Goal: Task Accomplishment & Management: Manage account settings

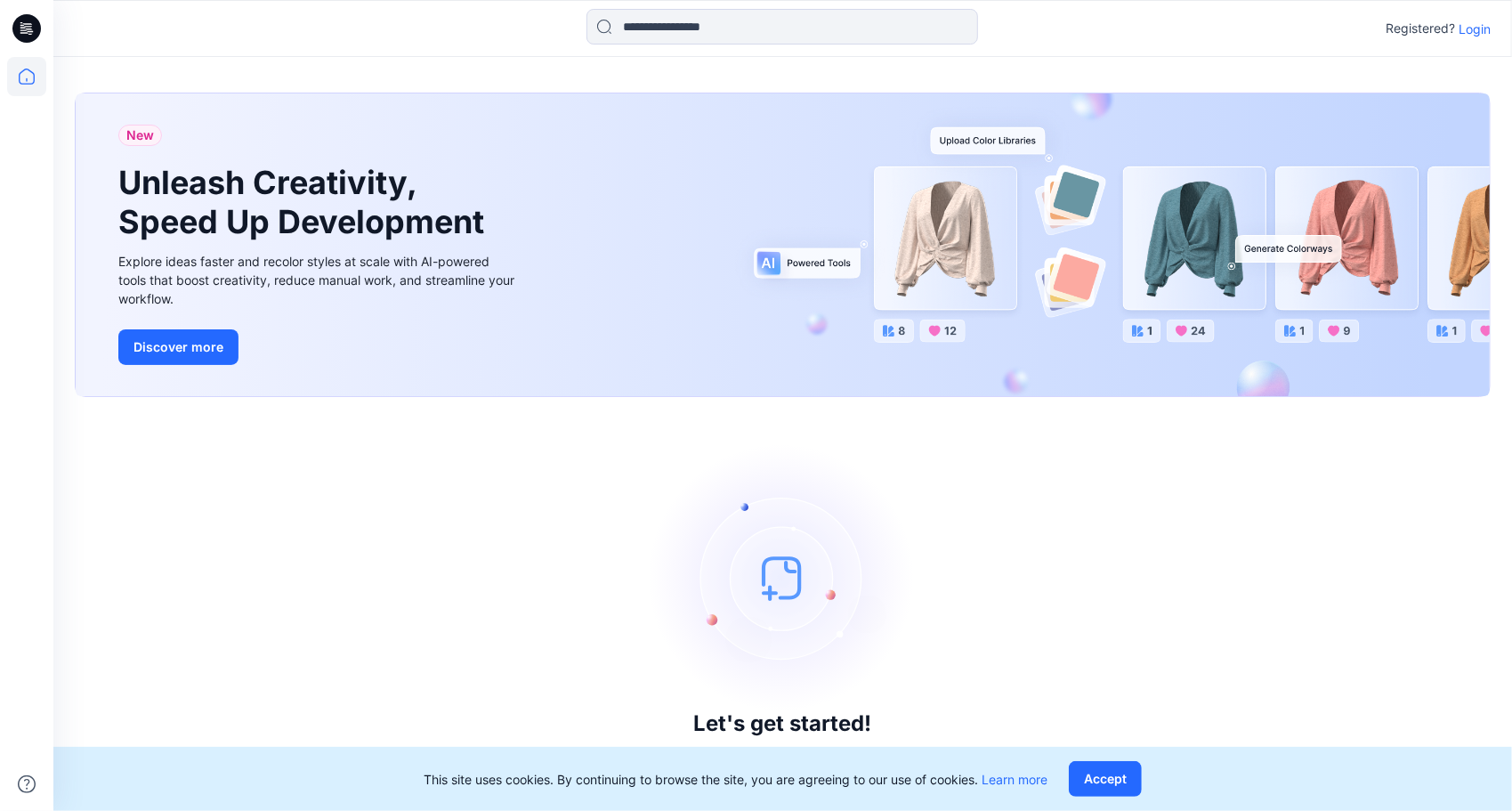
click at [1483, 25] on p "Login" at bounding box center [1475, 28] width 32 height 19
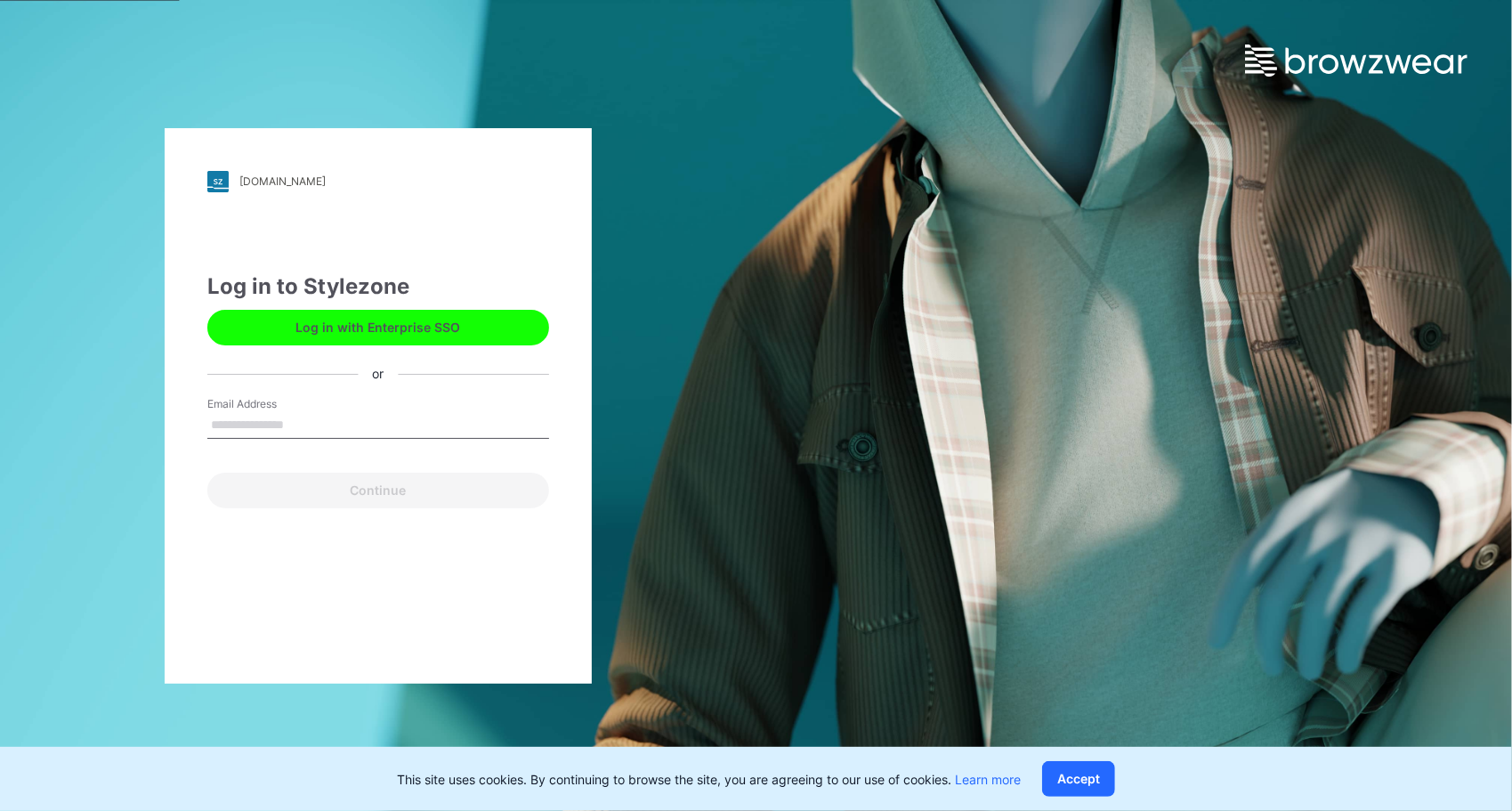
click at [456, 326] on button "Log in with Enterprise SSO" at bounding box center [378, 328] width 341 height 35
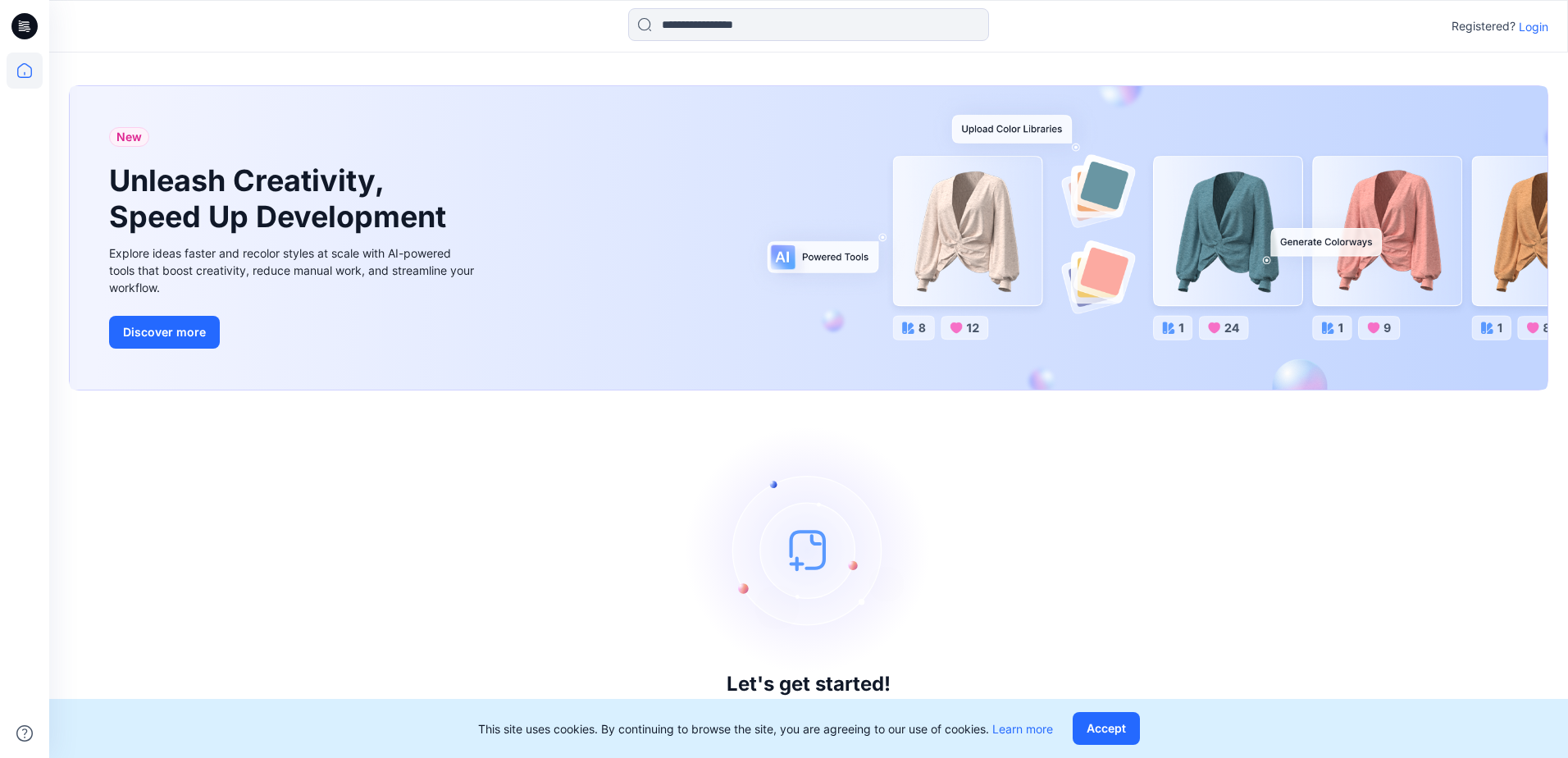
click at [1539, 23] on p "Login" at bounding box center [1534, 26] width 30 height 17
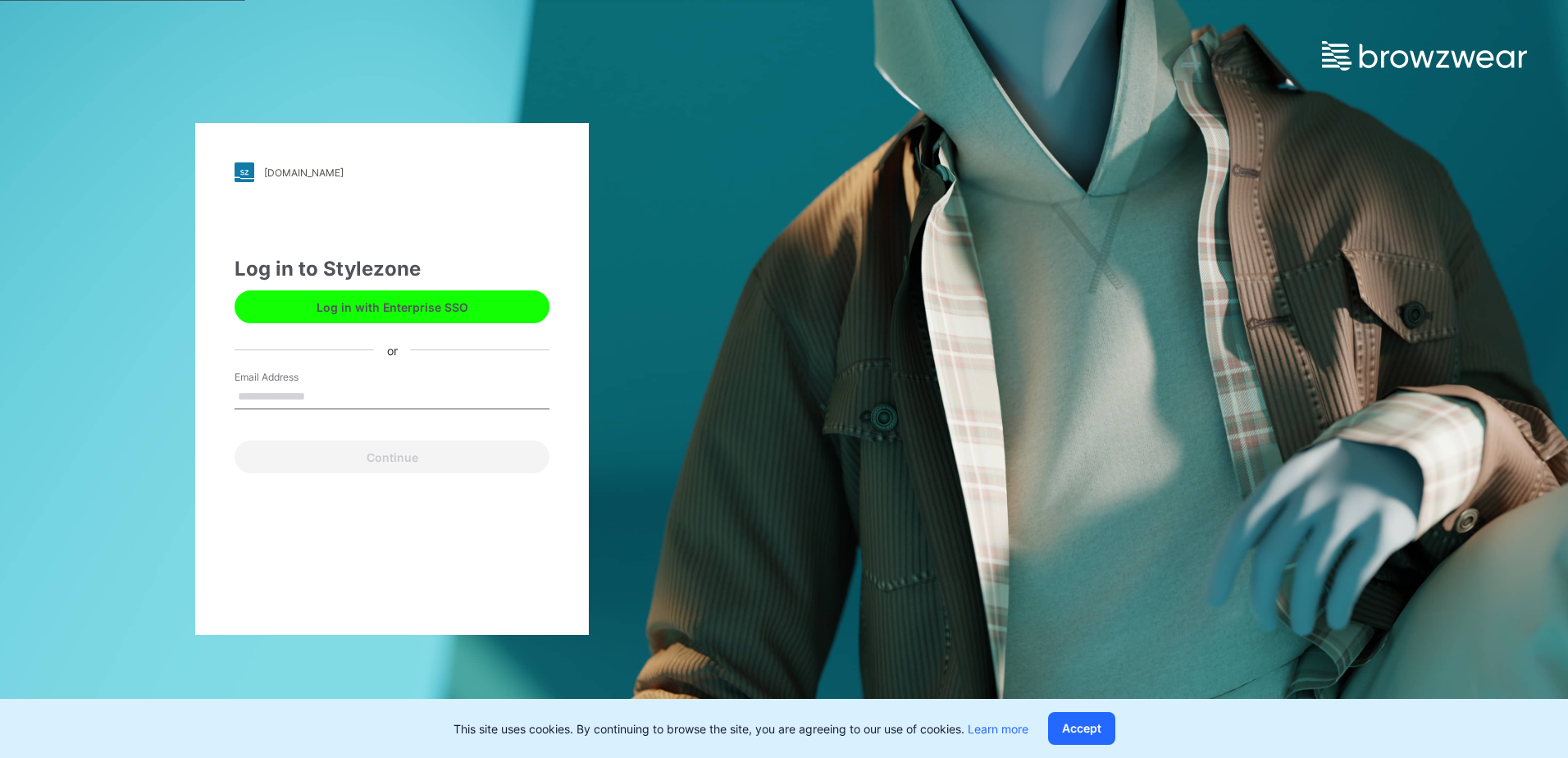
click at [404, 313] on button "Log in with Enterprise SSO" at bounding box center [391, 306] width 315 height 32
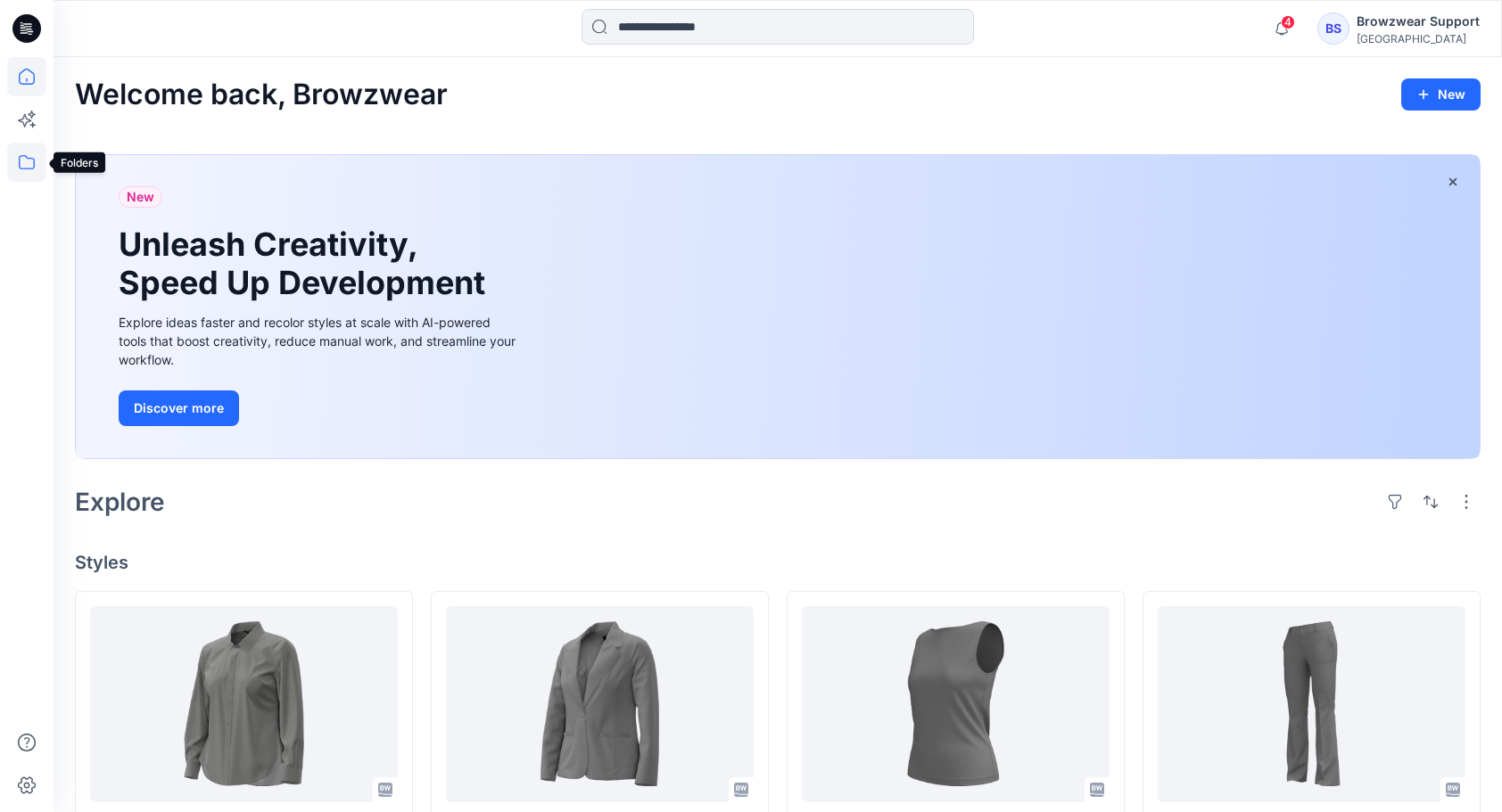
click at [29, 151] on icon at bounding box center [26, 163] width 39 height 39
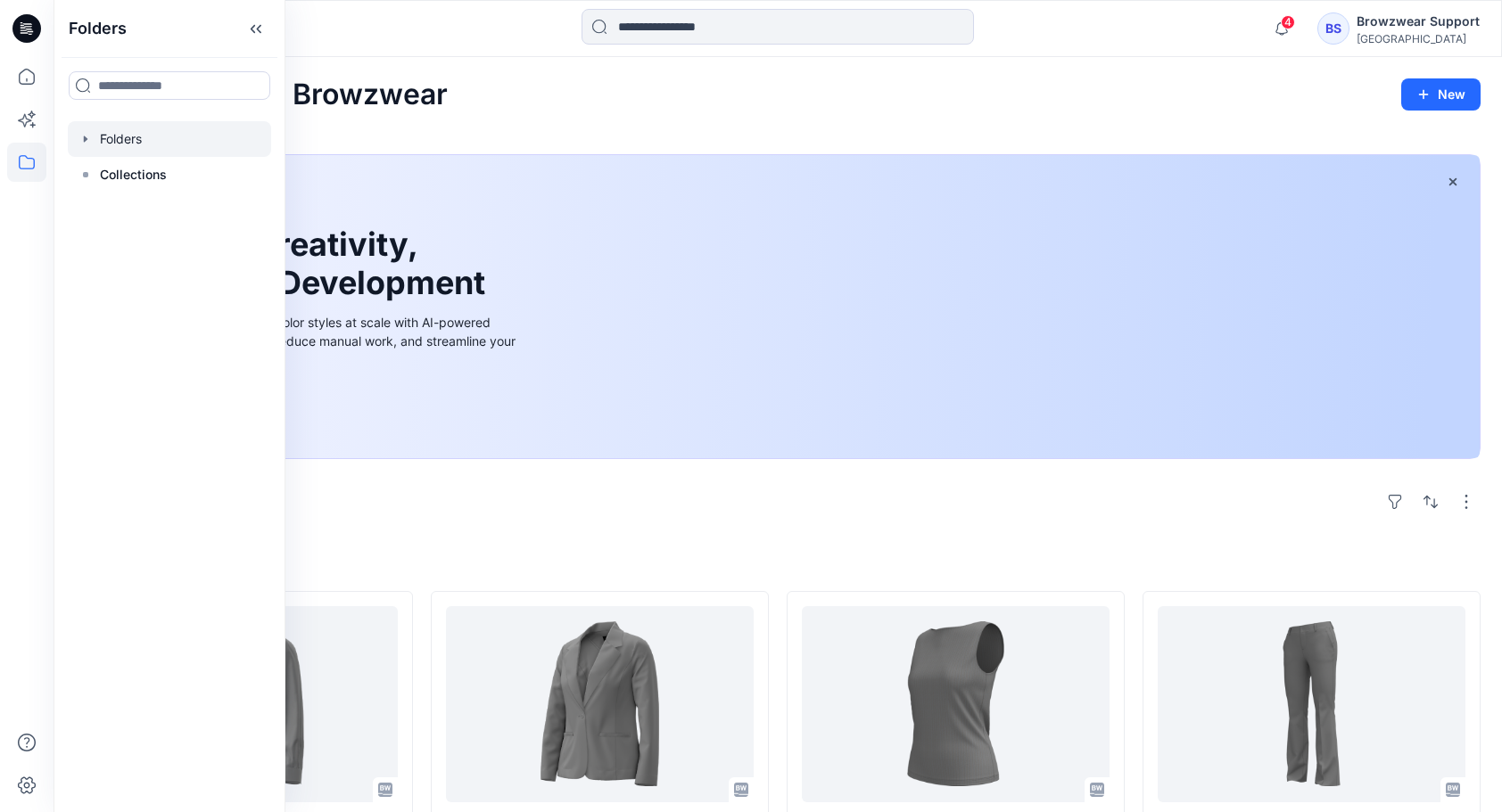
click at [91, 136] on icon "button" at bounding box center [85, 139] width 15 height 15
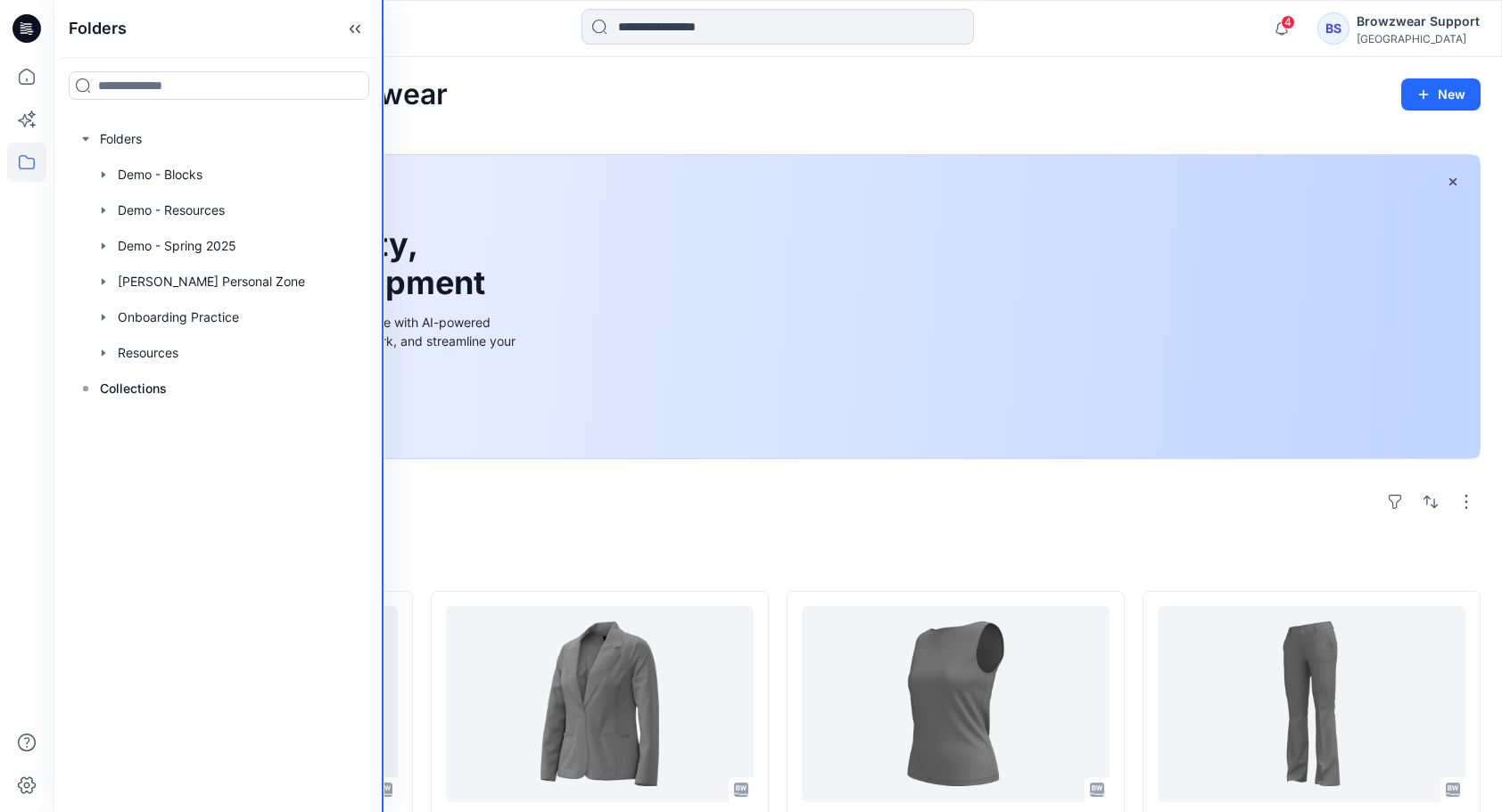
drag, startPoint x: 283, startPoint y: 227, endPoint x: 384, endPoint y: 237, distance: 101.5
click at [384, 237] on div "Folders Folders Demo - Blocks Demo - Resources Demo - Spring 2025 Lauren Casale…" at bounding box center [751, 787] width 1502 height 1574
click at [349, 30] on icon at bounding box center [355, 29] width 28 height 29
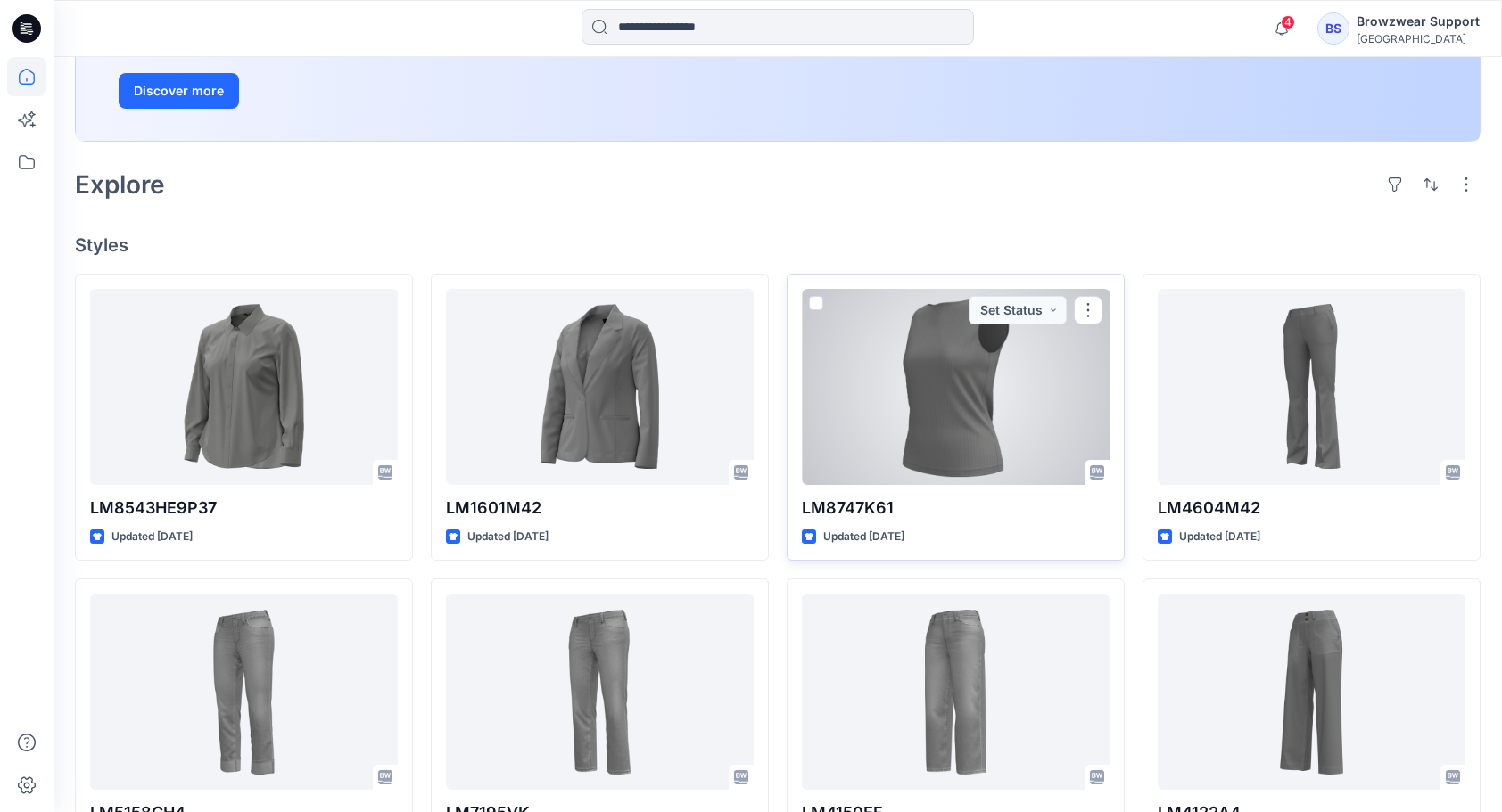
scroll to position [89, 0]
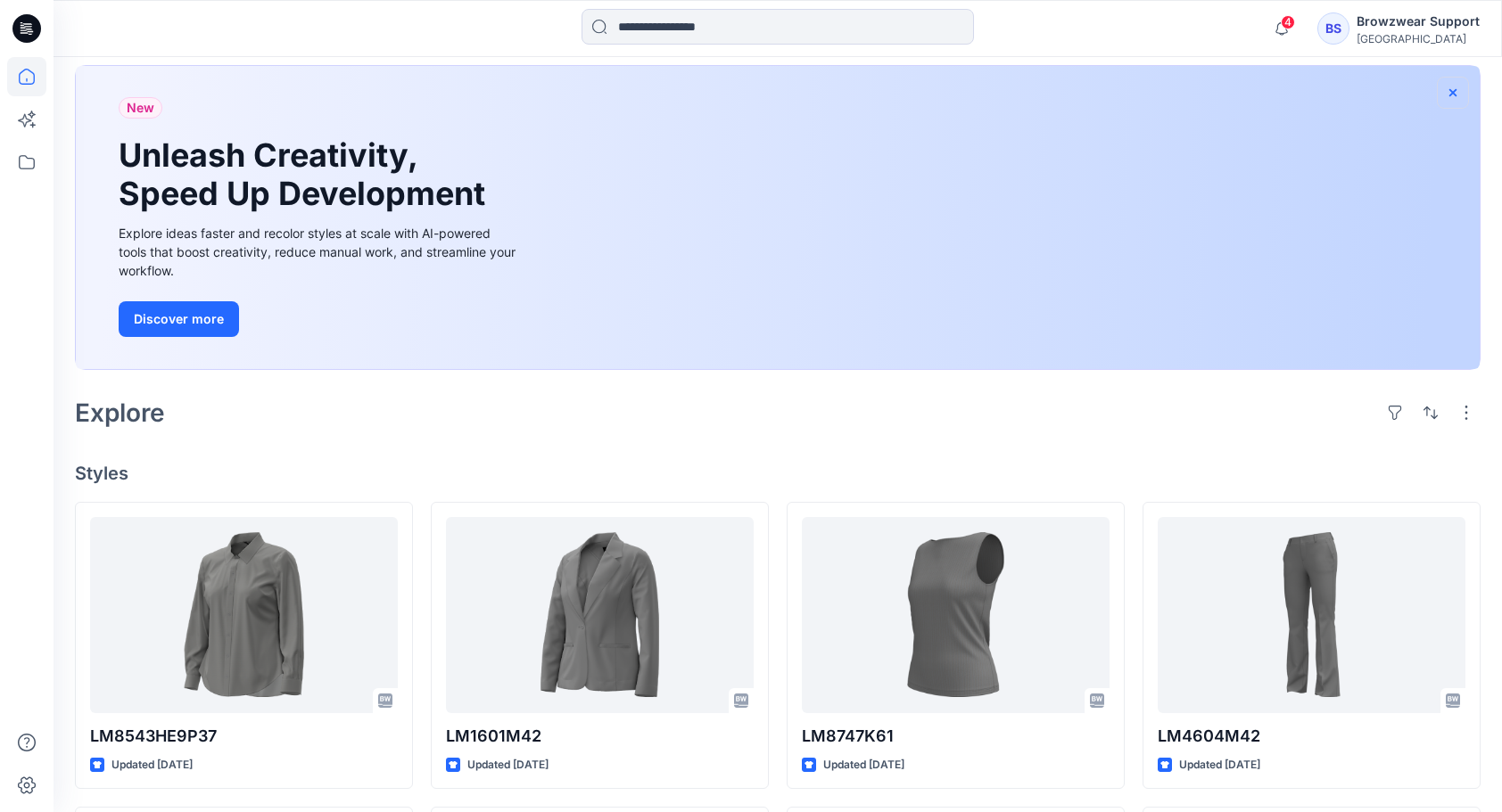
click at [1041, 86] on icon "button" at bounding box center [1452, 92] width 15 height 15
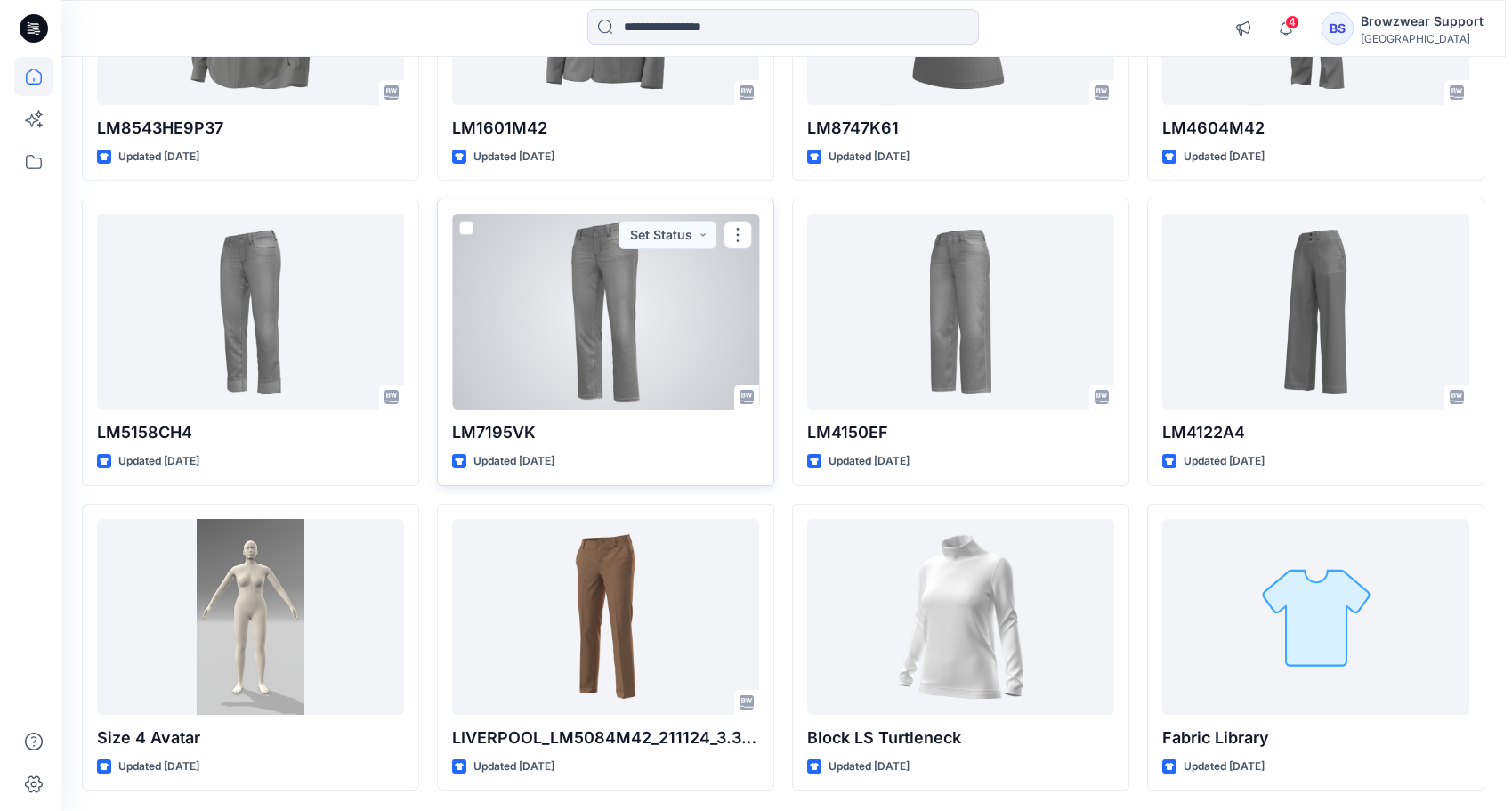
scroll to position [0, 0]
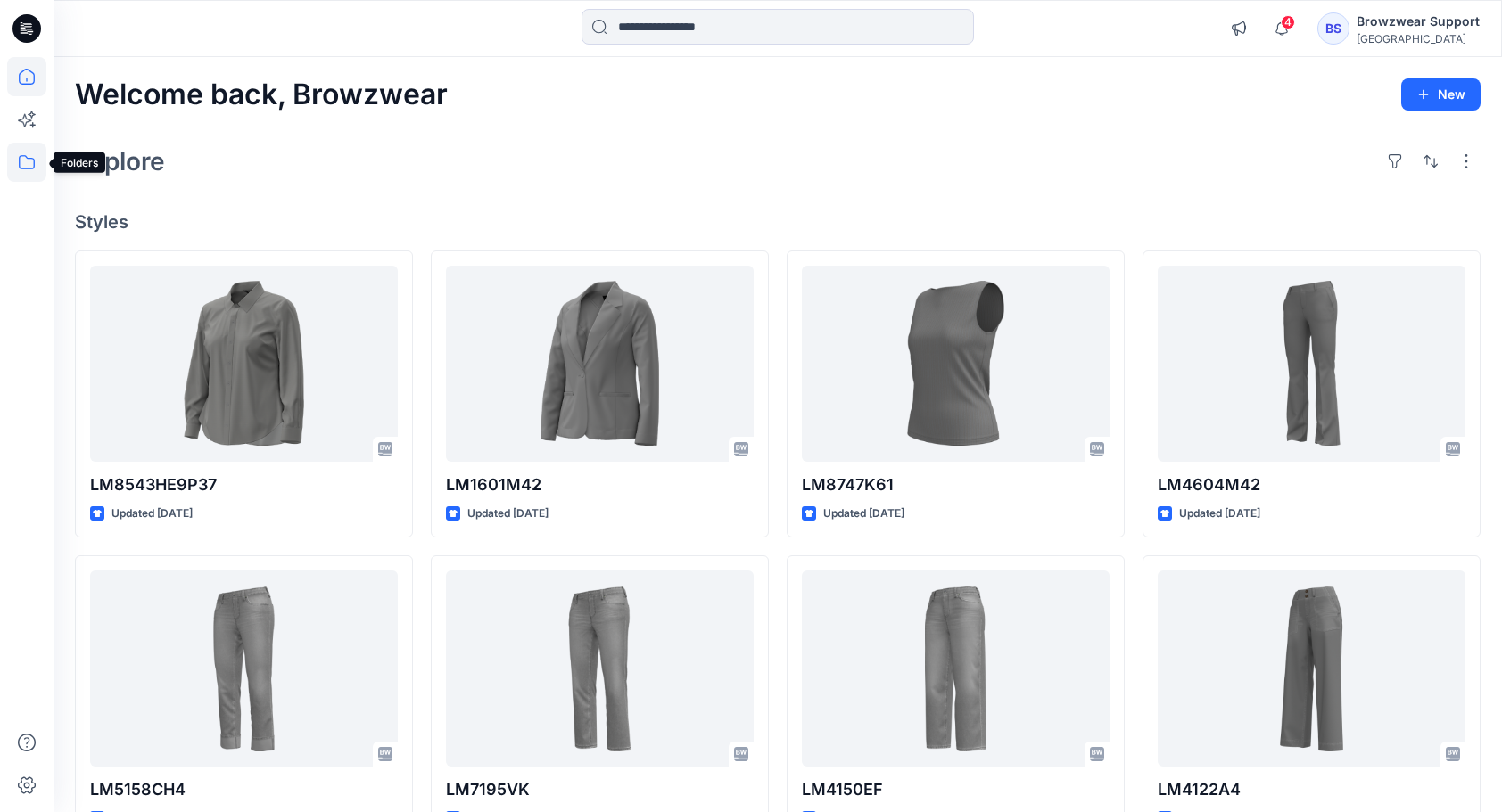
click at [26, 161] on icon at bounding box center [26, 163] width 39 height 39
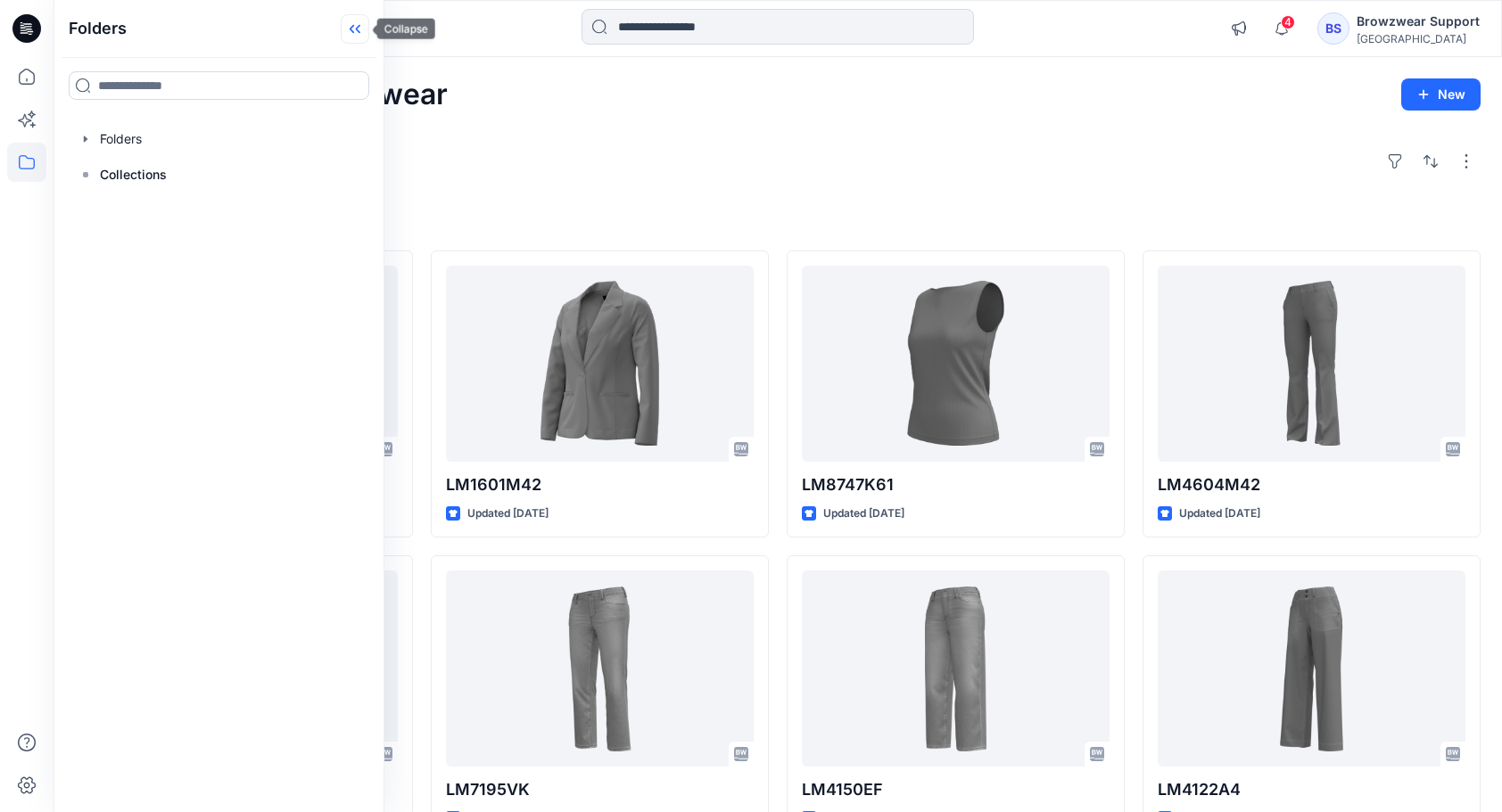
click at [354, 31] on icon at bounding box center [355, 29] width 28 height 29
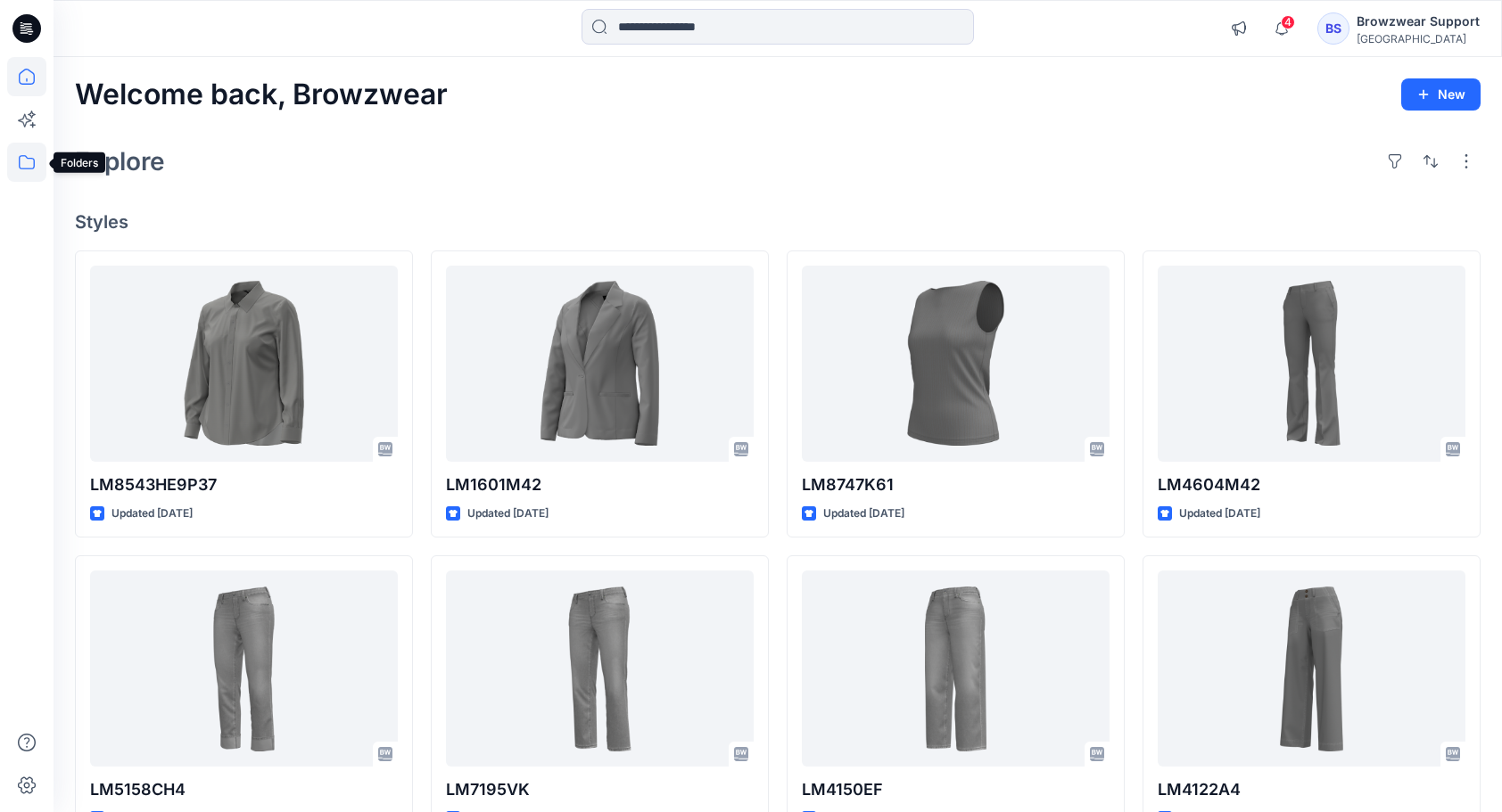
click at [26, 164] on icon at bounding box center [26, 163] width 39 height 39
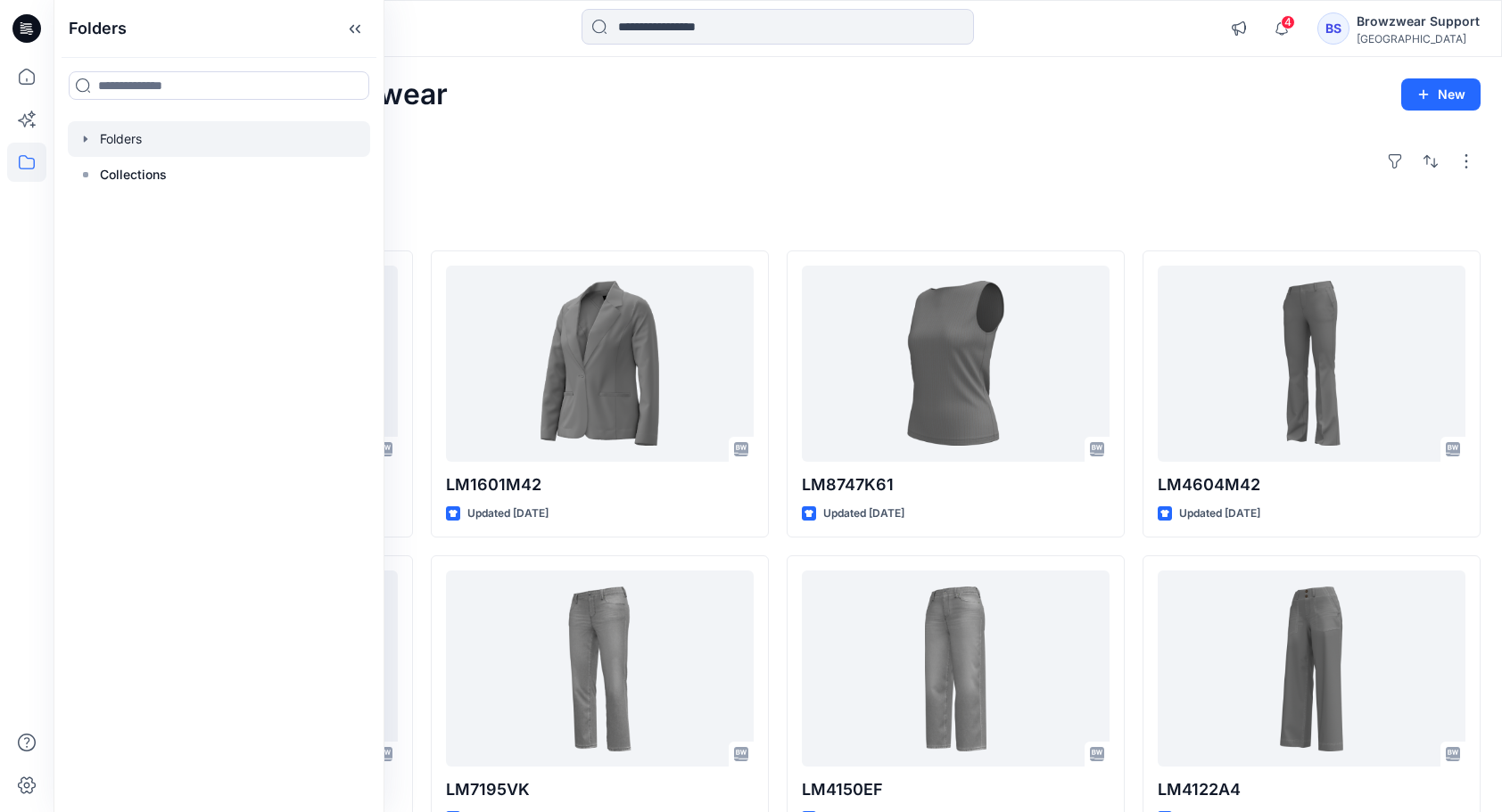
click at [88, 134] on icon "button" at bounding box center [85, 139] width 15 height 15
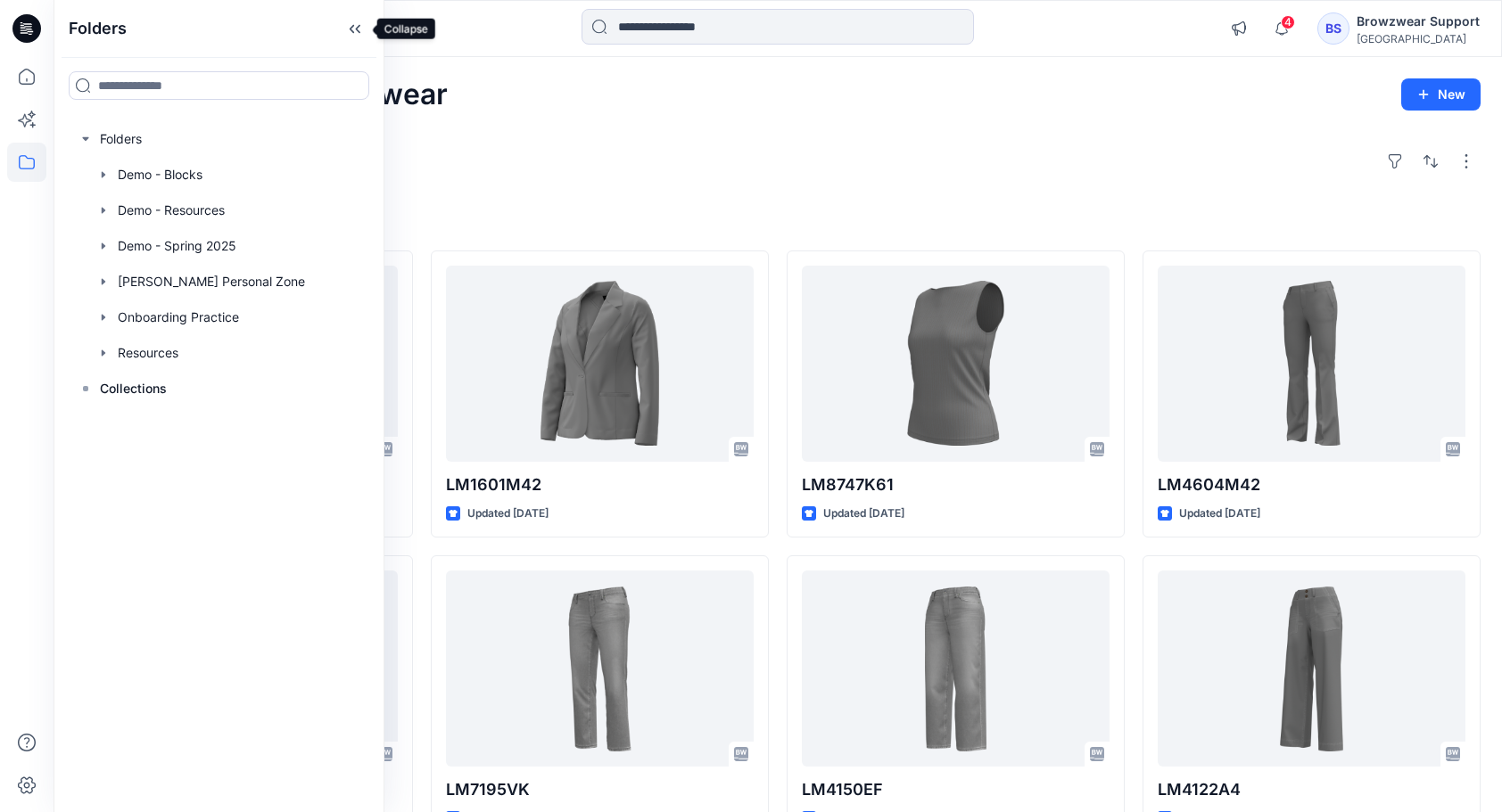
drag, startPoint x: 358, startPoint y: 28, endPoint x: 382, endPoint y: 37, distance: 25.6
click at [358, 28] on icon at bounding box center [355, 29] width 28 height 29
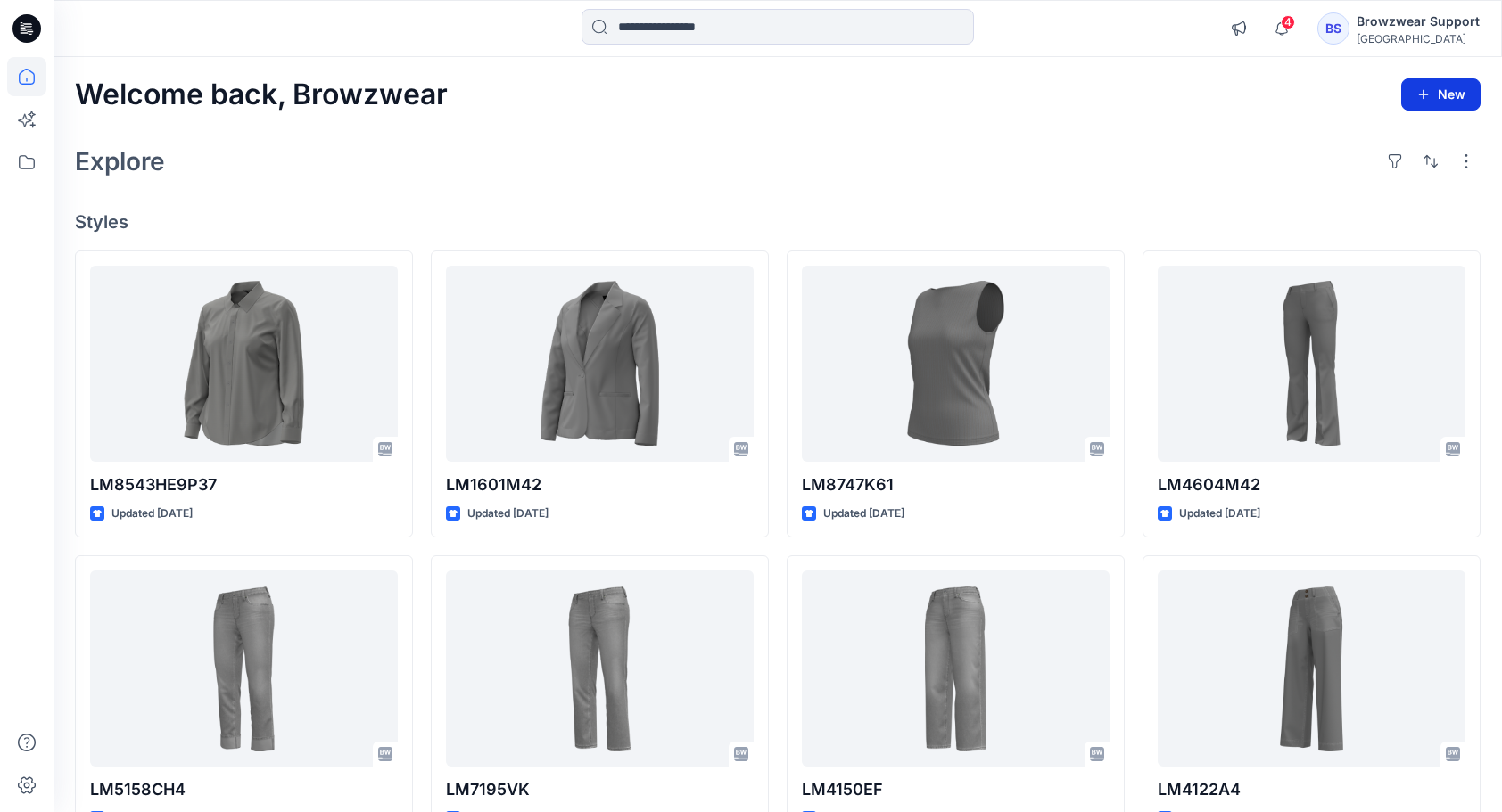
click at [1041, 93] on button "New" at bounding box center [1440, 94] width 79 height 32
click at [1041, 170] on p "New Folder" at bounding box center [1387, 172] width 66 height 19
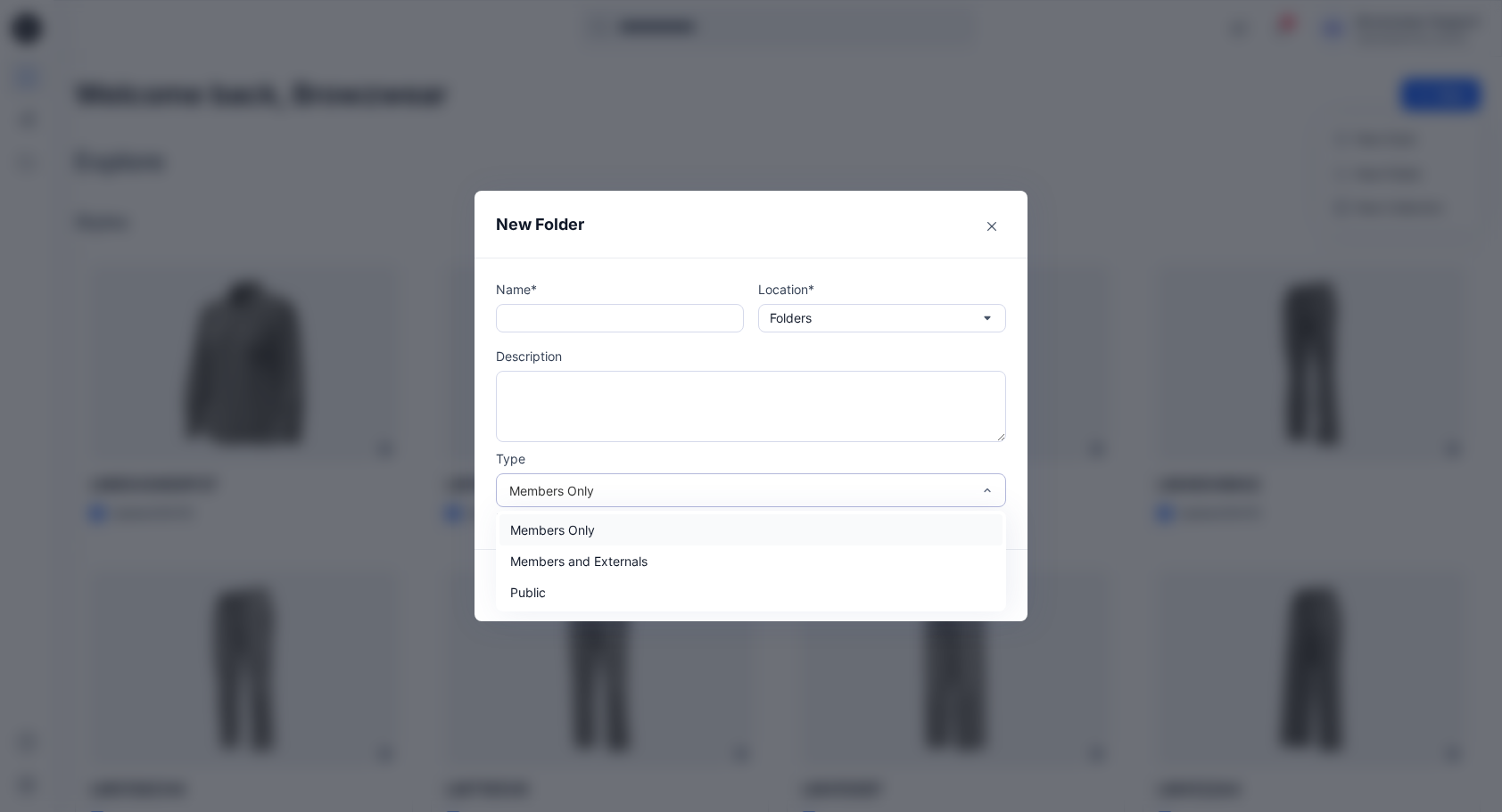
click at [720, 485] on div "Members Only" at bounding box center [740, 490] width 461 height 19
click at [996, 223] on icon "Close" at bounding box center [992, 226] width 9 height 9
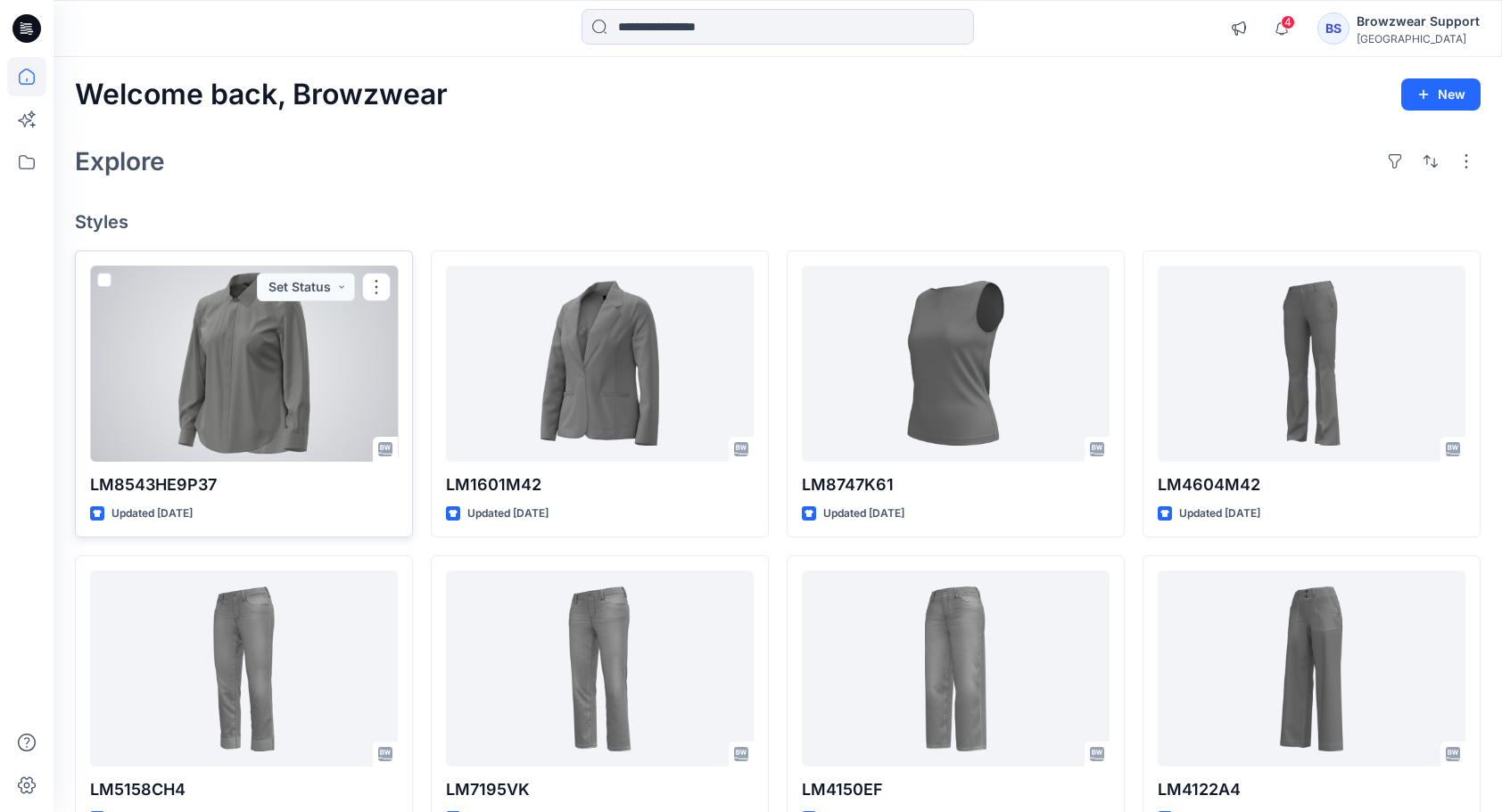
click at [281, 376] on div at bounding box center [244, 363] width 308 height 196
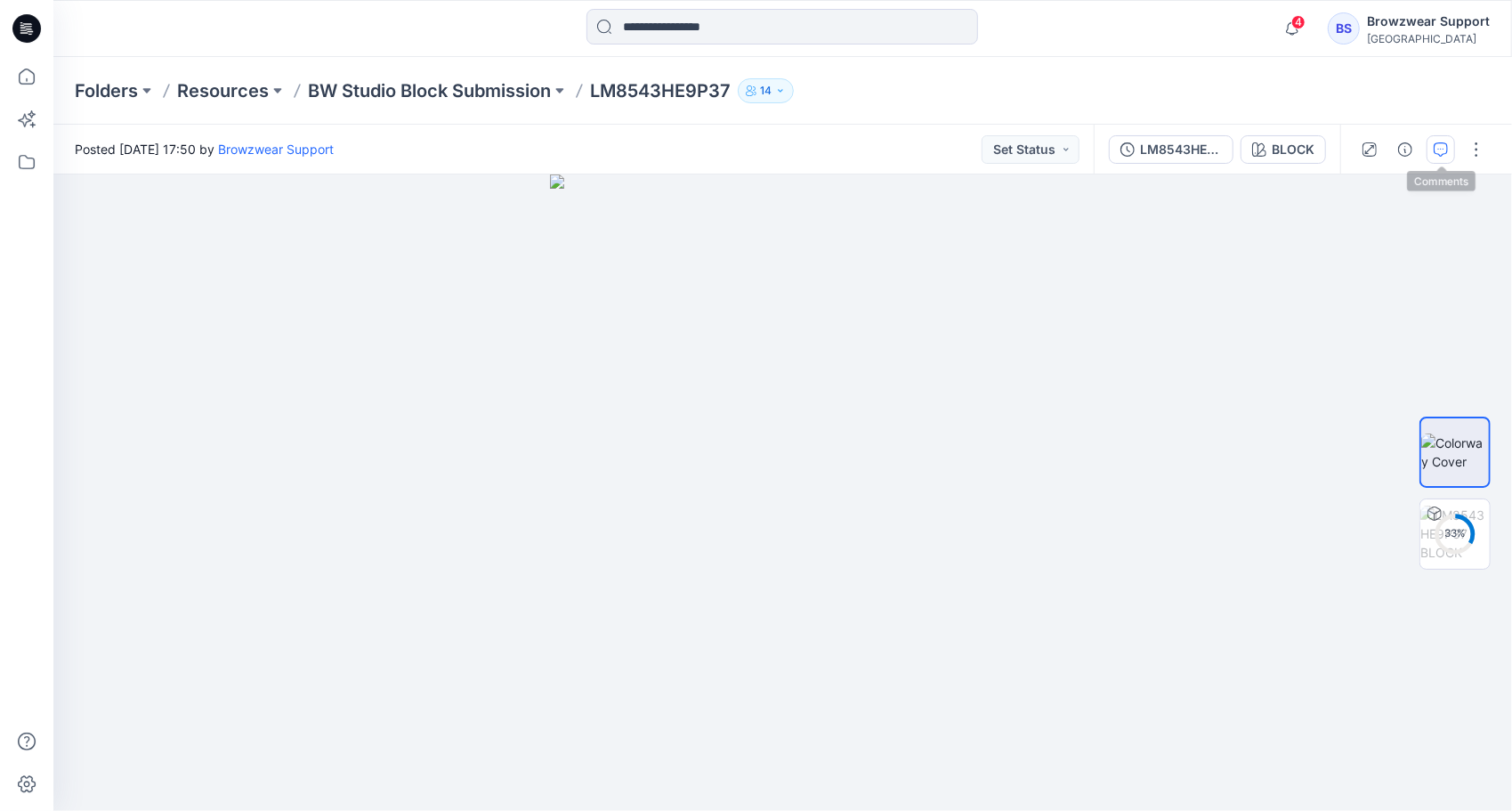
click at [1039, 144] on button "button" at bounding box center [1441, 149] width 28 height 28
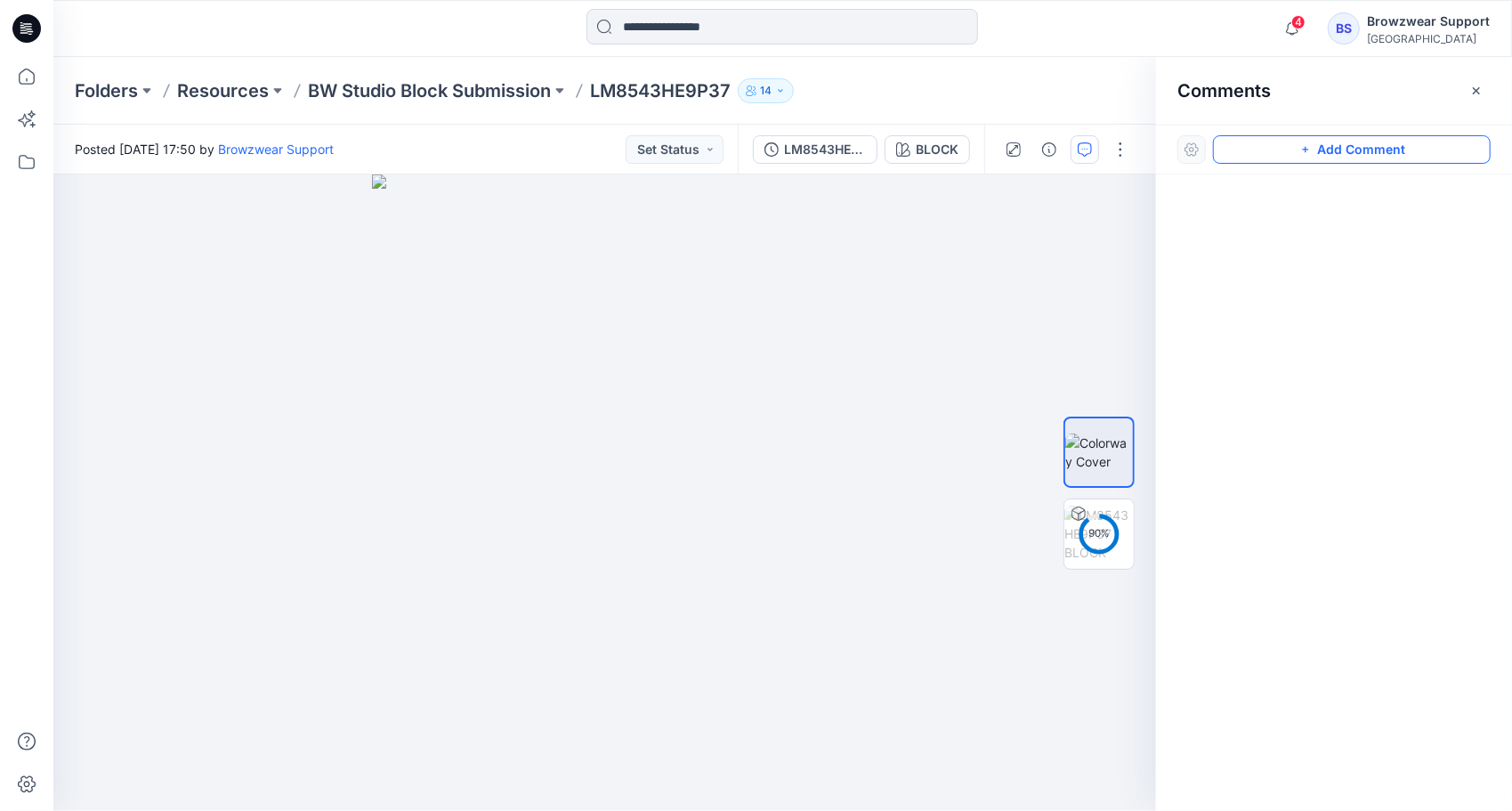
click at [1039, 146] on icon "button" at bounding box center [1306, 150] width 15 height 15
click at [885, 293] on div "1" at bounding box center [605, 492] width 1103 height 637
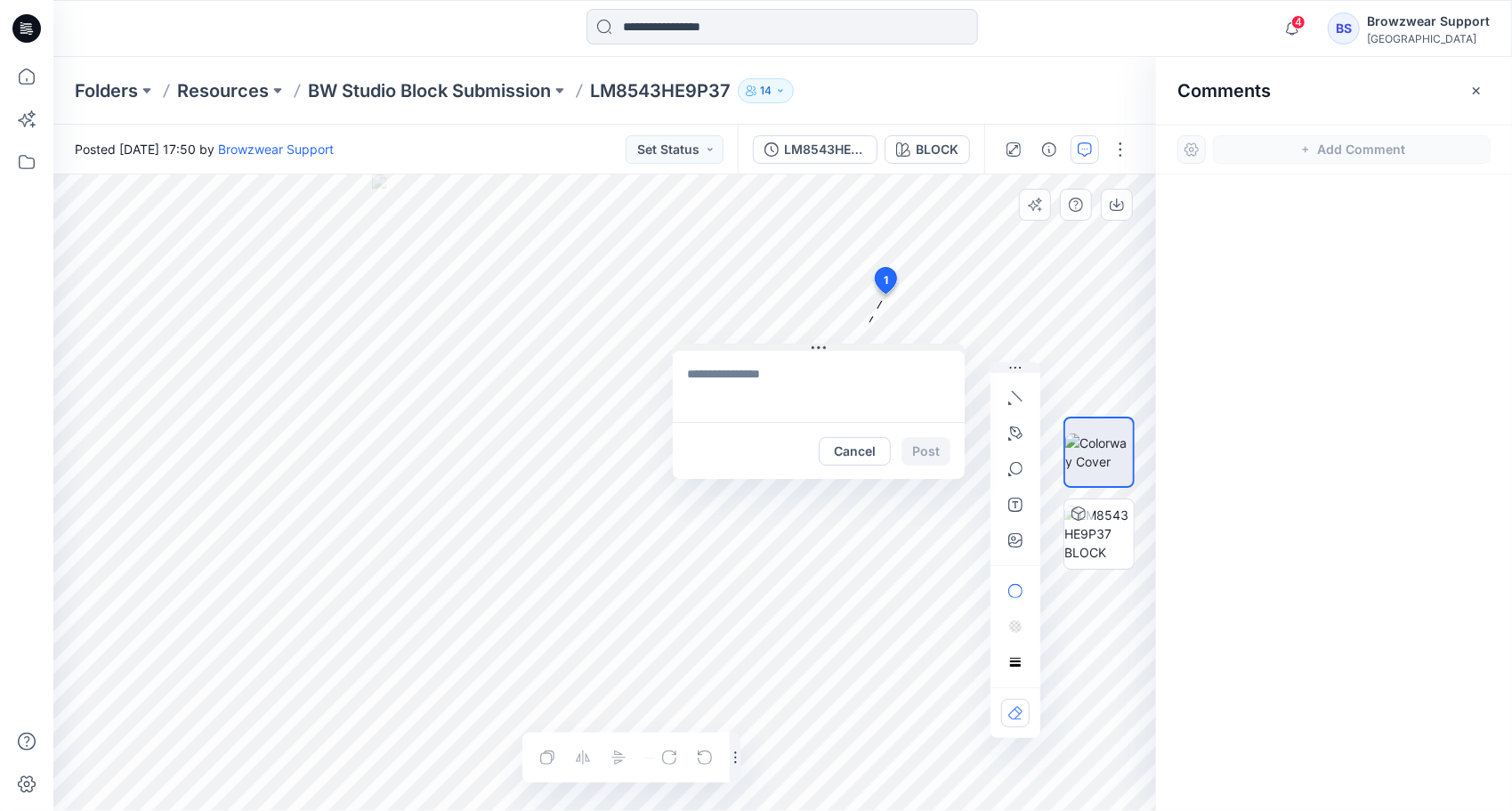
drag, startPoint x: 1002, startPoint y: 304, endPoint x: 816, endPoint y: 346, distance: 190.7
click at [816, 346] on icon at bounding box center [819, 348] width 15 height 15
click at [839, 449] on button "Cancel" at bounding box center [854, 452] width 72 height 28
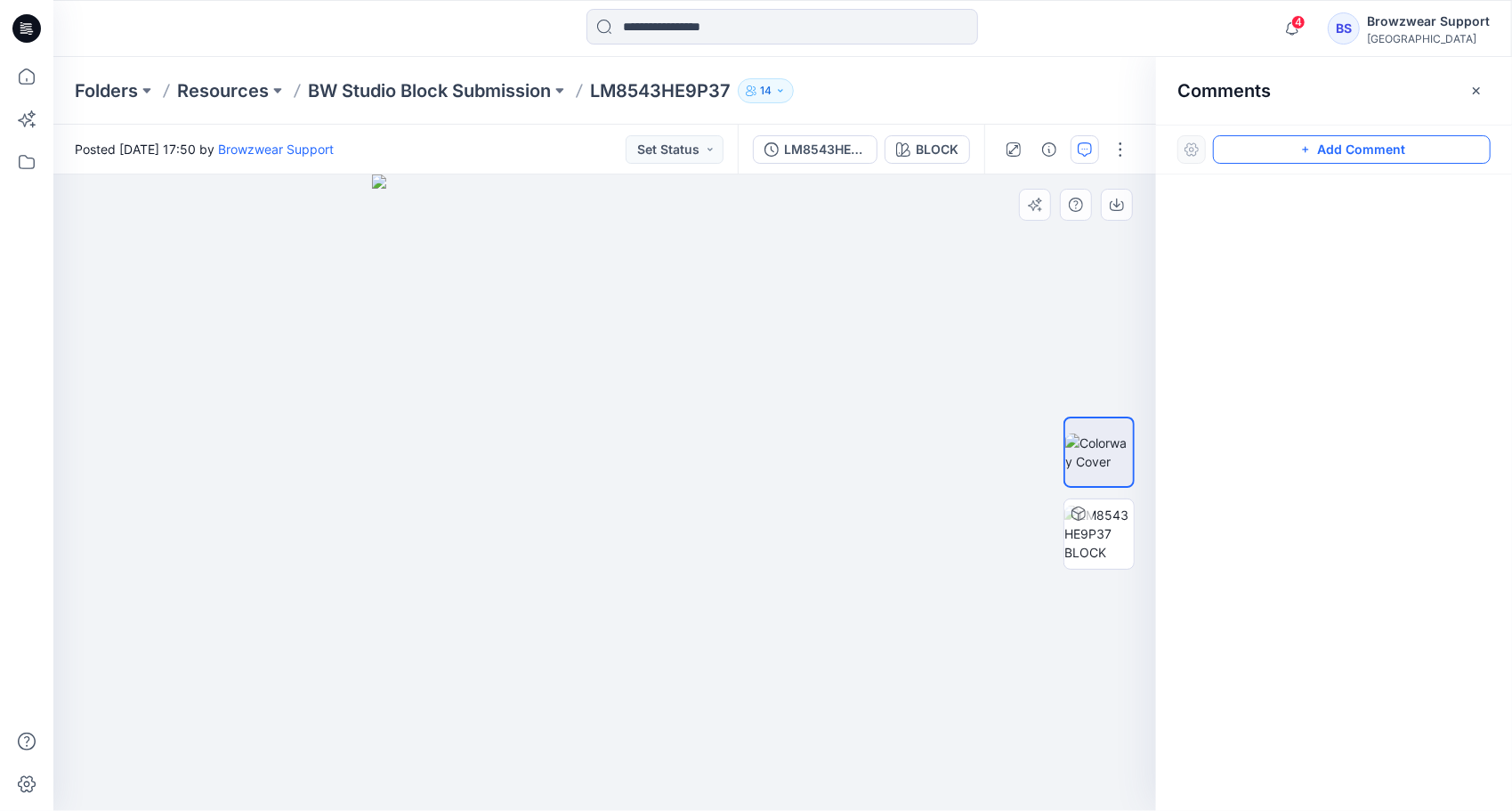
click at [1039, 86] on button "button" at bounding box center [1476, 90] width 28 height 28
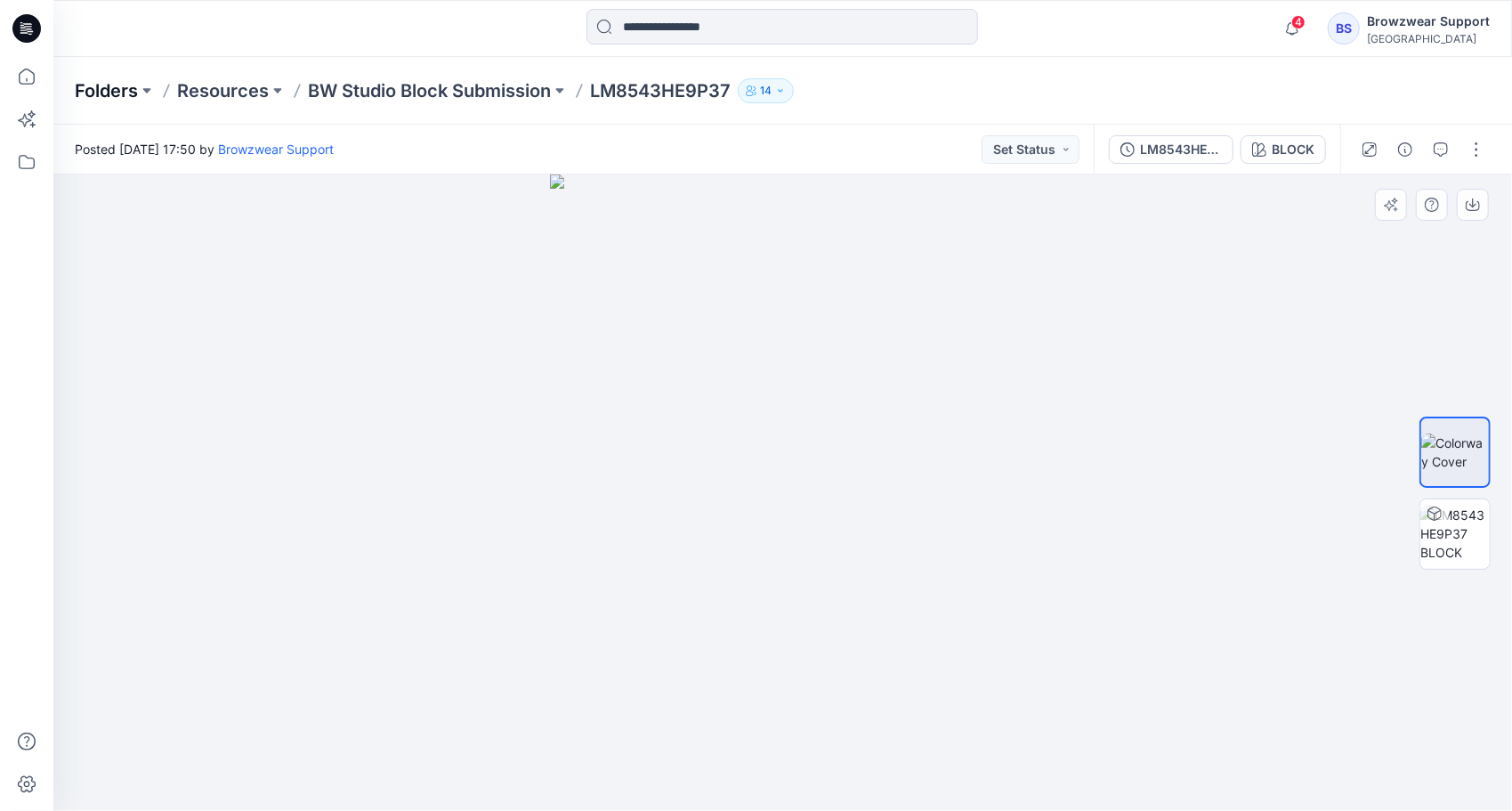
click at [102, 84] on p "Folders" at bounding box center [106, 90] width 64 height 24
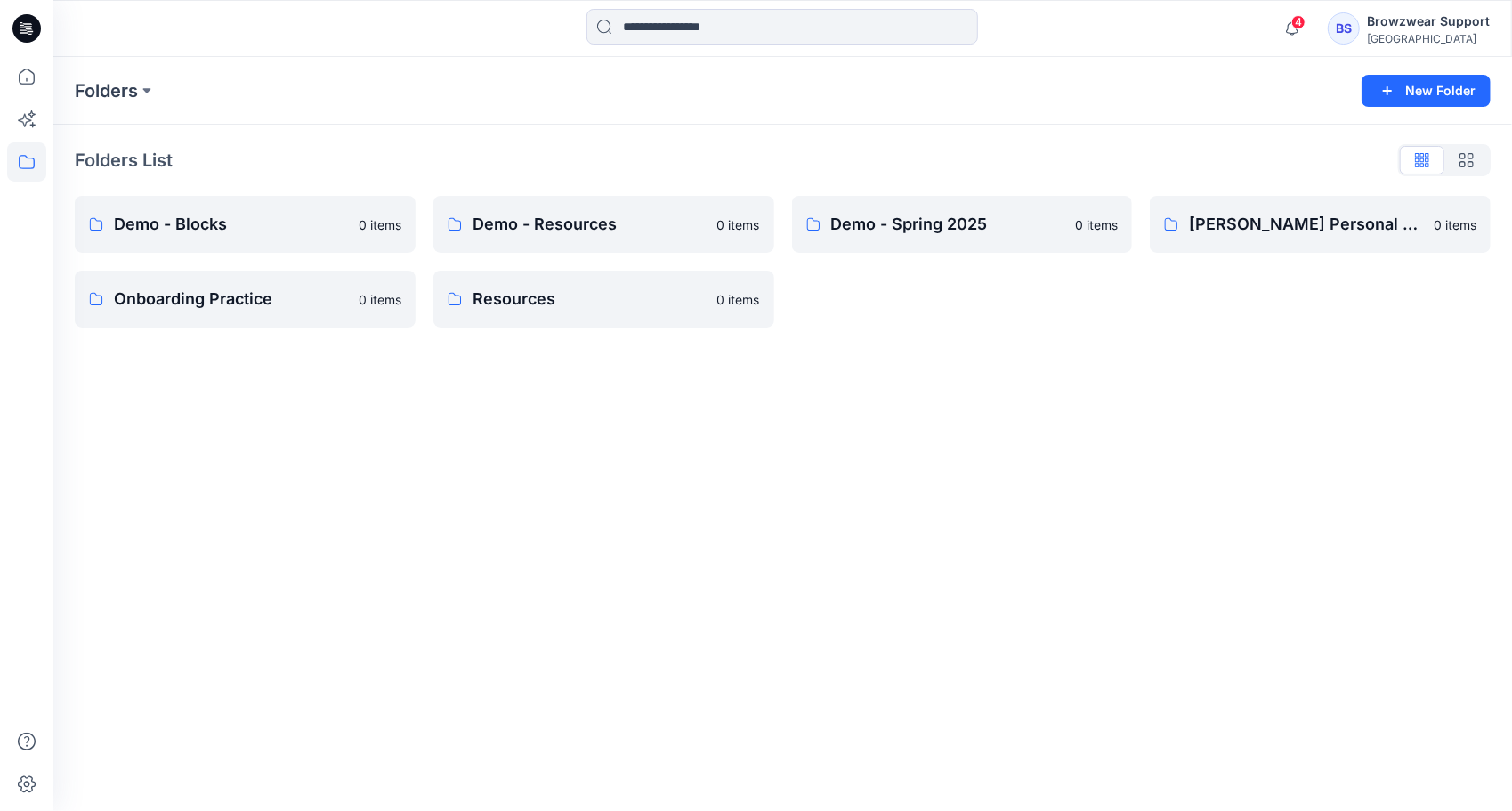
click at [1039, 20] on div "BS" at bounding box center [1344, 28] width 32 height 32
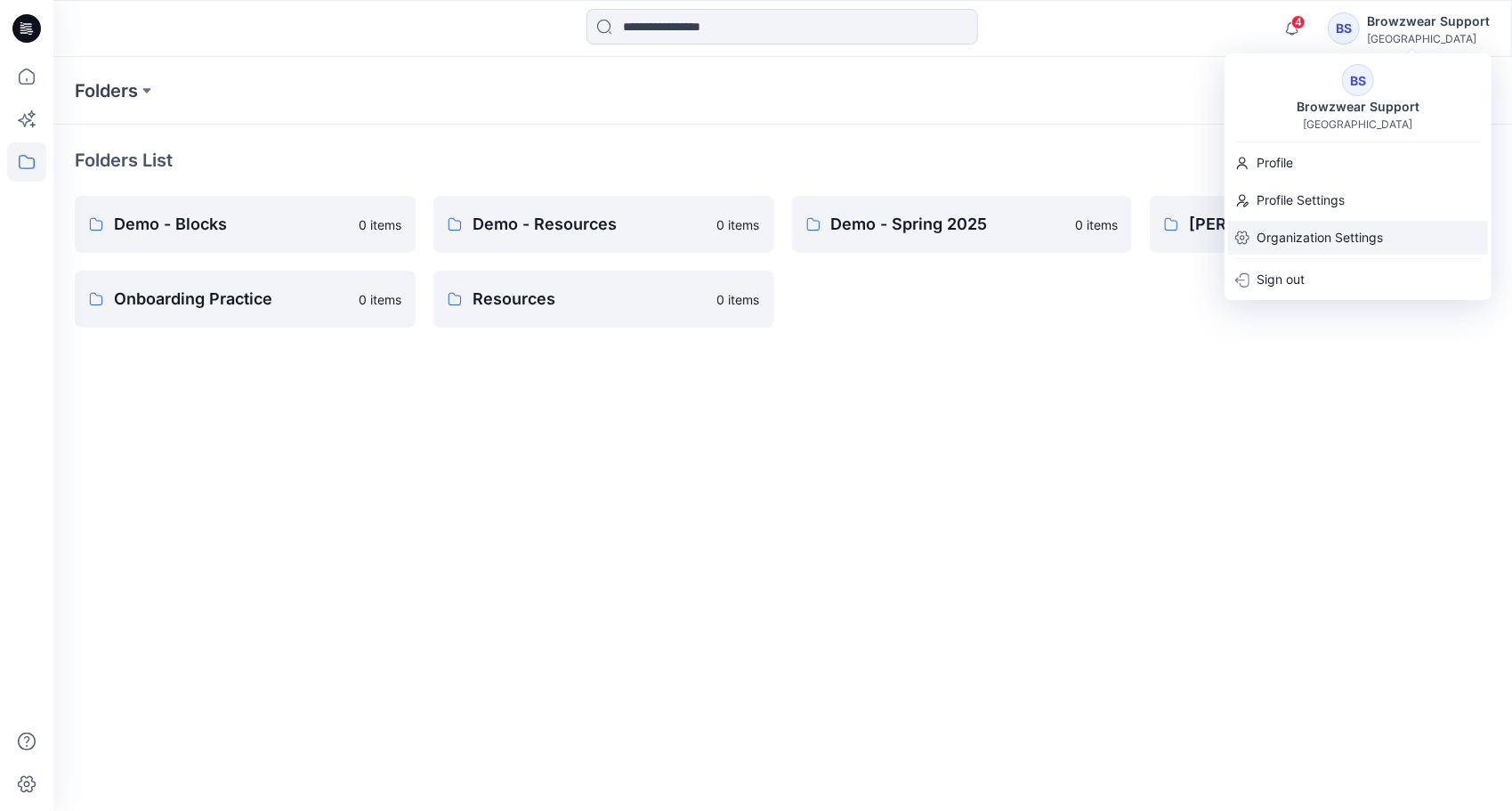
click at [1039, 241] on p "Organization Settings" at bounding box center [1319, 238] width 126 height 34
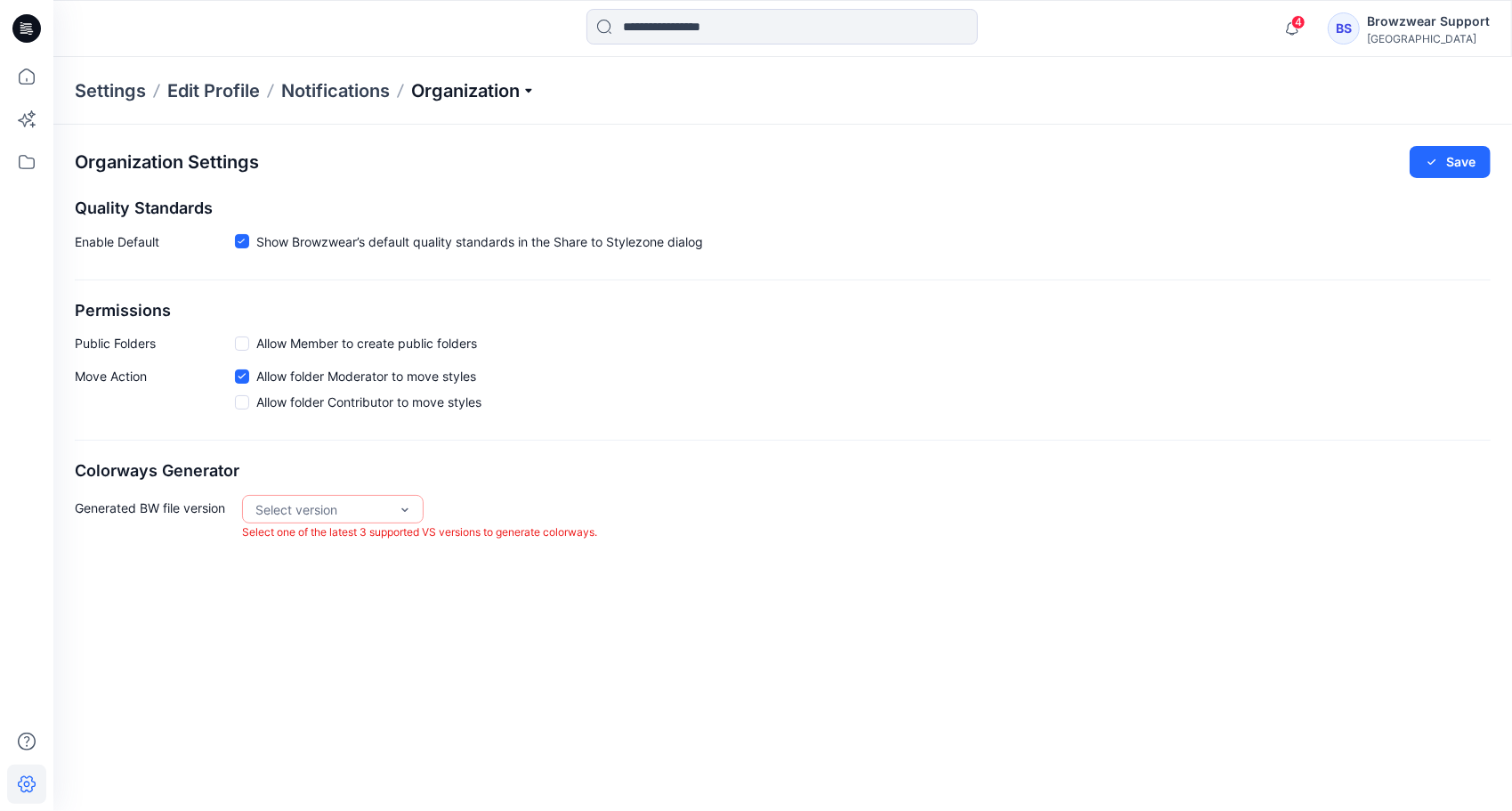
click at [482, 90] on p "Organization" at bounding box center [472, 90] width 124 height 24
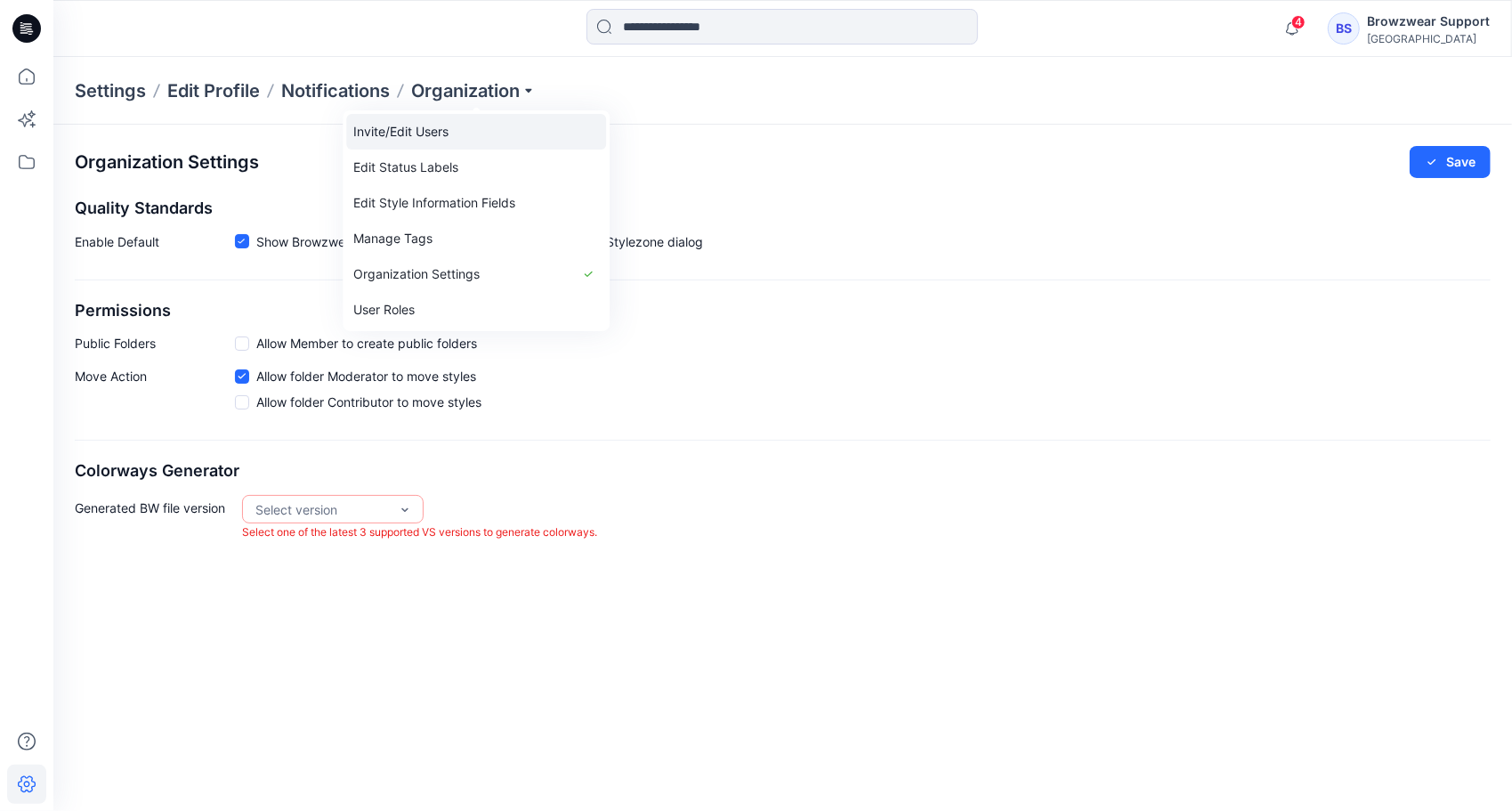
click at [456, 133] on link "Invite/Edit Users" at bounding box center [476, 131] width 260 height 35
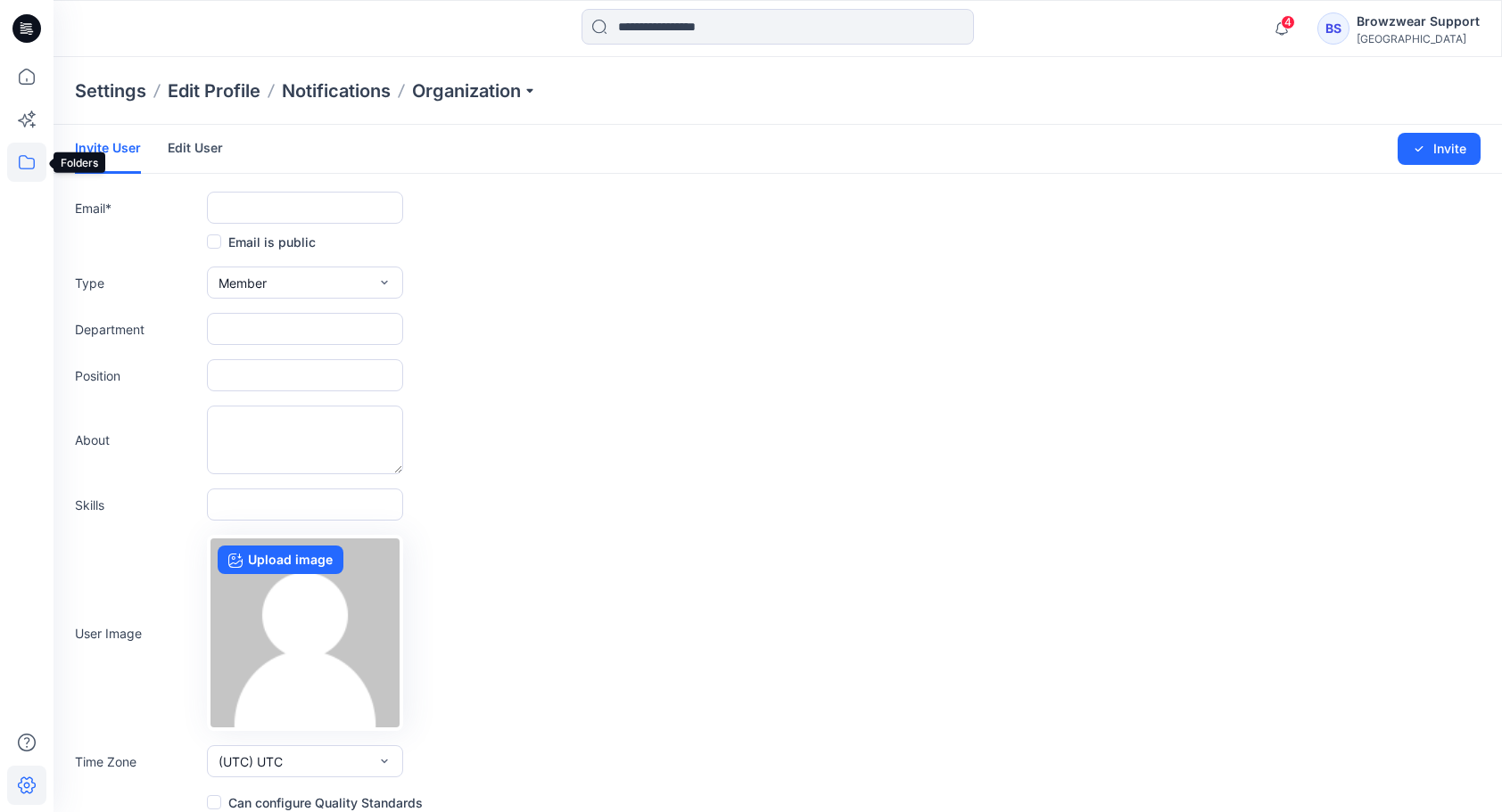
click at [24, 161] on icon at bounding box center [26, 163] width 39 height 39
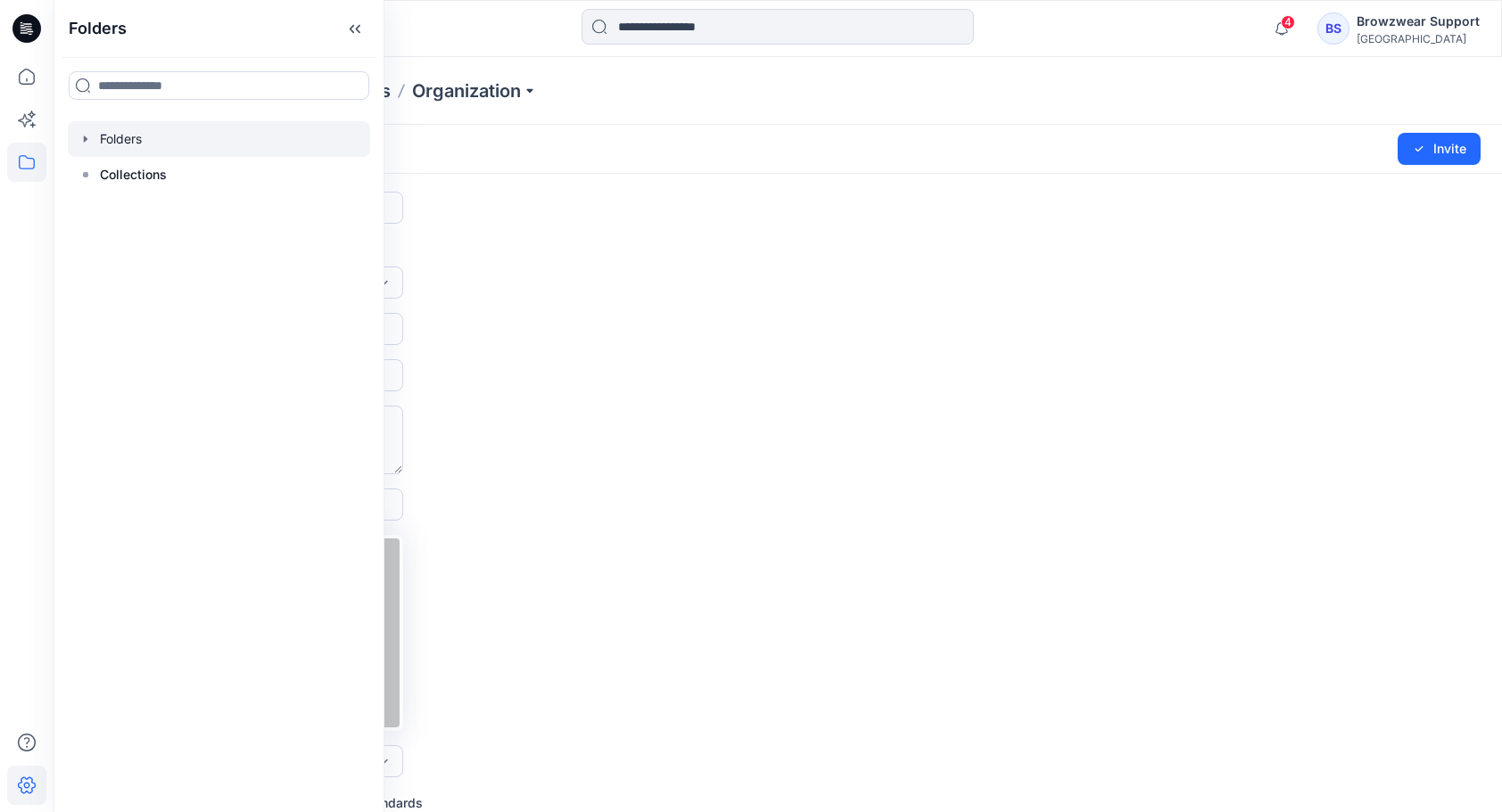
click at [78, 135] on icon "button" at bounding box center [85, 139] width 15 height 15
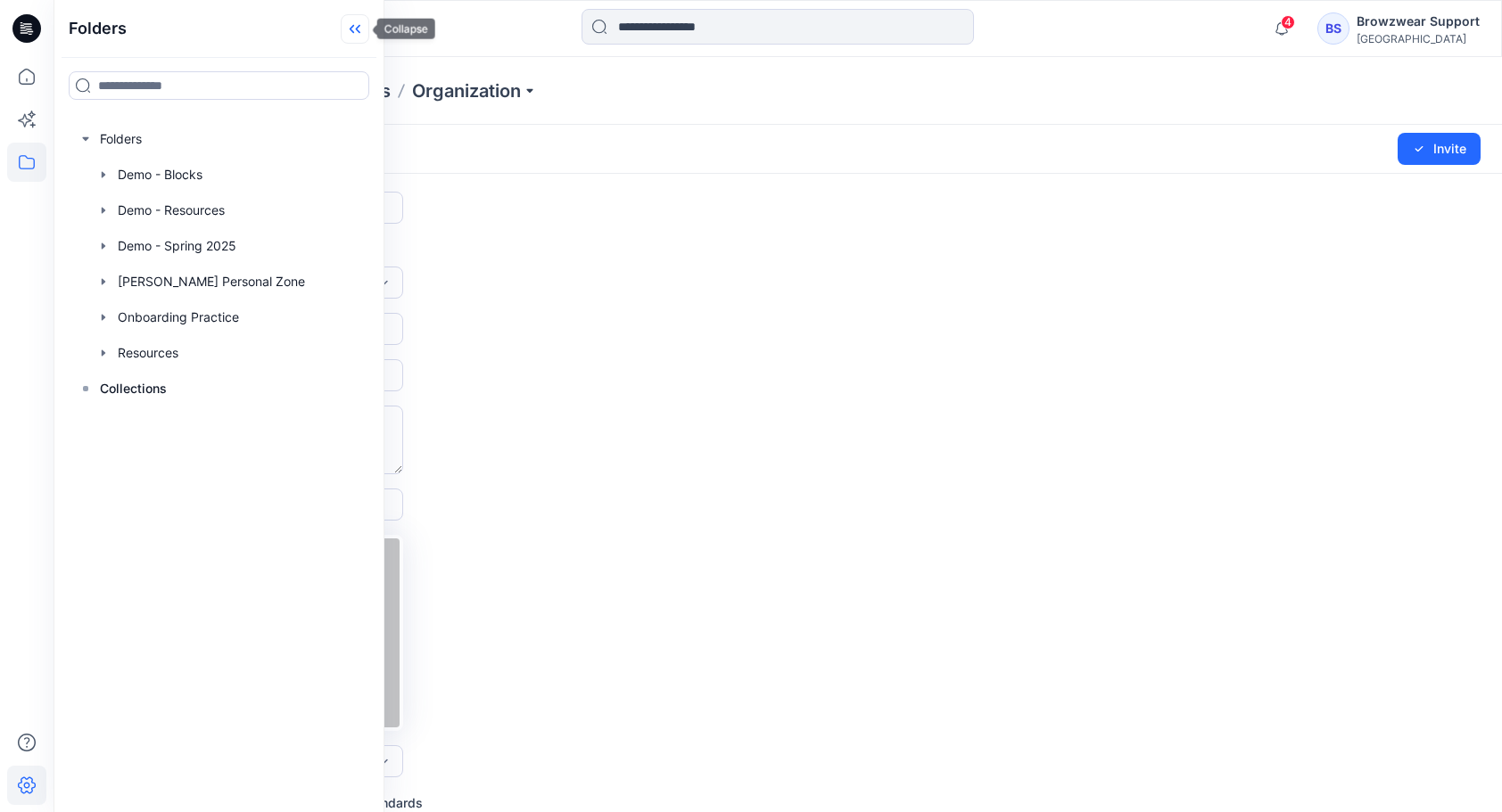
click at [367, 35] on icon at bounding box center [355, 29] width 28 height 29
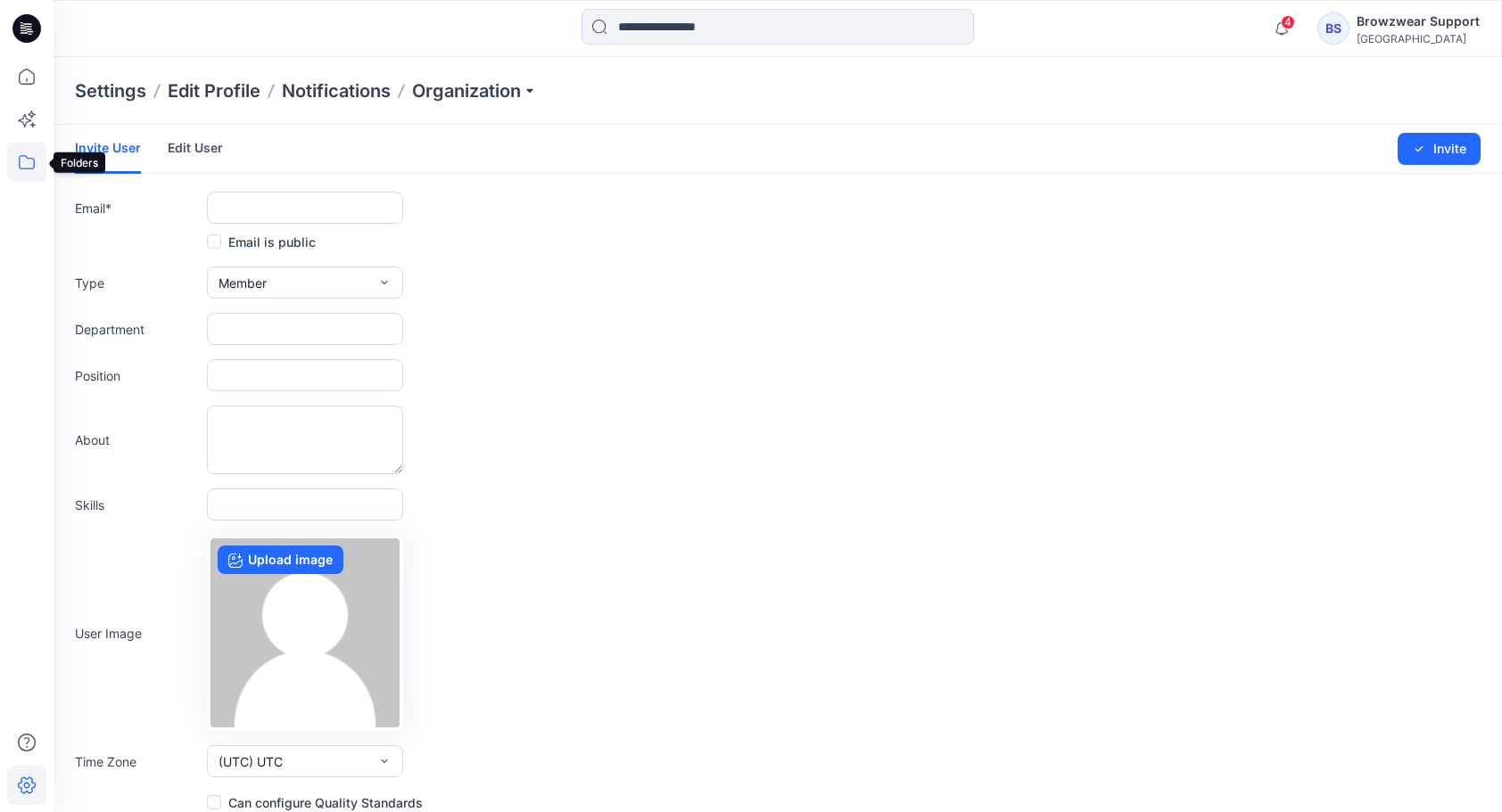
click at [14, 157] on icon at bounding box center [26, 163] width 39 height 39
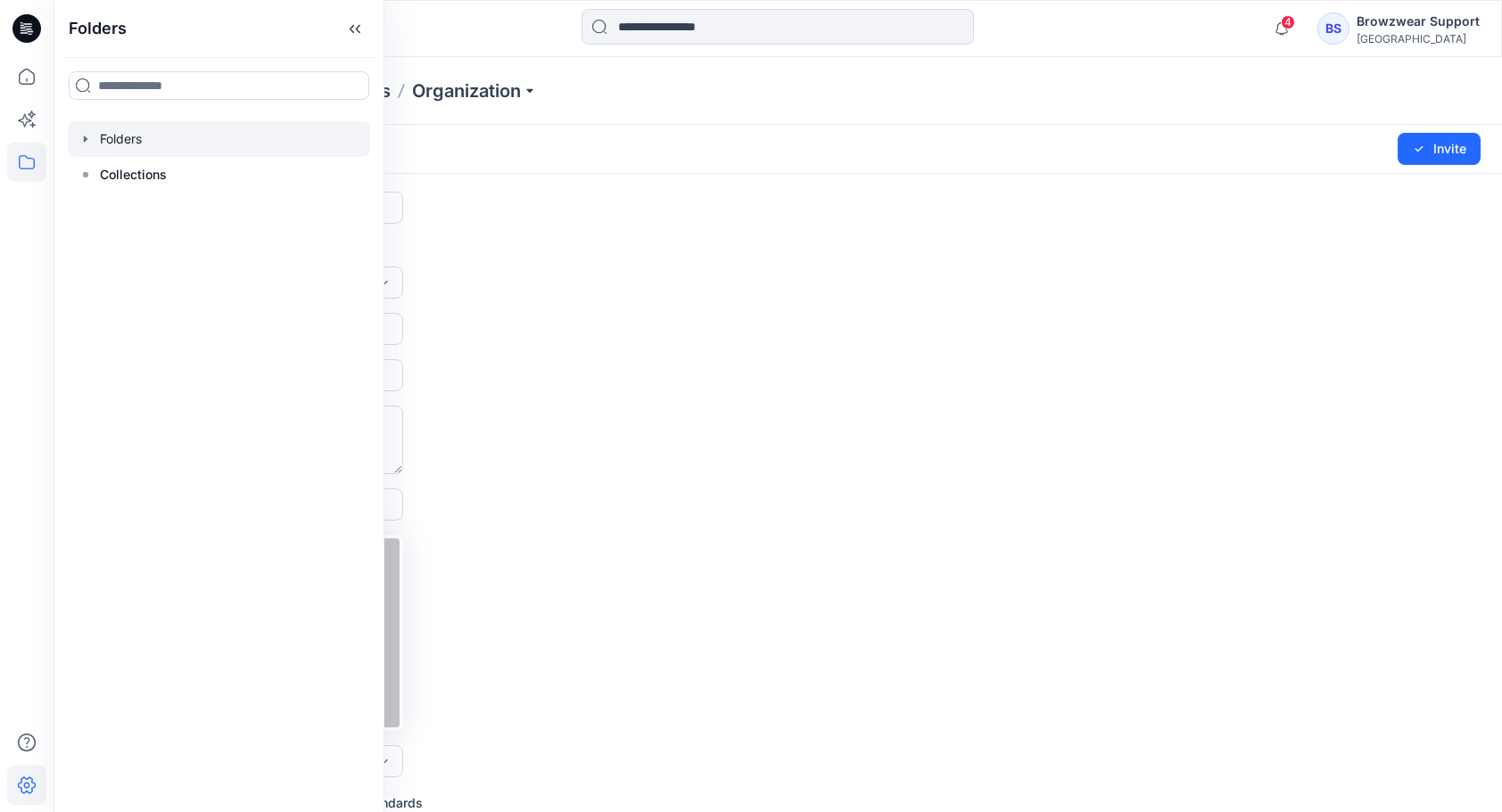
click at [86, 137] on icon "button" at bounding box center [85, 139] width 15 height 15
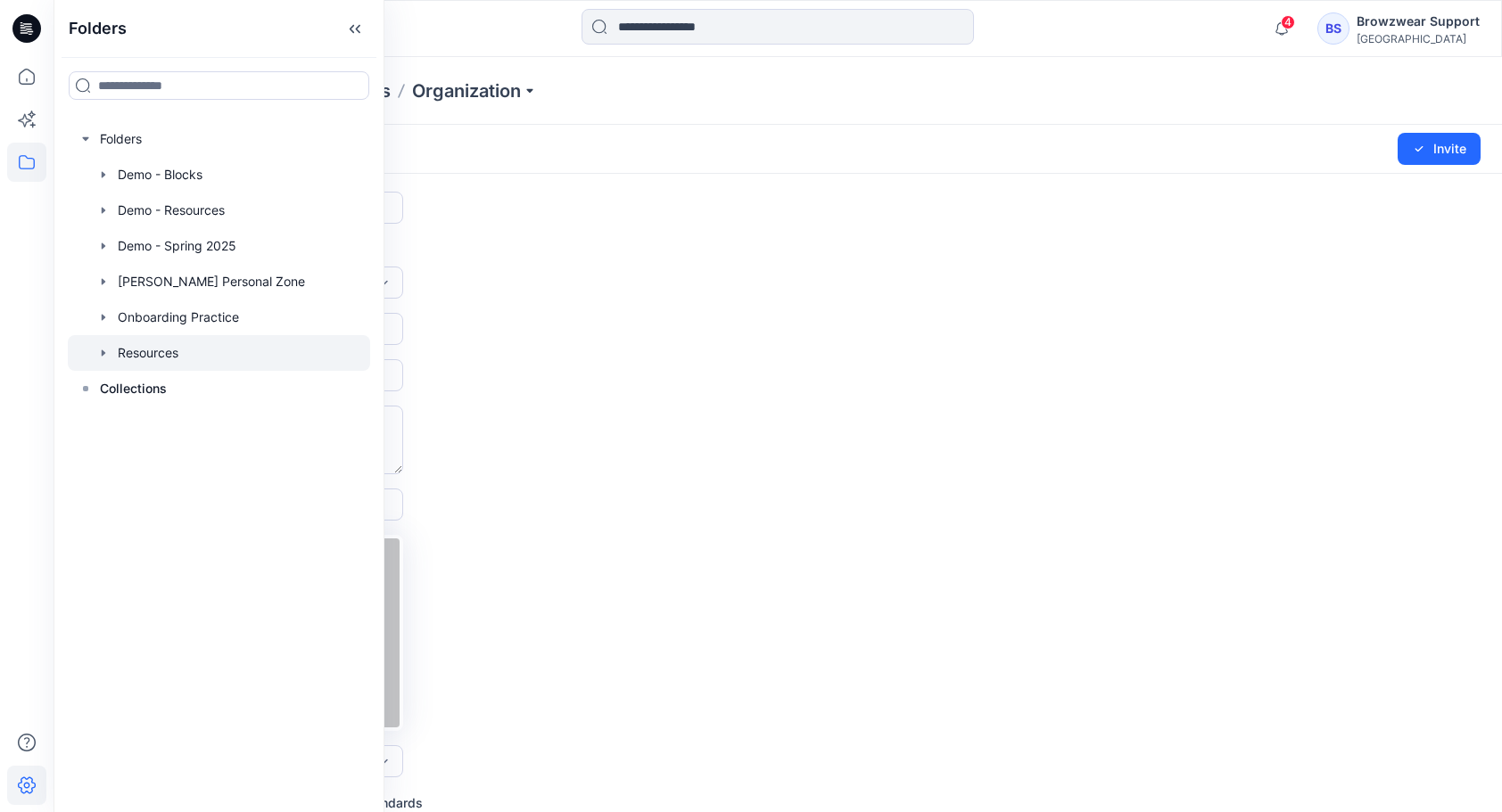
click at [104, 353] on icon "button" at bounding box center [104, 353] width 4 height 6
click at [147, 351] on div at bounding box center [218, 353] width 303 height 35
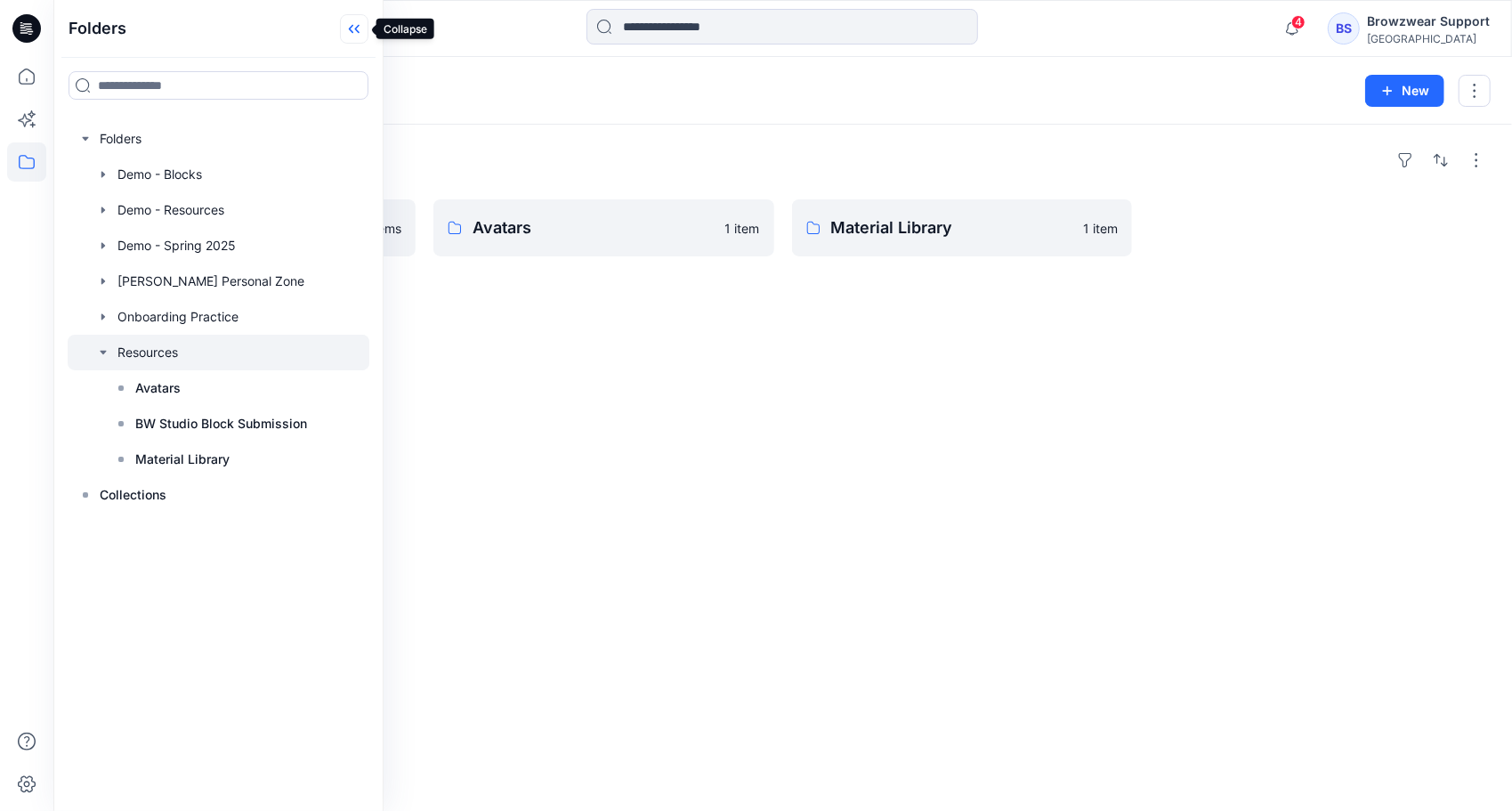
click at [352, 29] on icon at bounding box center [354, 29] width 28 height 29
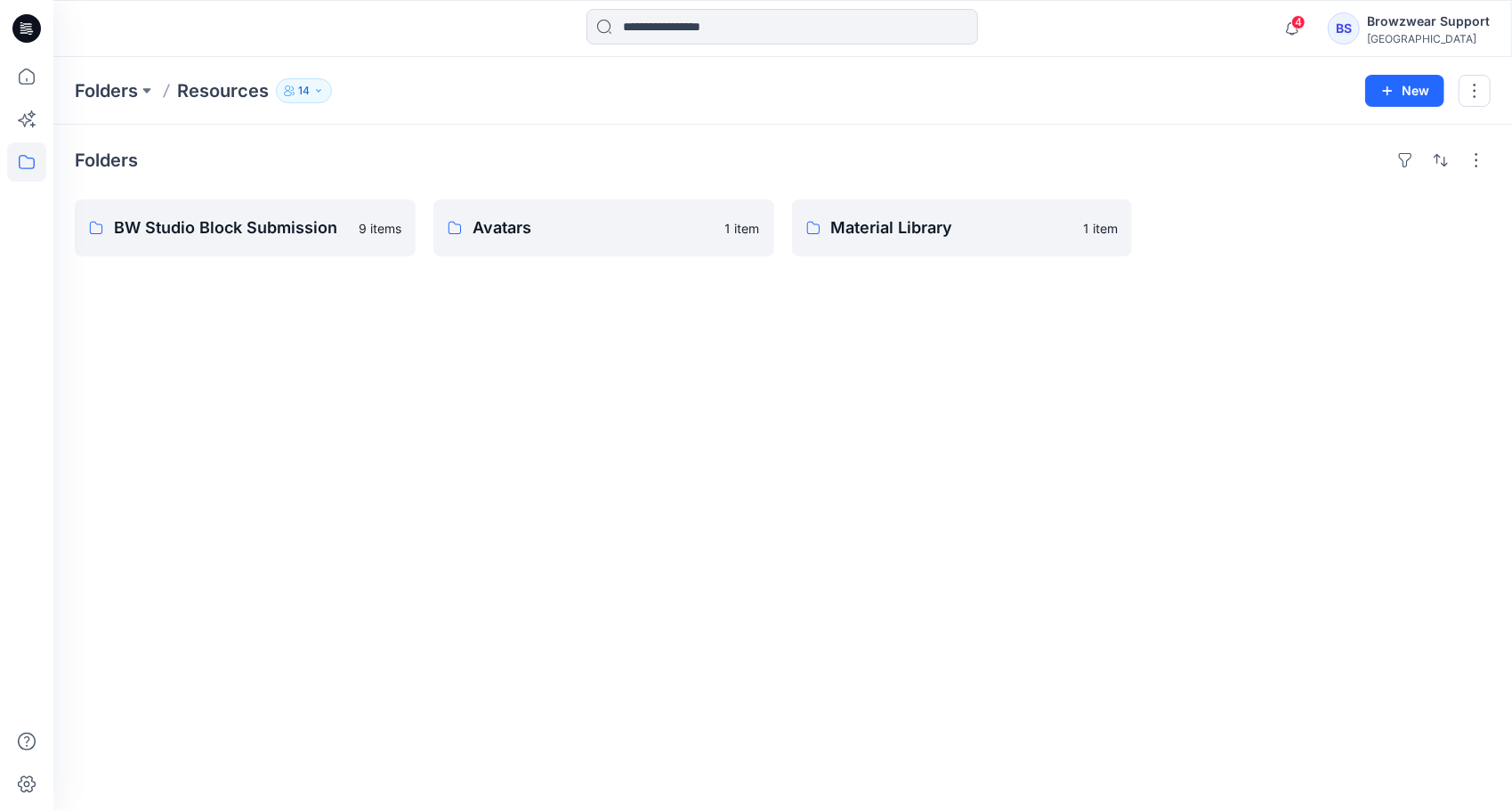
click at [308, 89] on p "14" at bounding box center [304, 91] width 12 height 20
click at [1039, 82] on button "button" at bounding box center [1475, 90] width 32 height 32
click at [1039, 128] on button "Edit" at bounding box center [1392, 133] width 193 height 33
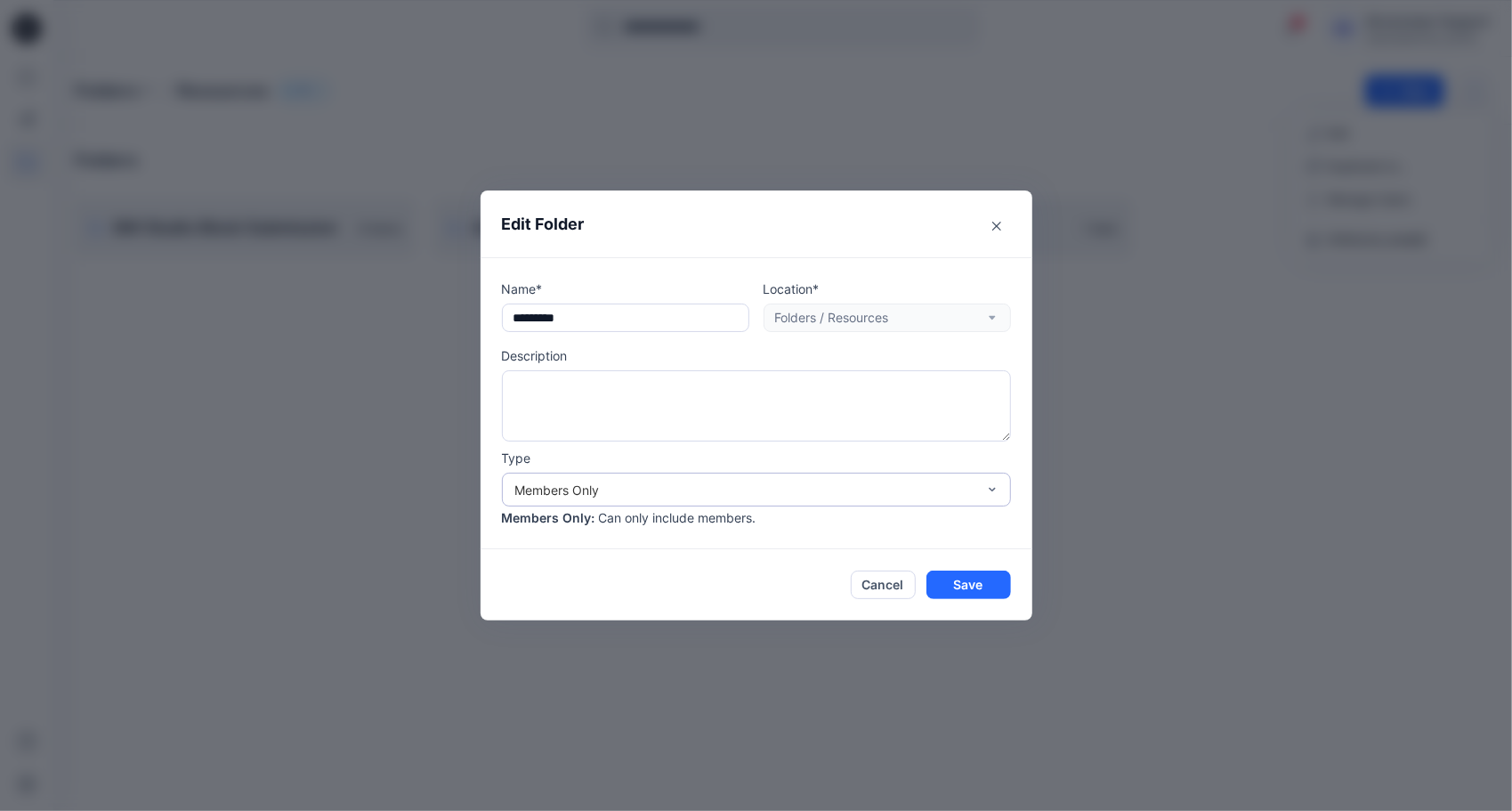
click at [707, 487] on div "Members Only" at bounding box center [745, 489] width 461 height 19
click at [997, 224] on icon "Close" at bounding box center [997, 226] width 9 height 9
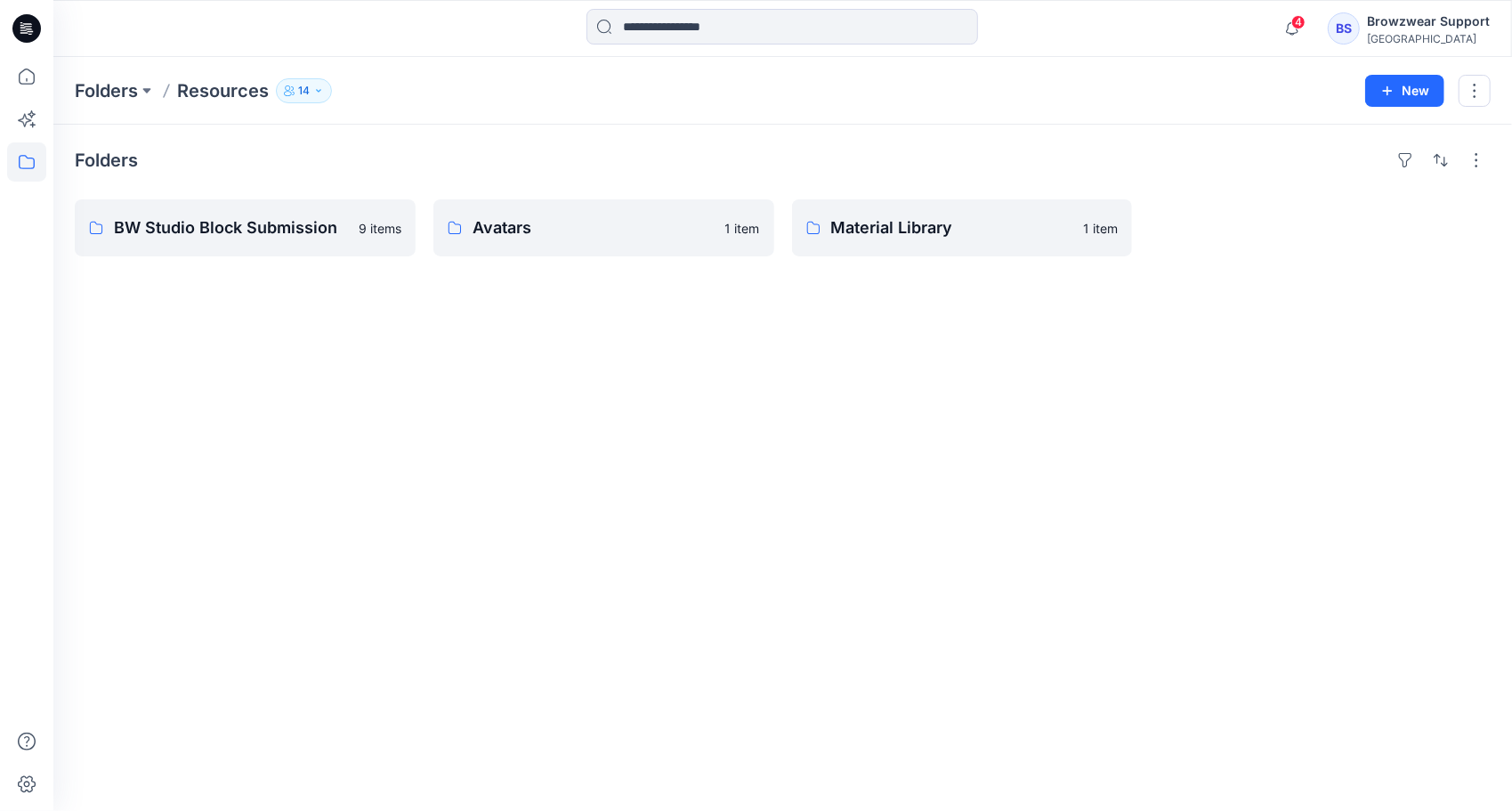
click at [313, 87] on icon "button" at bounding box center [318, 90] width 11 height 11
click at [1039, 89] on button "button" at bounding box center [1475, 90] width 32 height 32
click at [1039, 128] on button "Edit" at bounding box center [1392, 133] width 193 height 33
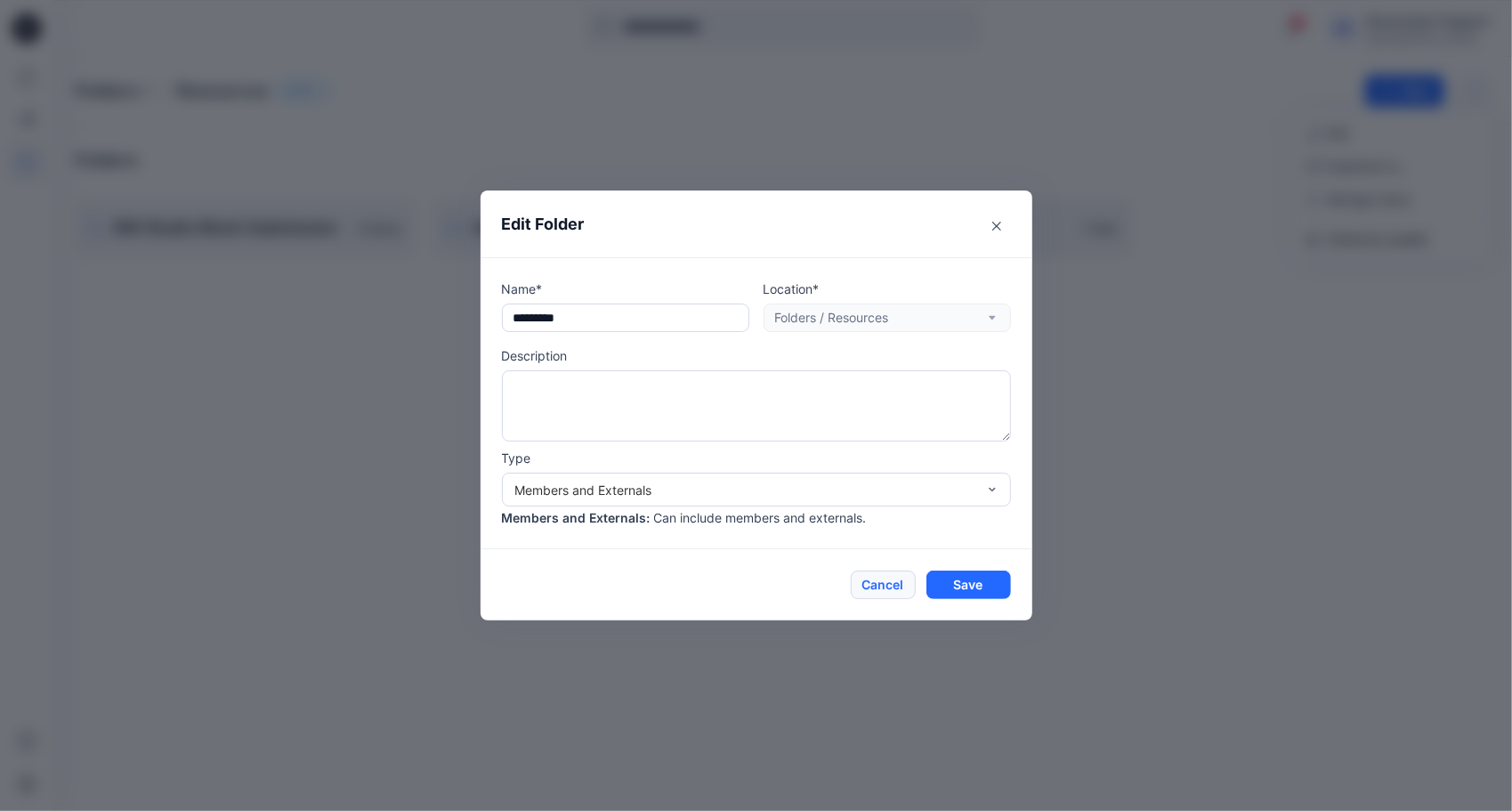
click at [868, 586] on button "Cancel" at bounding box center [883, 584] width 65 height 28
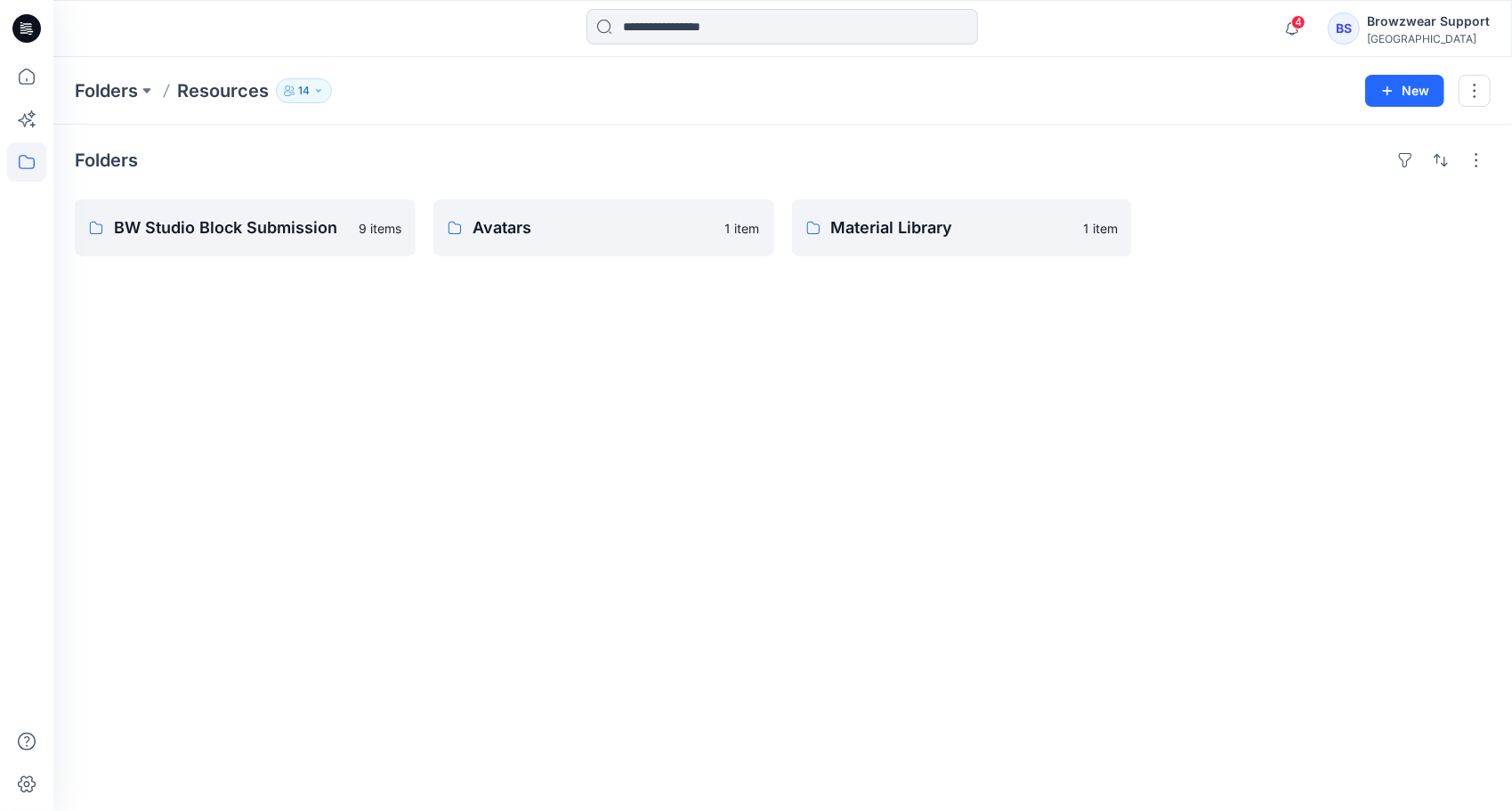
click at [1039, 23] on div "BS" at bounding box center [1344, 28] width 32 height 32
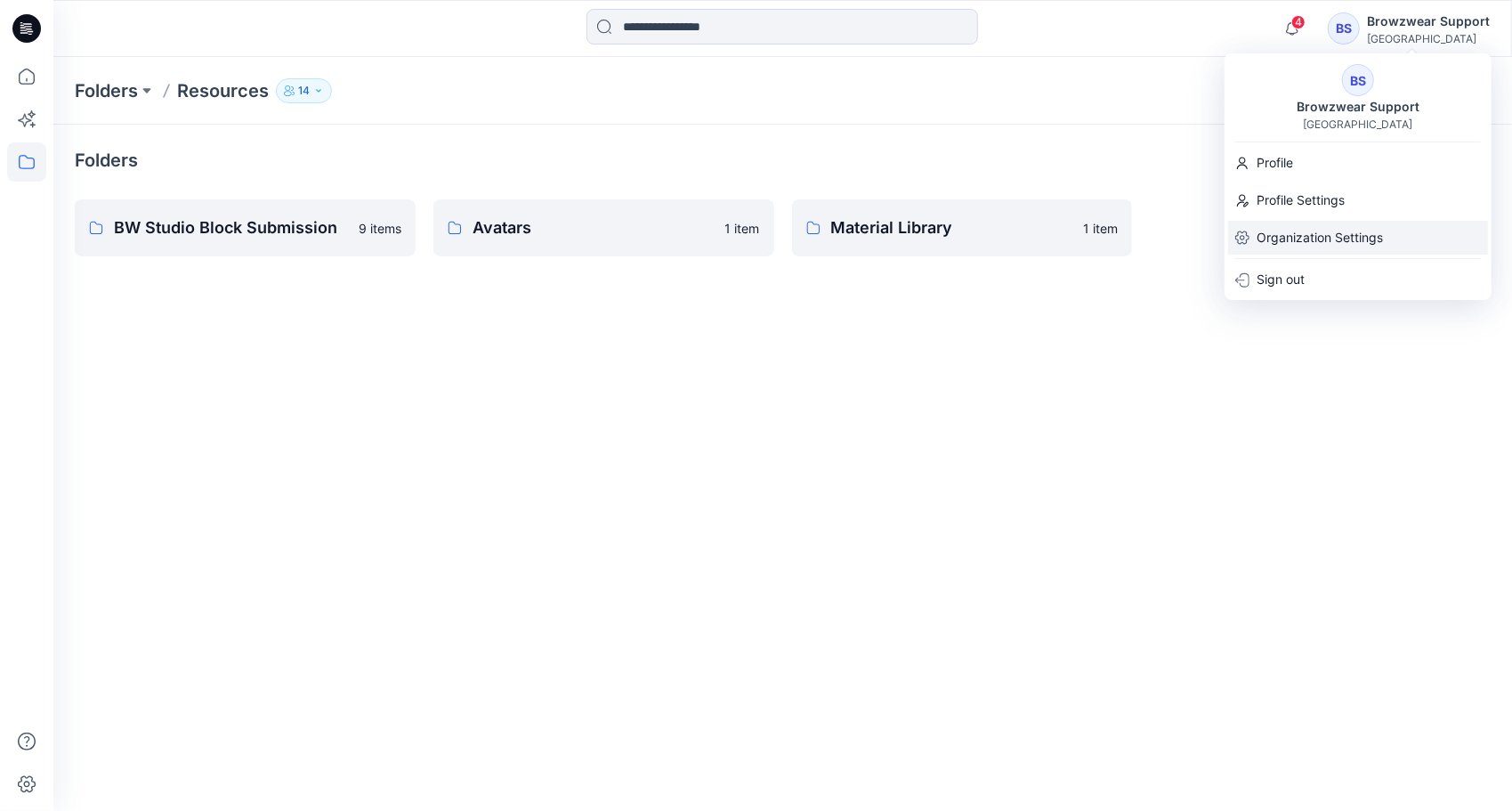
click at [1039, 234] on p "Organization Settings" at bounding box center [1319, 238] width 126 height 34
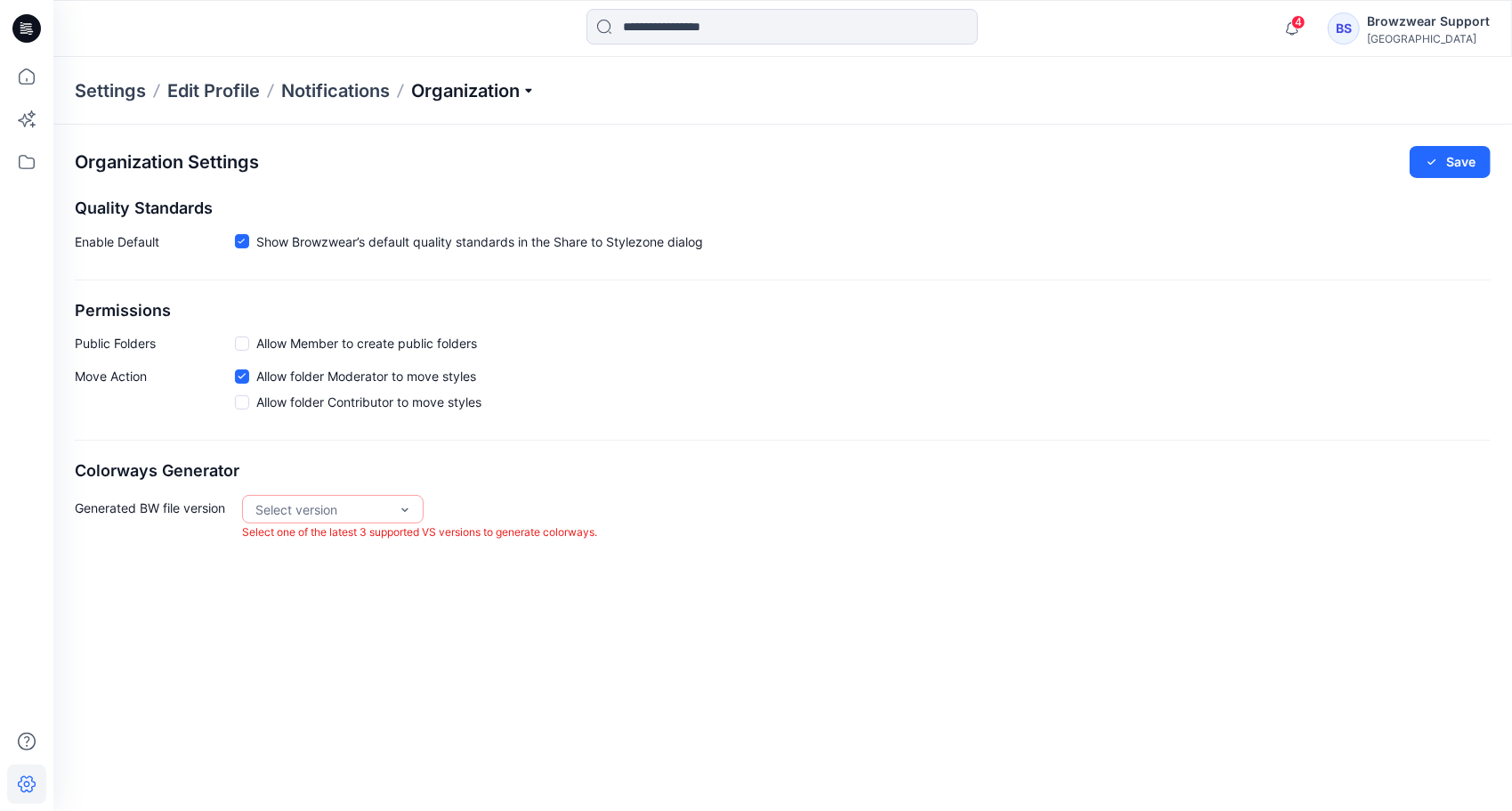
click at [490, 84] on p "Organization" at bounding box center [472, 90] width 124 height 24
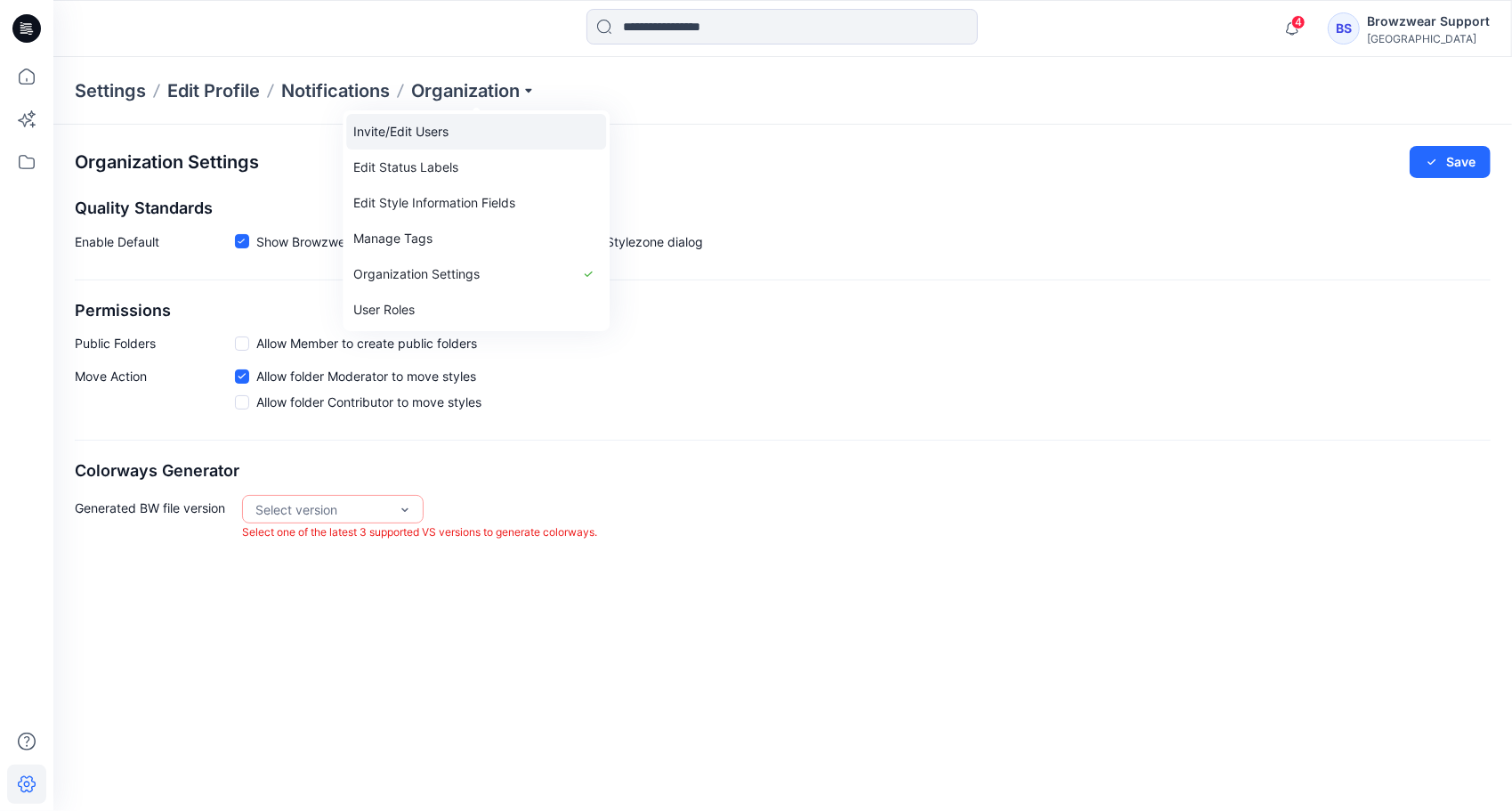
click at [467, 137] on link "Invite/Edit Users" at bounding box center [476, 131] width 260 height 35
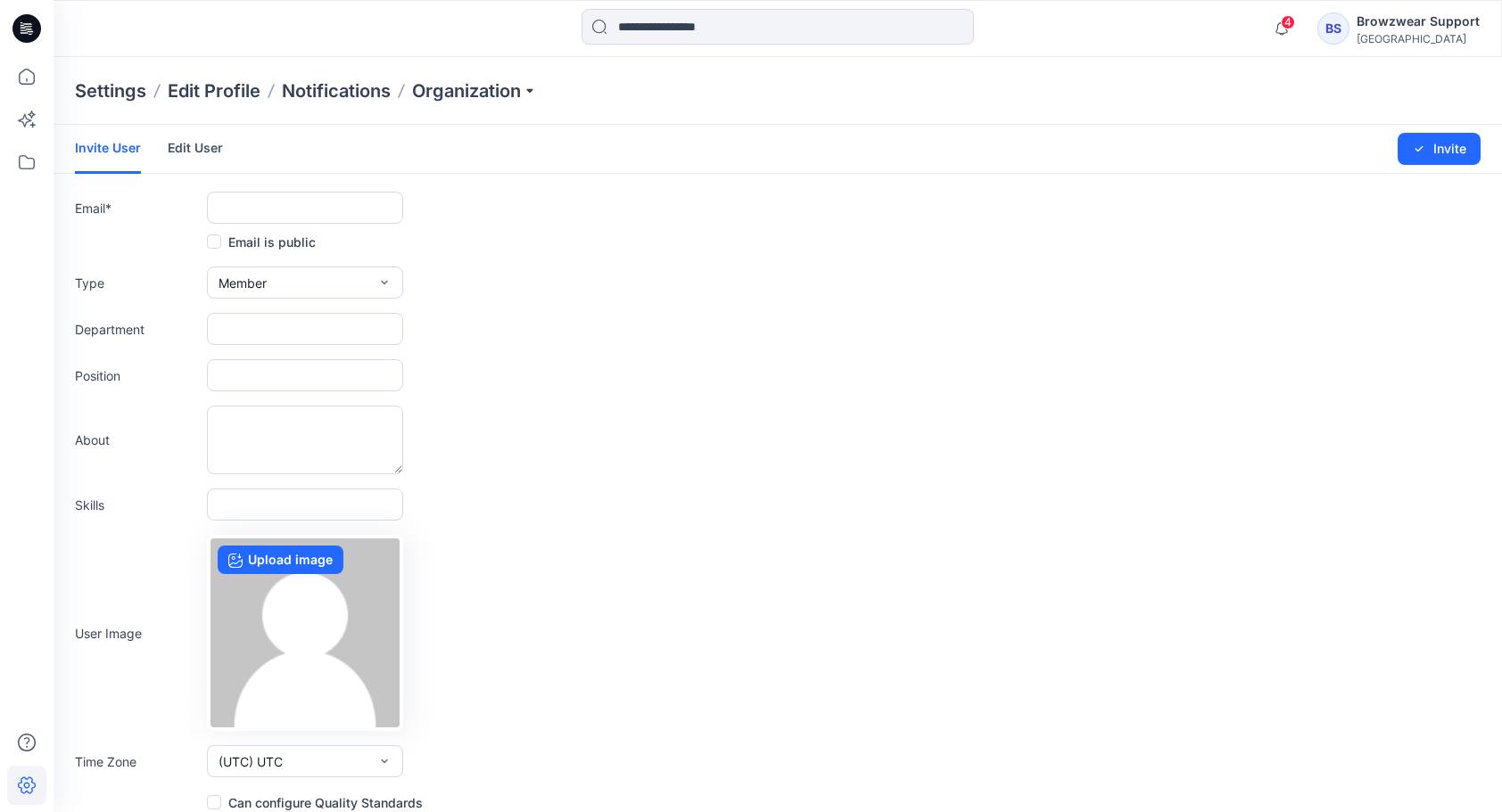
click at [189, 140] on link "Edit User" at bounding box center [195, 147] width 55 height 46
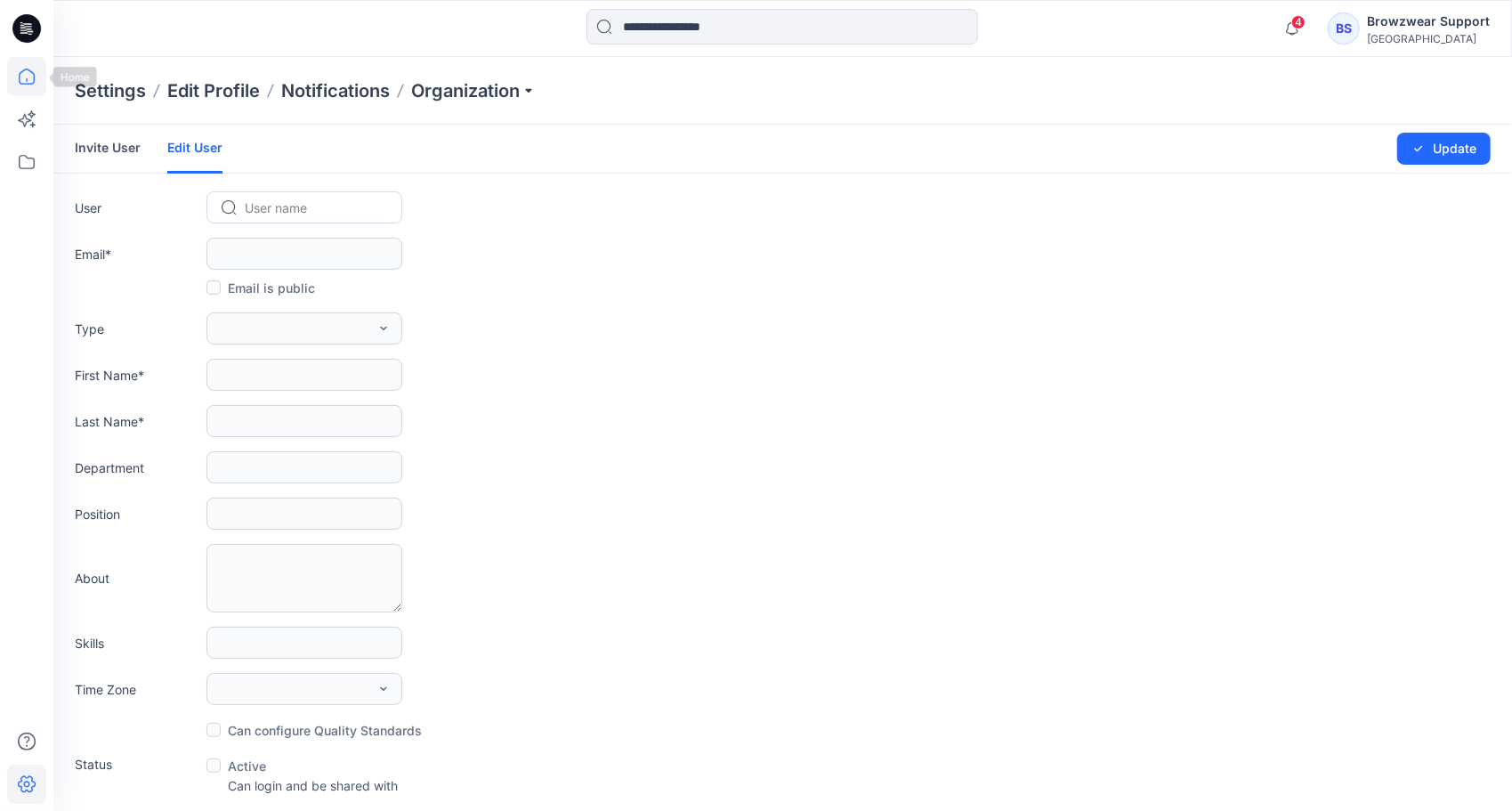
click at [23, 66] on icon at bounding box center [26, 76] width 39 height 39
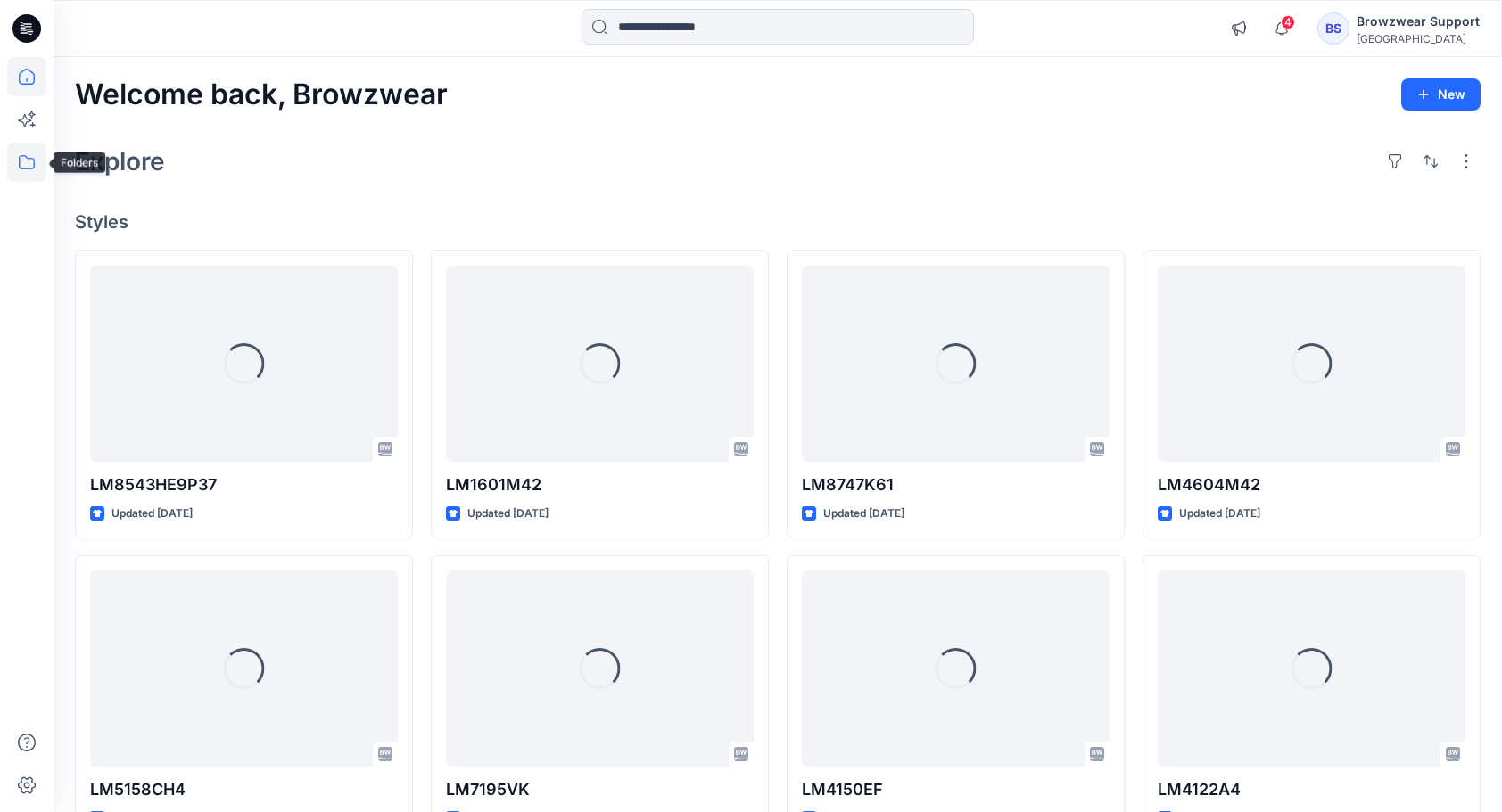
click at [19, 152] on icon at bounding box center [26, 163] width 39 height 39
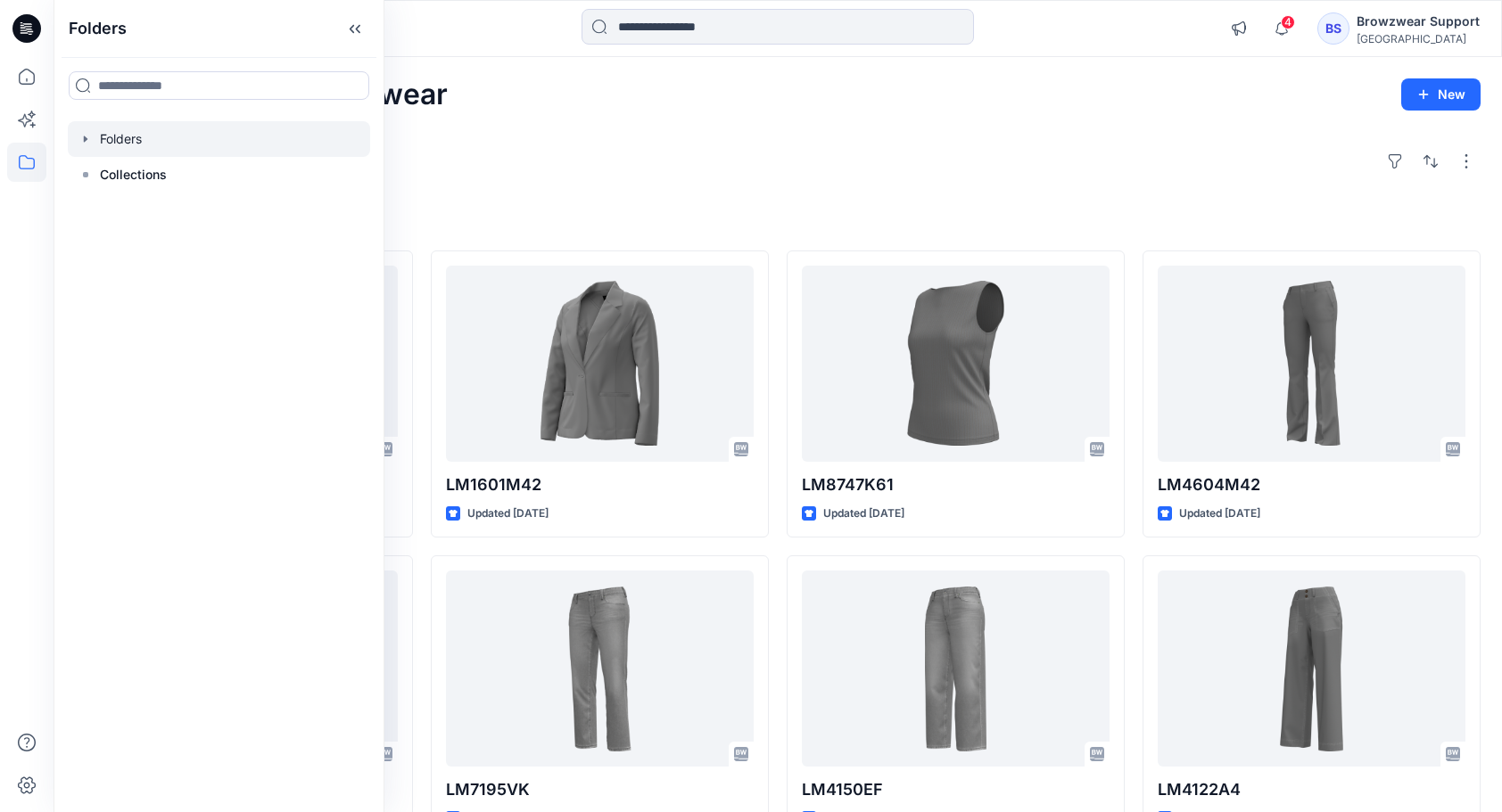
click at [88, 141] on icon "button" at bounding box center [85, 139] width 15 height 15
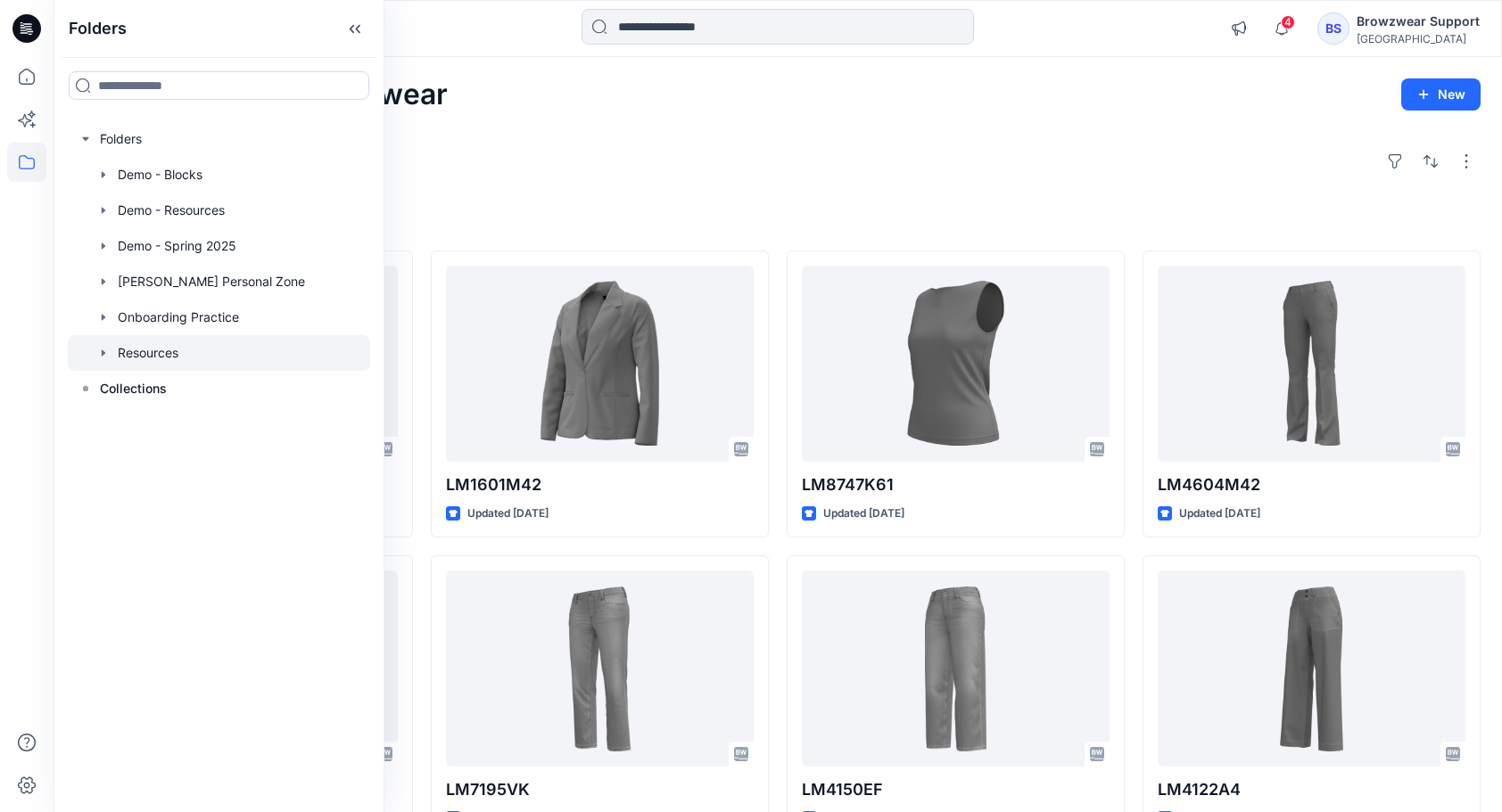
click at [127, 350] on div at bounding box center [218, 353] width 303 height 35
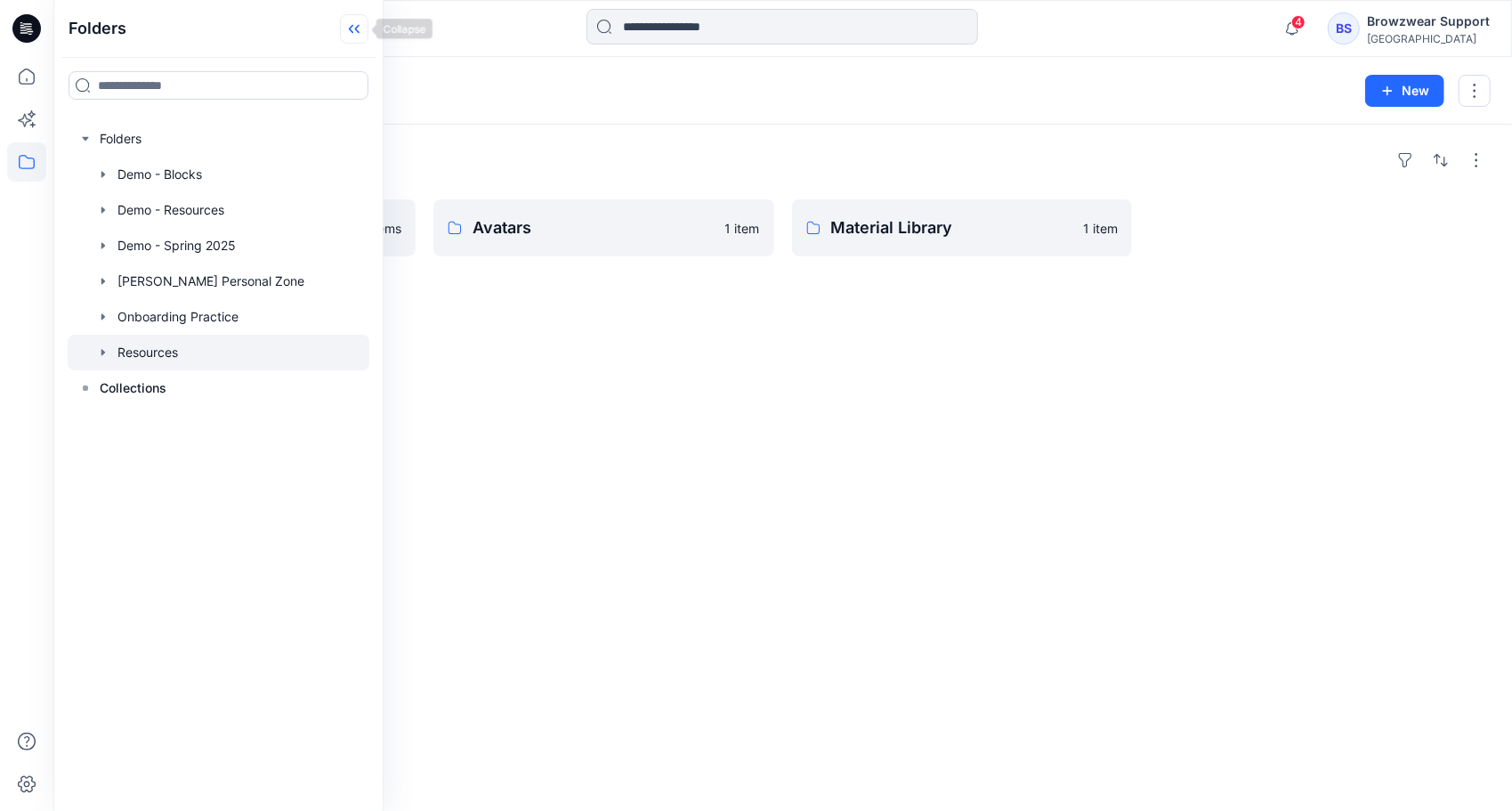
click at [356, 23] on icon at bounding box center [354, 29] width 28 height 29
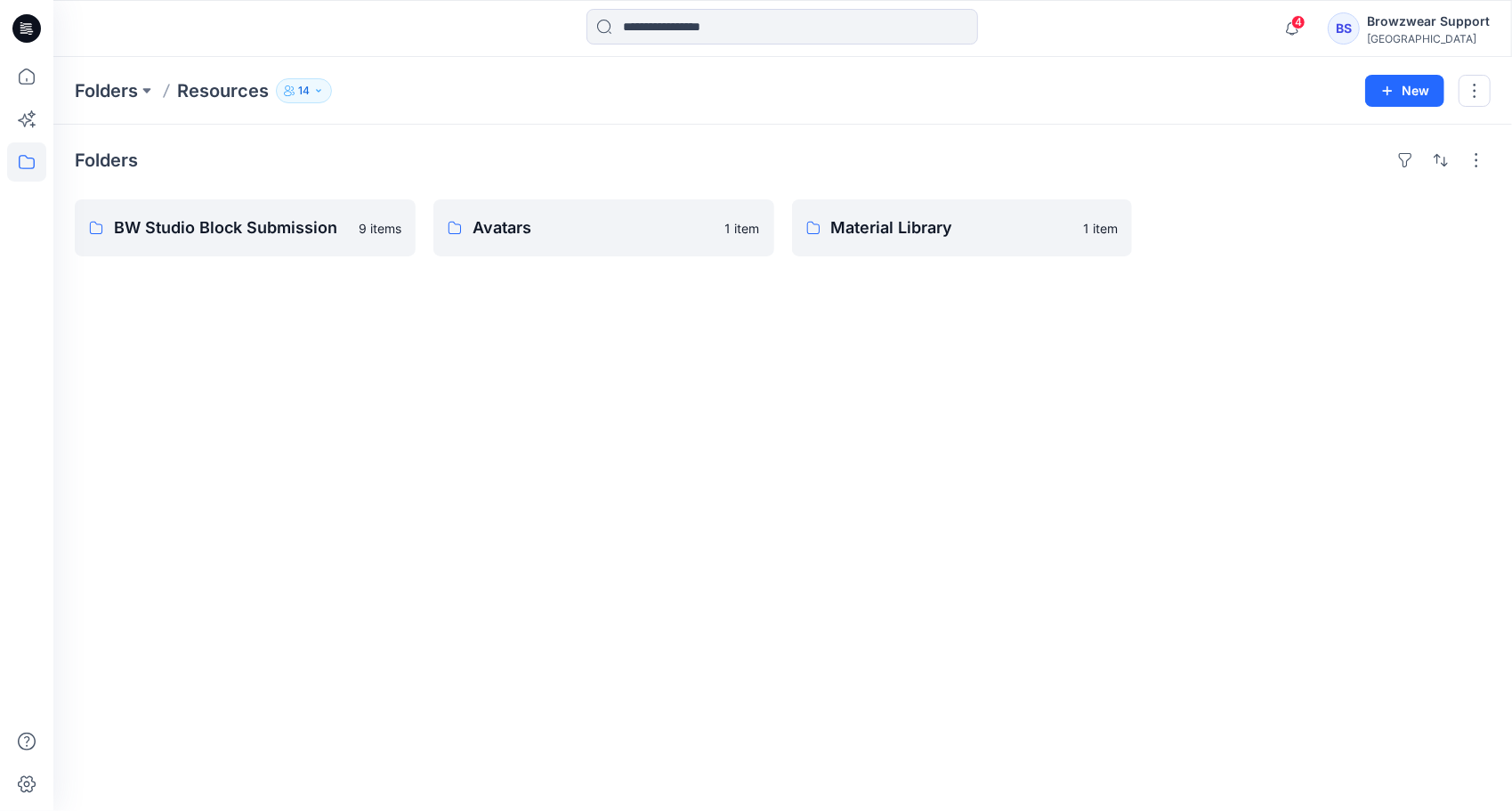
click at [313, 93] on icon "button" at bounding box center [318, 90] width 11 height 11
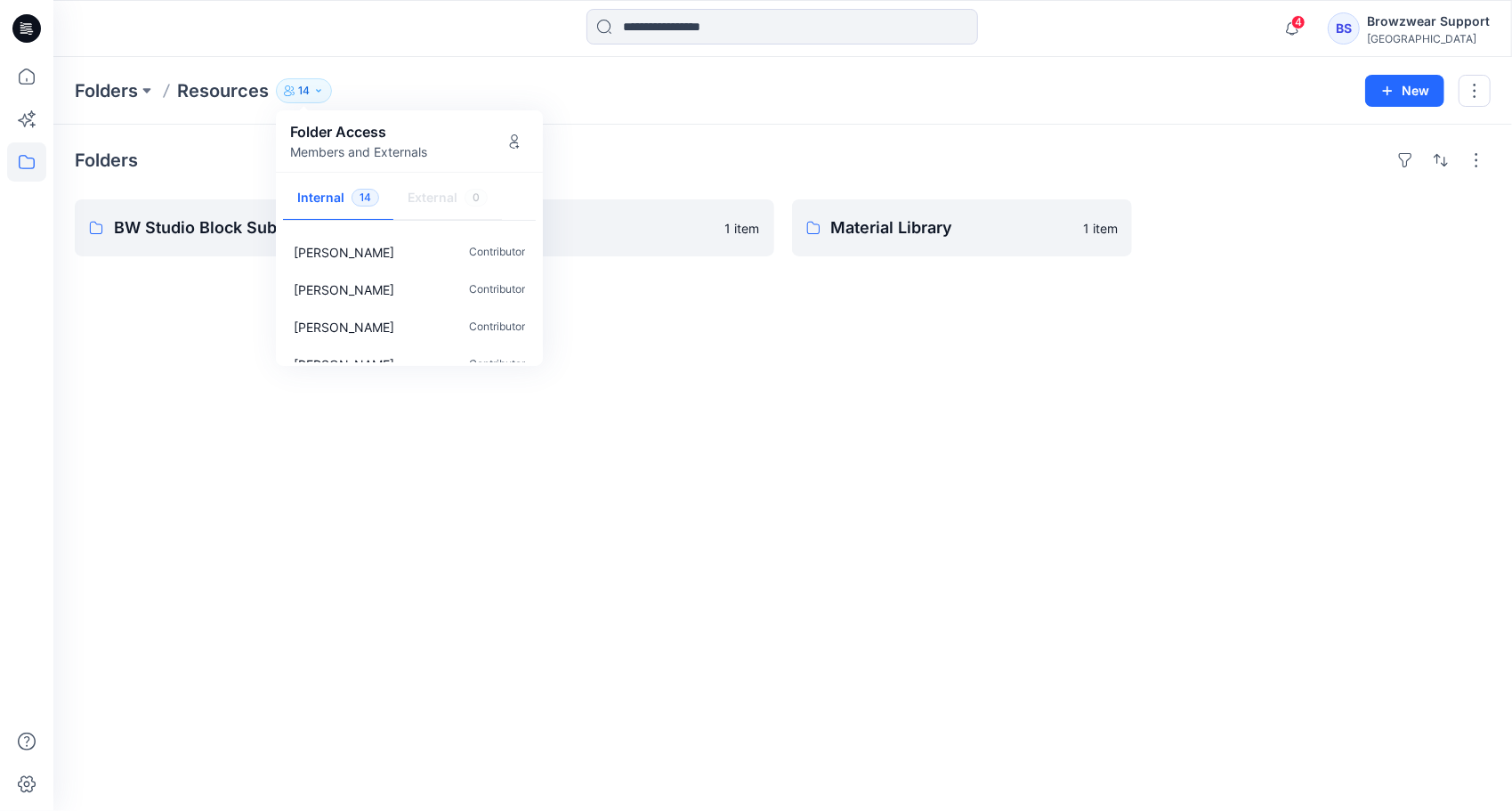
scroll to position [390, 0]
click at [686, 380] on div "Folders BW Studio Block Submission 9 items Avatars 1 item Material Library 1 it…" at bounding box center [783, 468] width 1459 height 687
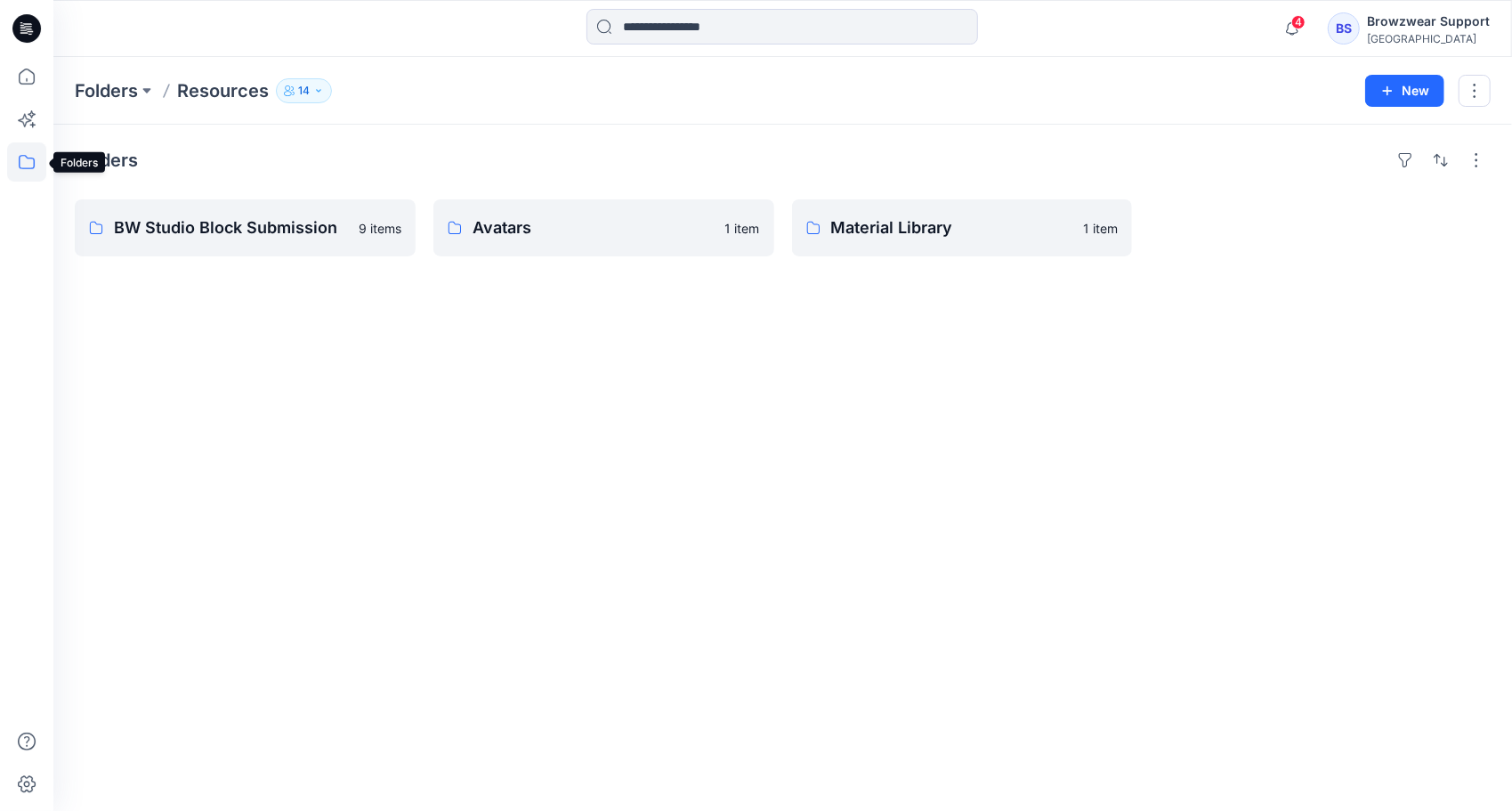
click at [23, 155] on icon at bounding box center [26, 162] width 39 height 39
click at [21, 164] on icon at bounding box center [26, 162] width 39 height 39
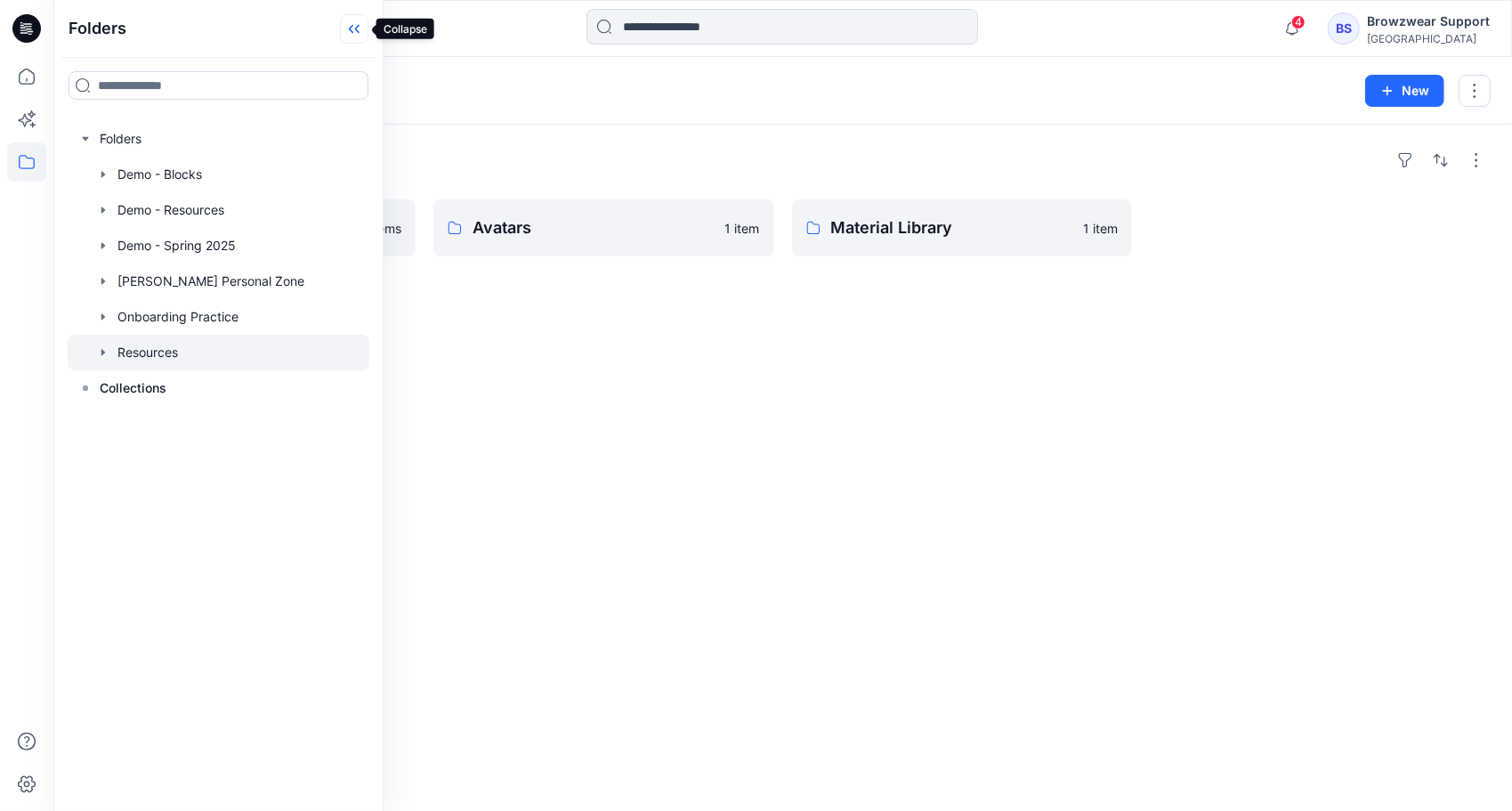
click at [358, 31] on icon at bounding box center [357, 28] width 5 height 9
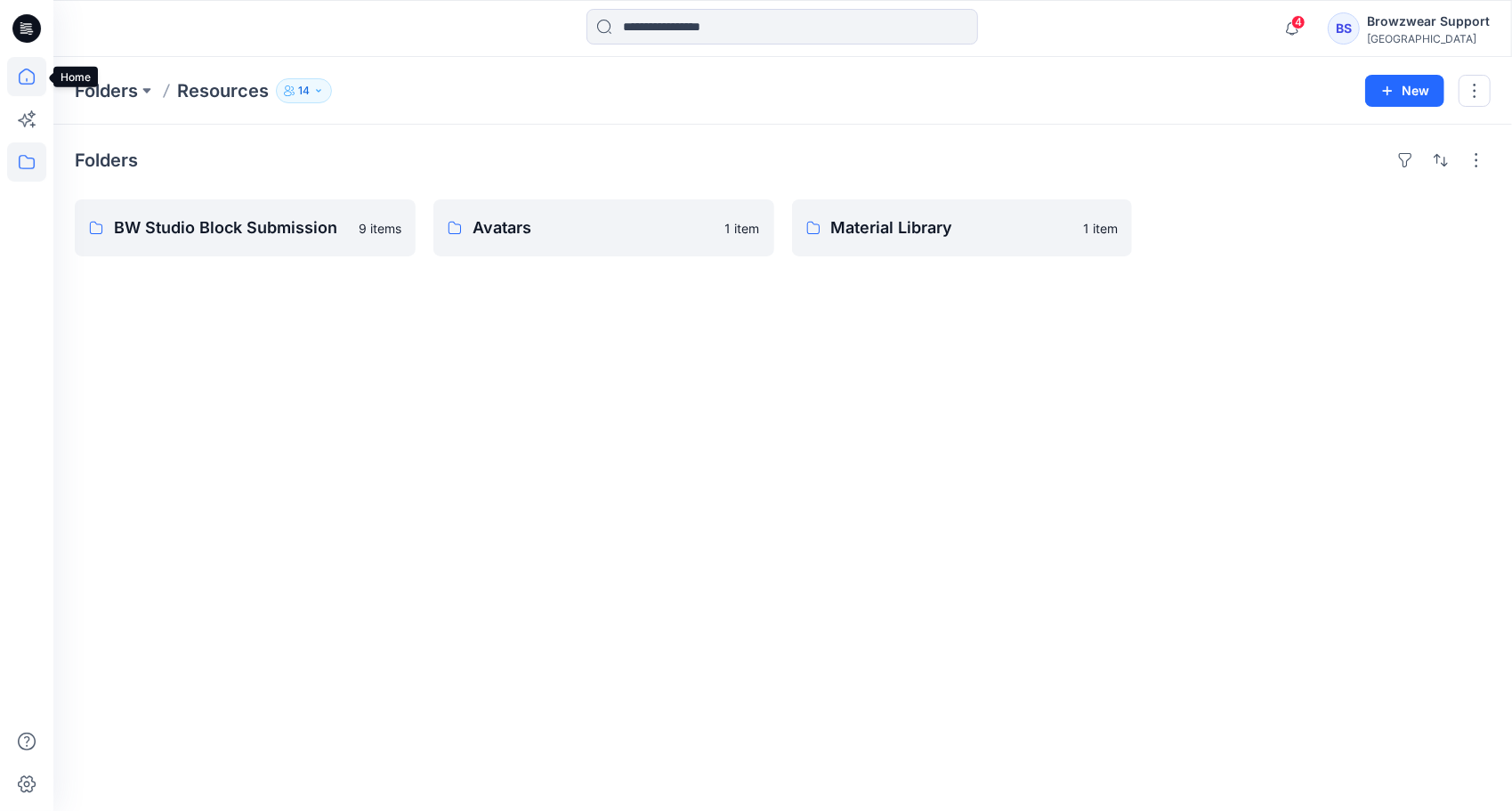
click at [34, 76] on icon at bounding box center [26, 76] width 39 height 39
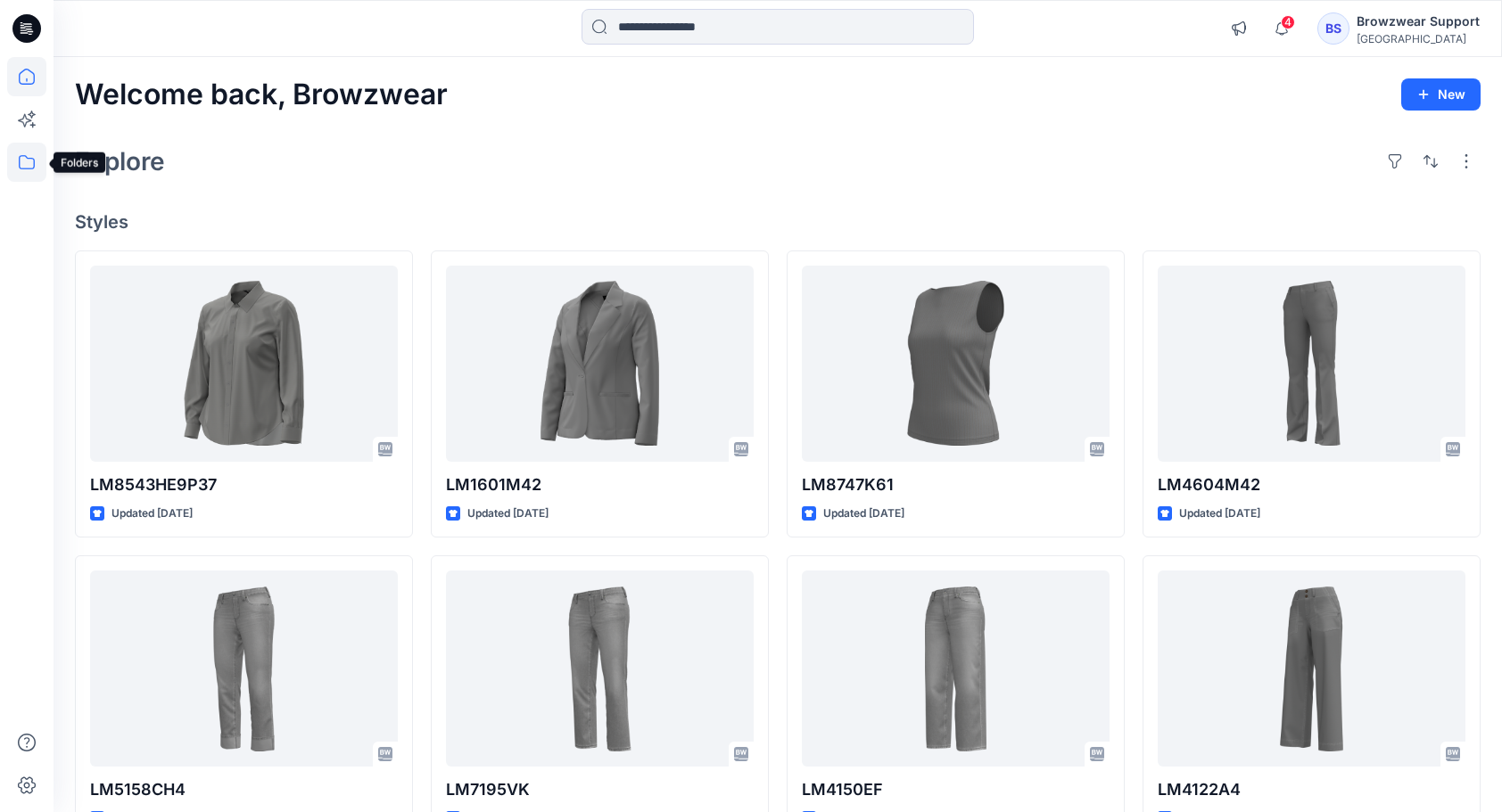
click at [24, 167] on icon at bounding box center [26, 162] width 16 height 15
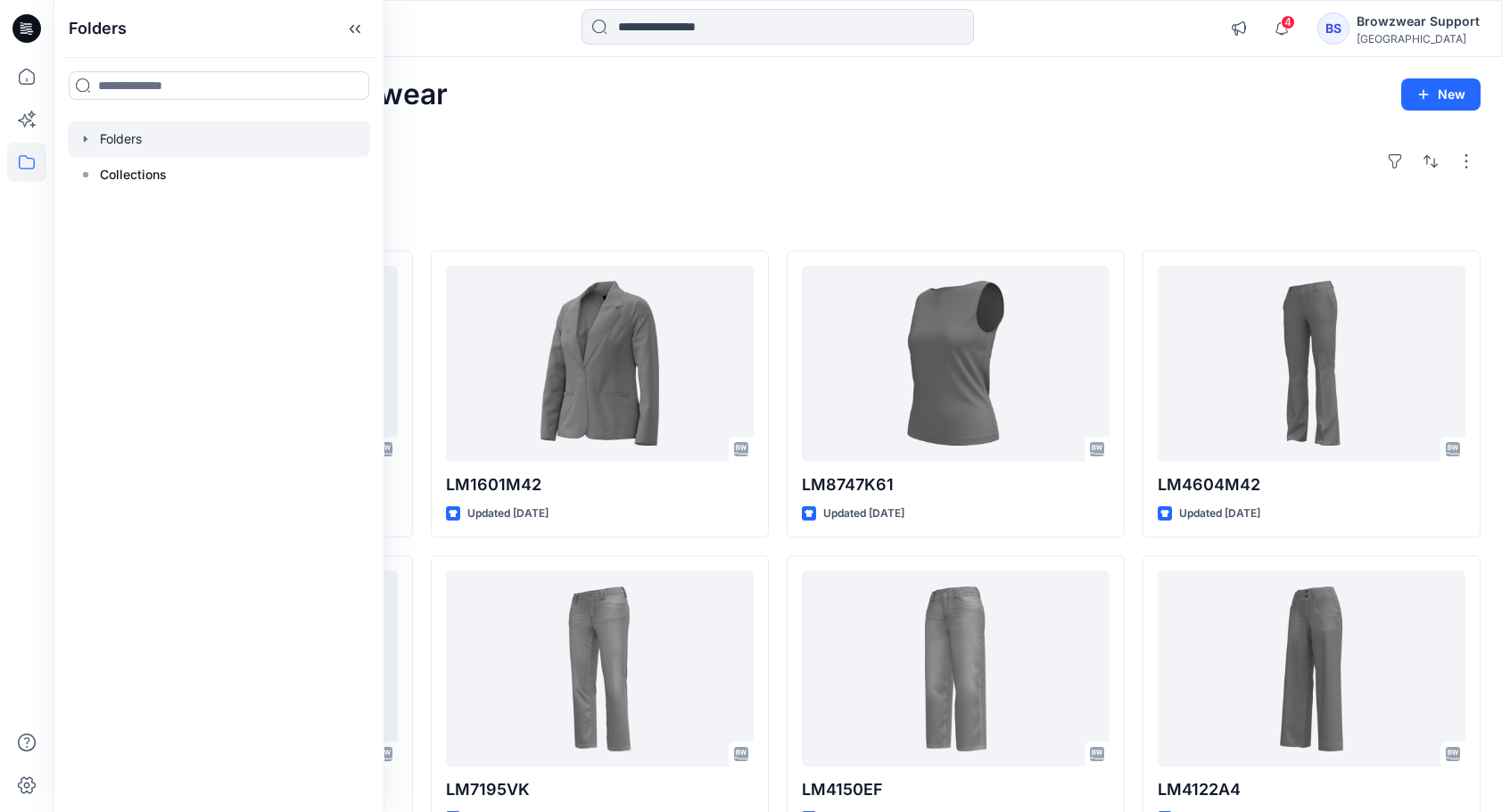
click at [90, 137] on icon "button" at bounding box center [85, 139] width 15 height 15
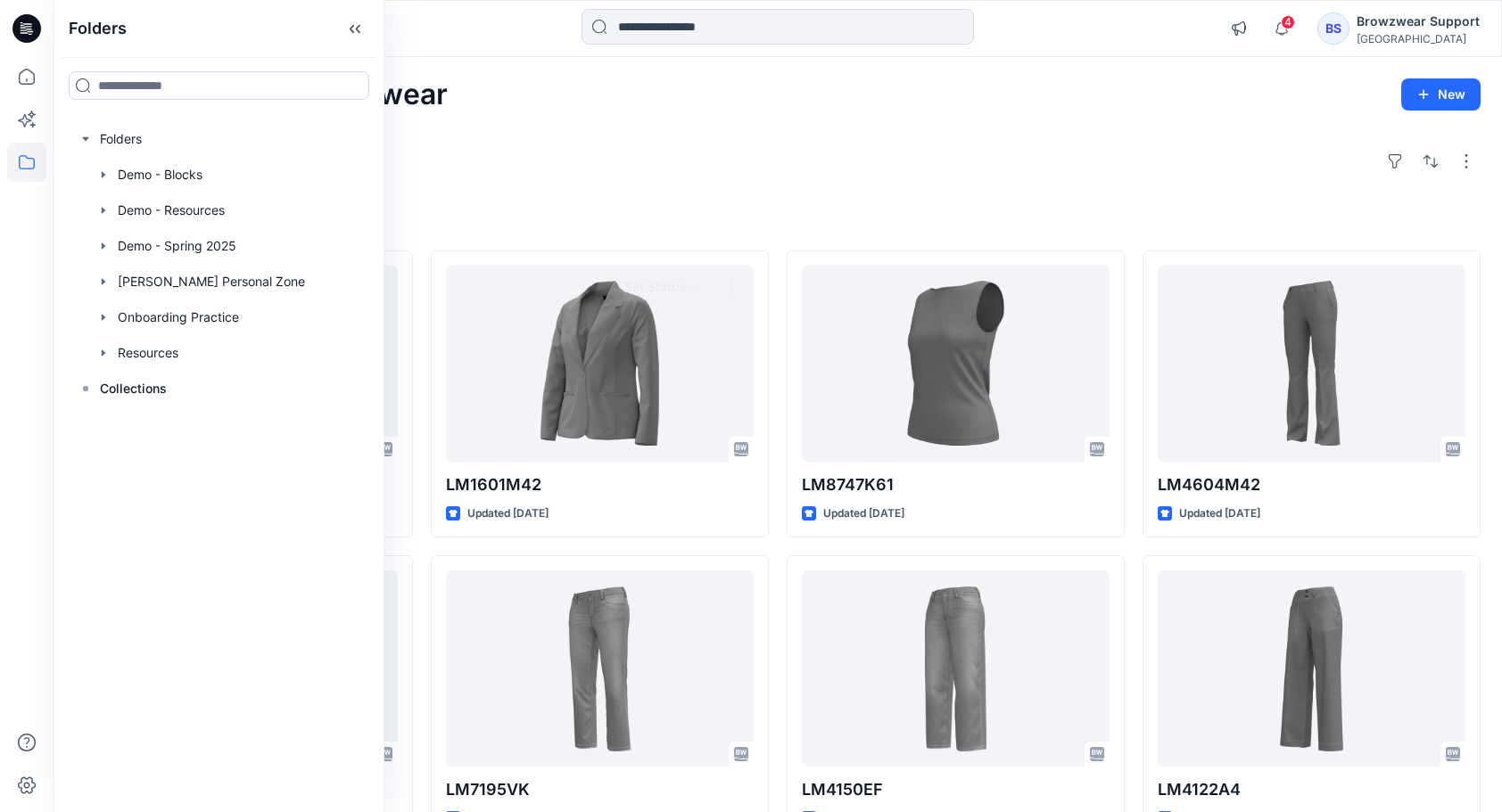
click at [591, 125] on div "Welcome back, Browzwear New Explore Styles LM8543HE9P37 Updated [DATE] LM5158CH…" at bounding box center [778, 645] width 1448 height 1176
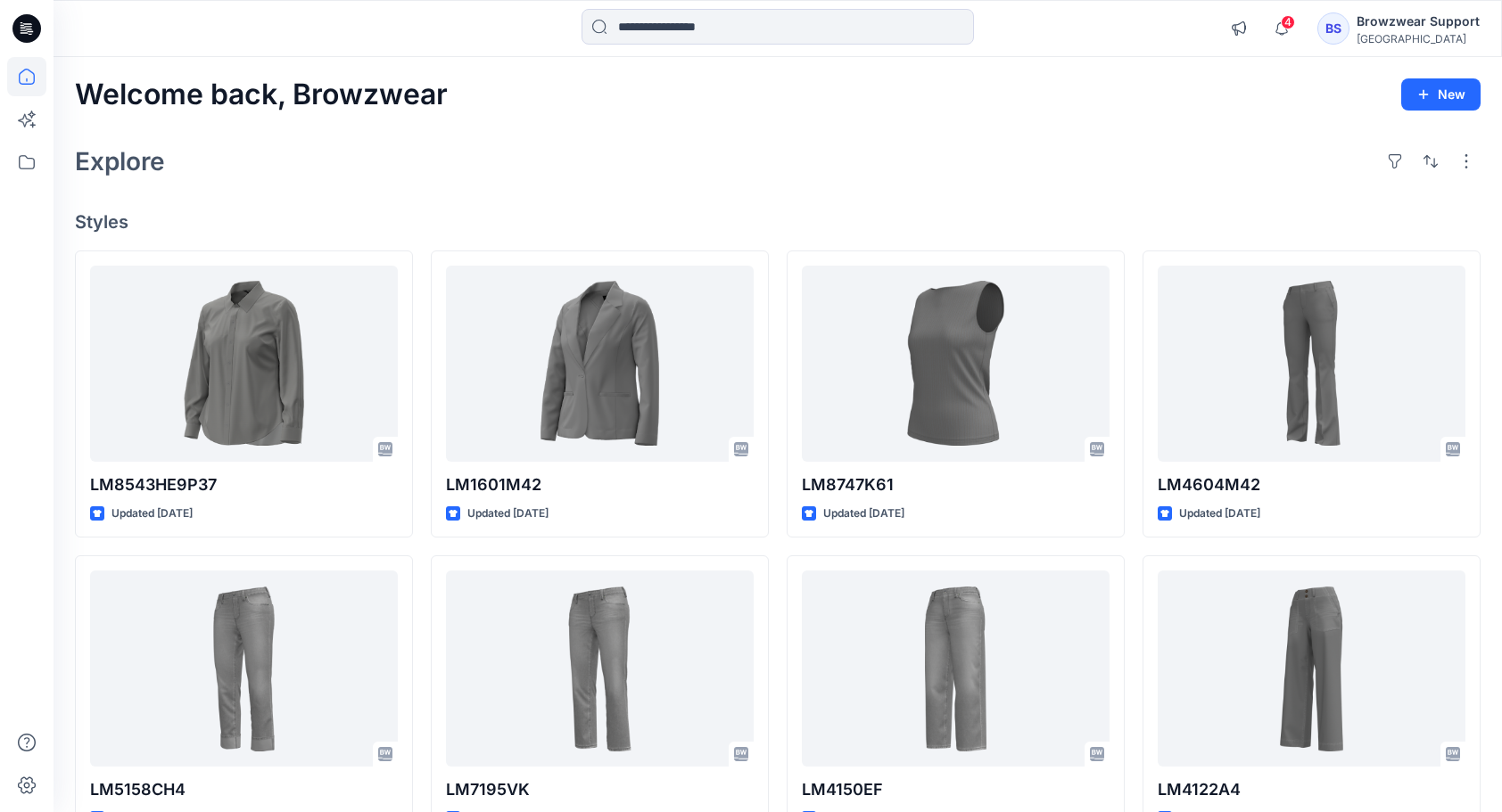
click at [766, 183] on div "Welcome back, Browzwear New Explore Styles LM8543HE9P37 Updated [DATE] LM5158CH…" at bounding box center [778, 645] width 1448 height 1176
click at [1335, 28] on div "BS" at bounding box center [1332, 28] width 32 height 32
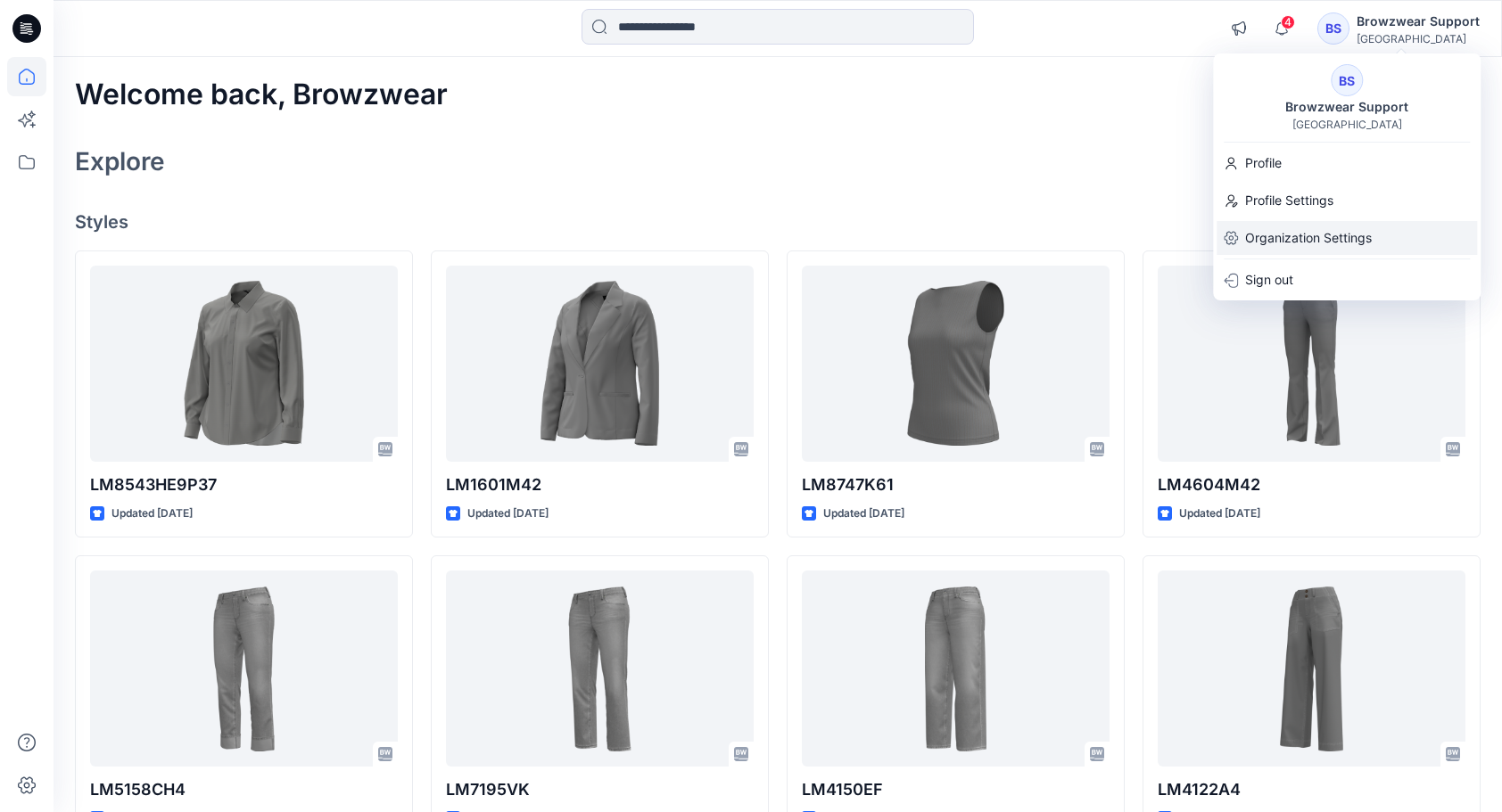
click at [1287, 235] on p "Organization Settings" at bounding box center [1308, 238] width 126 height 34
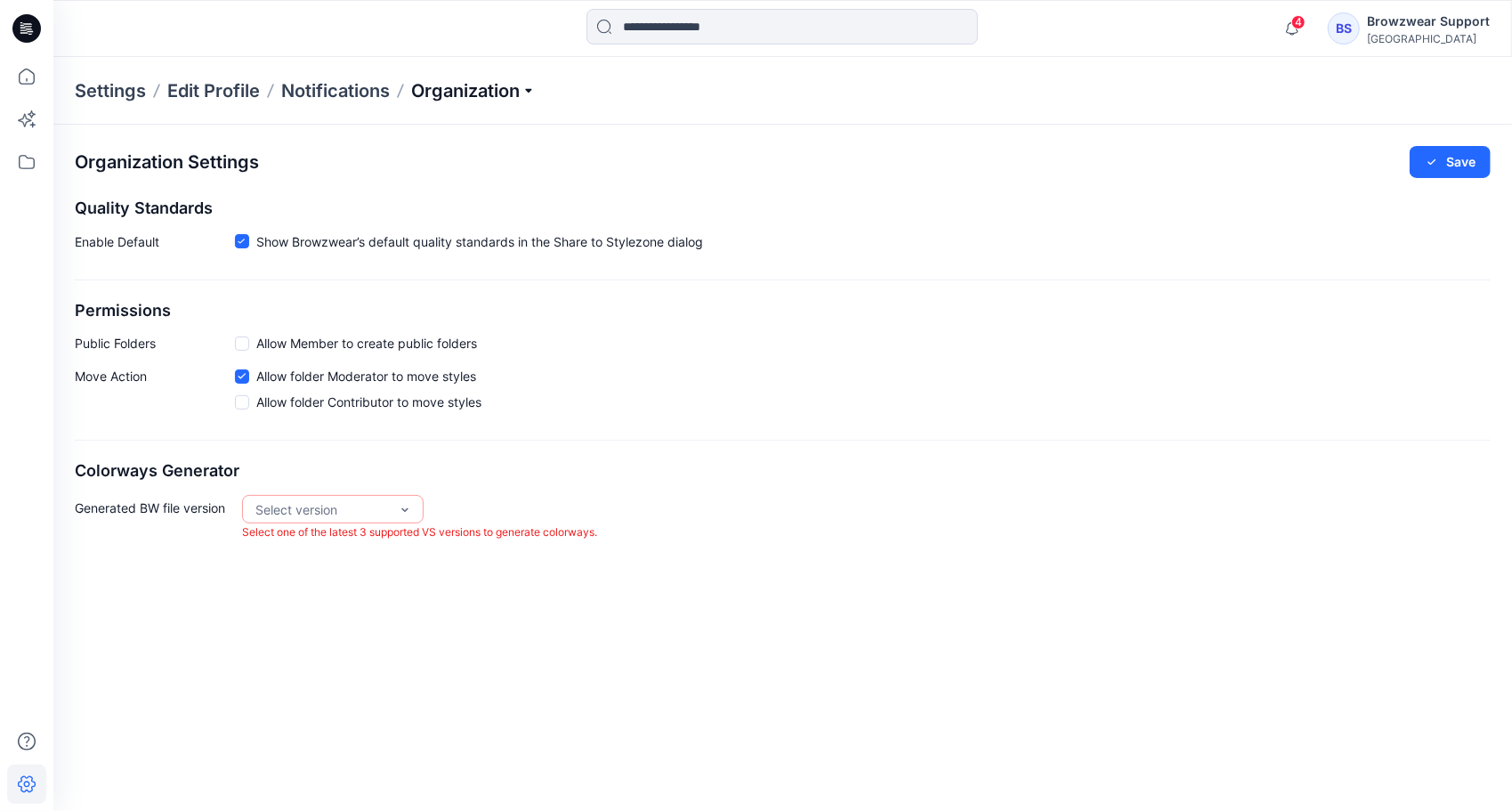
click at [527, 85] on p "Organization" at bounding box center [472, 90] width 124 height 24
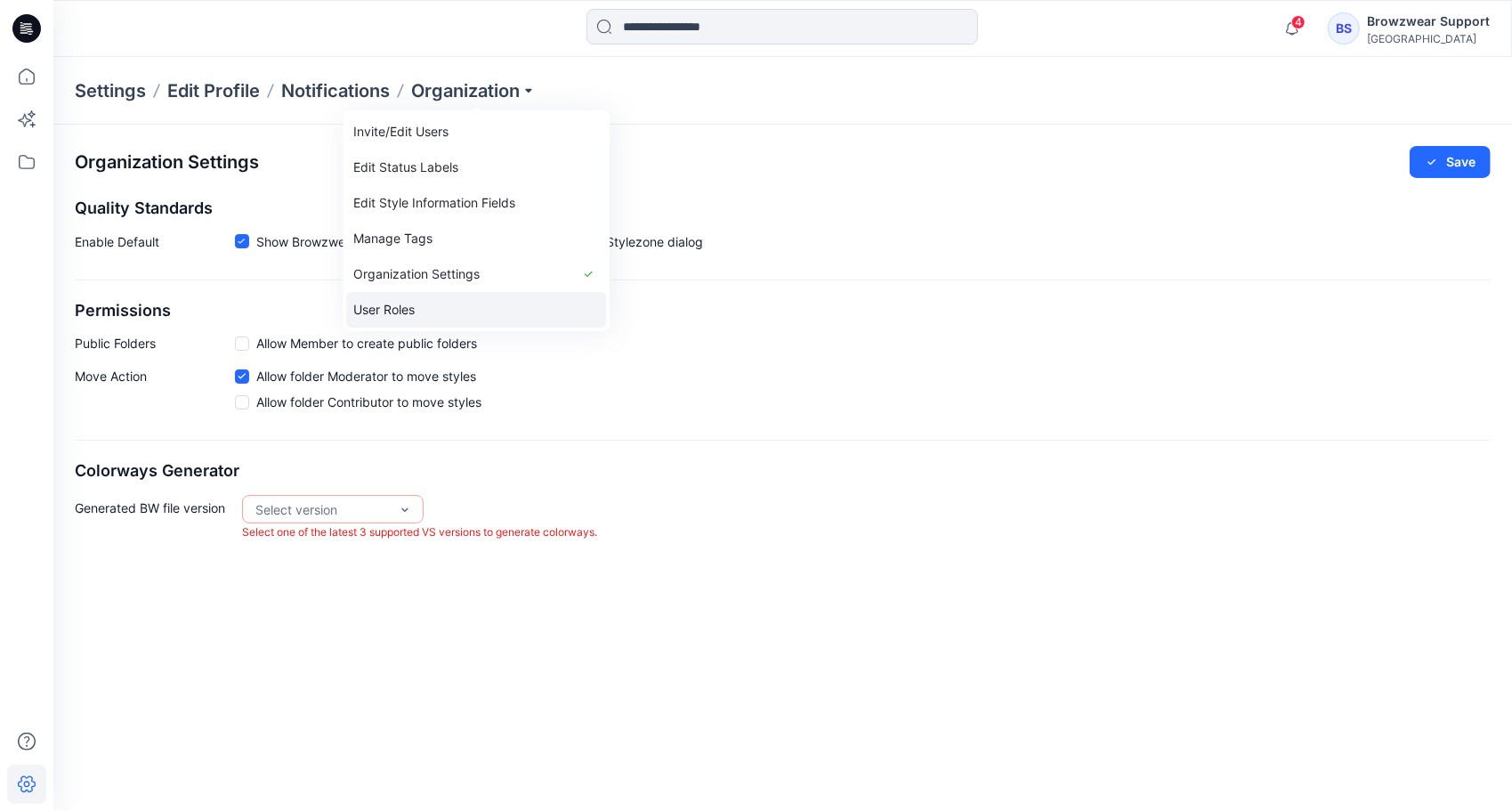
click at [454, 307] on link "User Roles" at bounding box center [476, 310] width 260 height 35
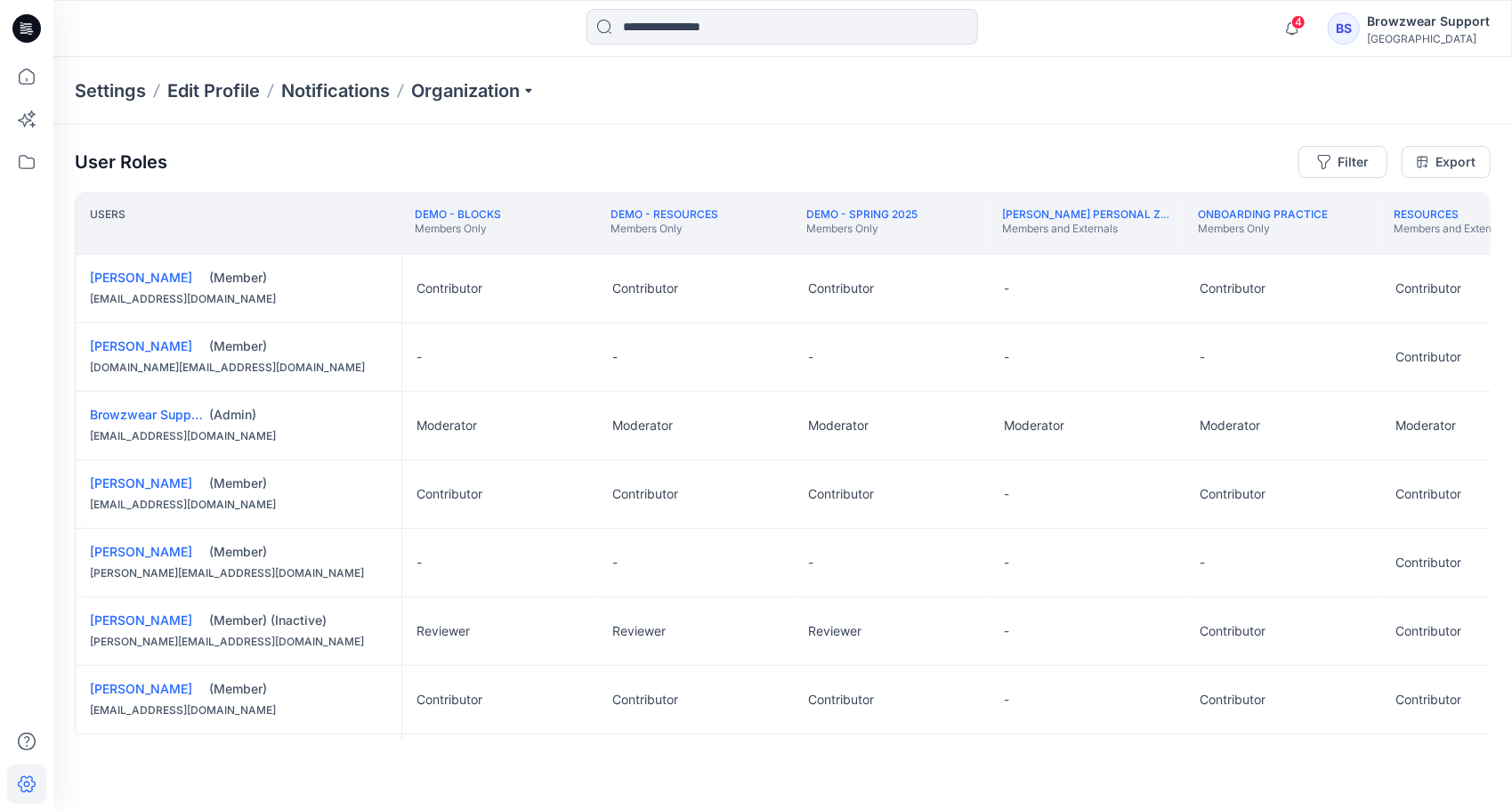
scroll to position [0, 285]
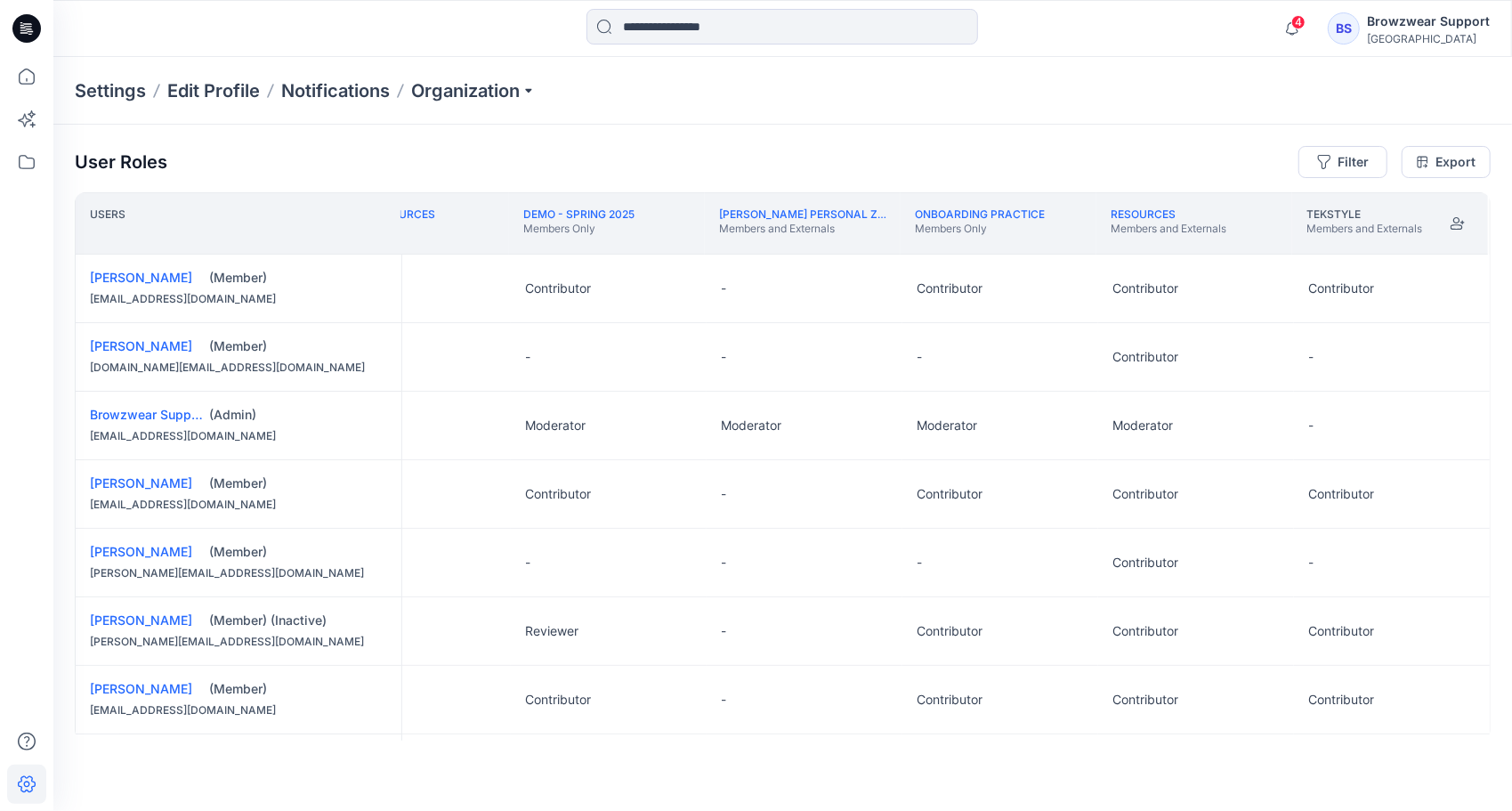
click at [1352, 90] on div "Settings Edit Profile Notifications Organization" at bounding box center [783, 90] width 1459 height 68
click at [24, 71] on icon at bounding box center [26, 76] width 39 height 39
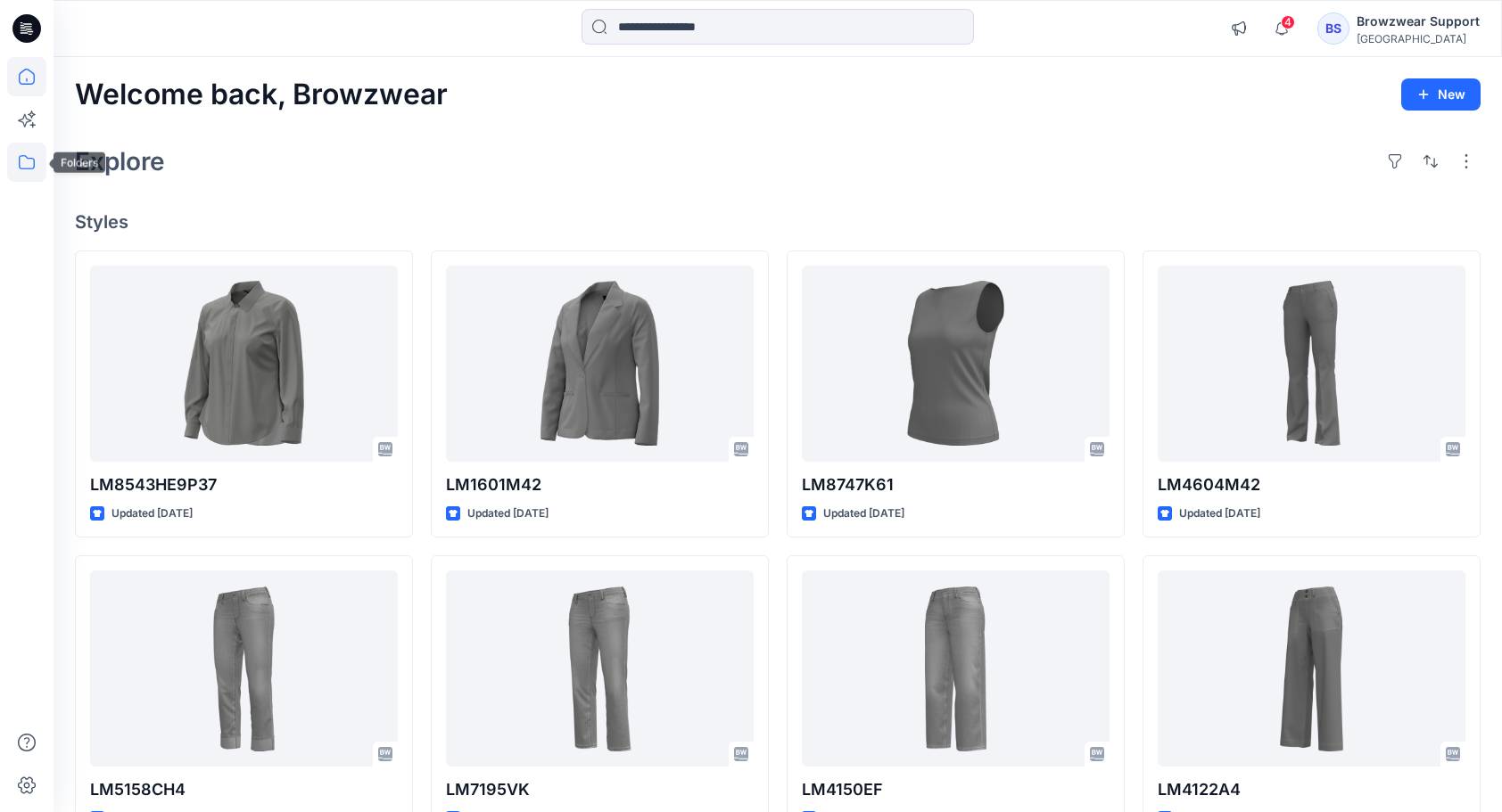
click at [22, 159] on icon at bounding box center [26, 163] width 39 height 39
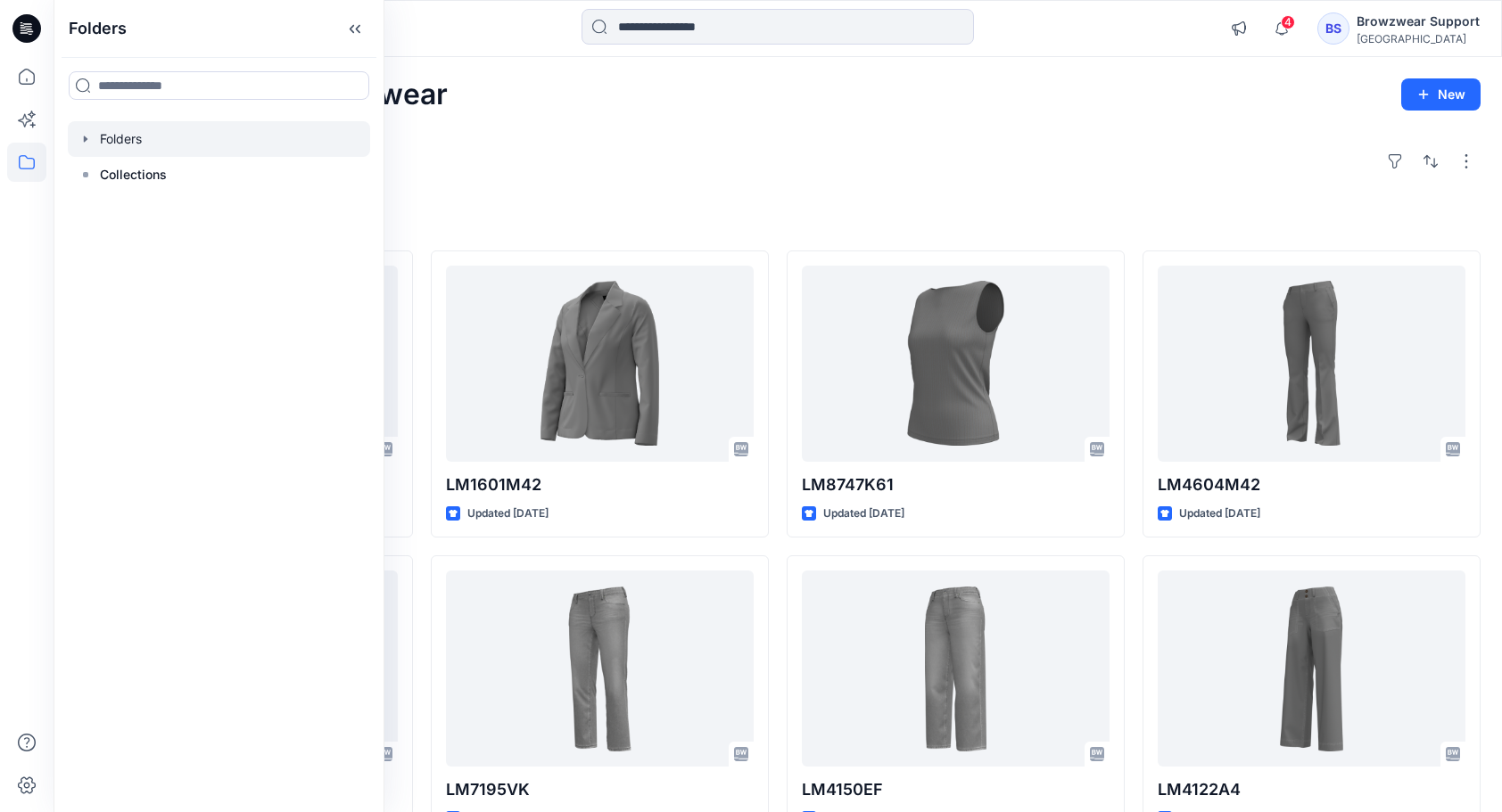
click at [94, 132] on div at bounding box center [218, 139] width 303 height 35
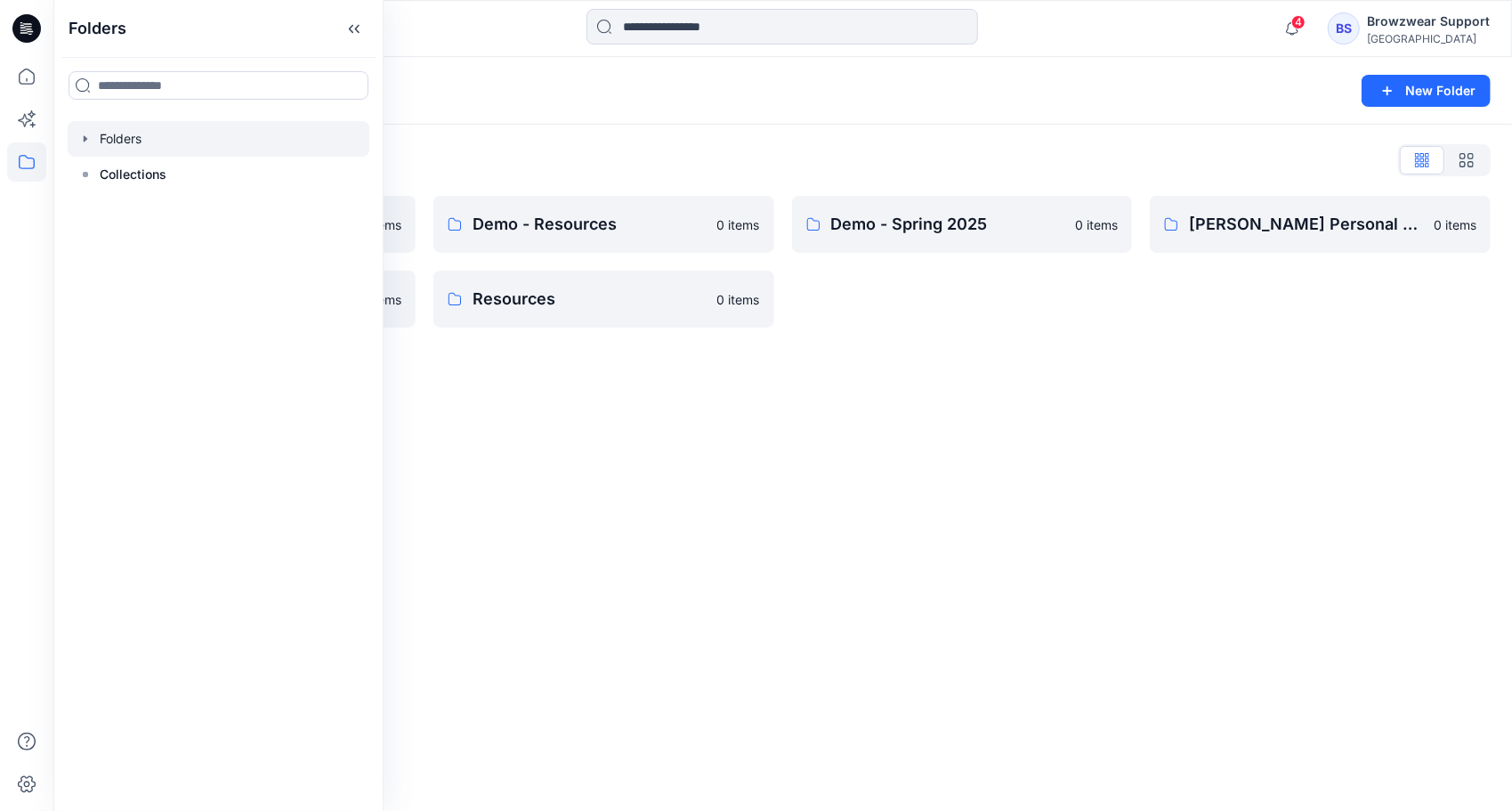
click at [664, 124] on div "Folders New Folder" at bounding box center [783, 90] width 1459 height 68
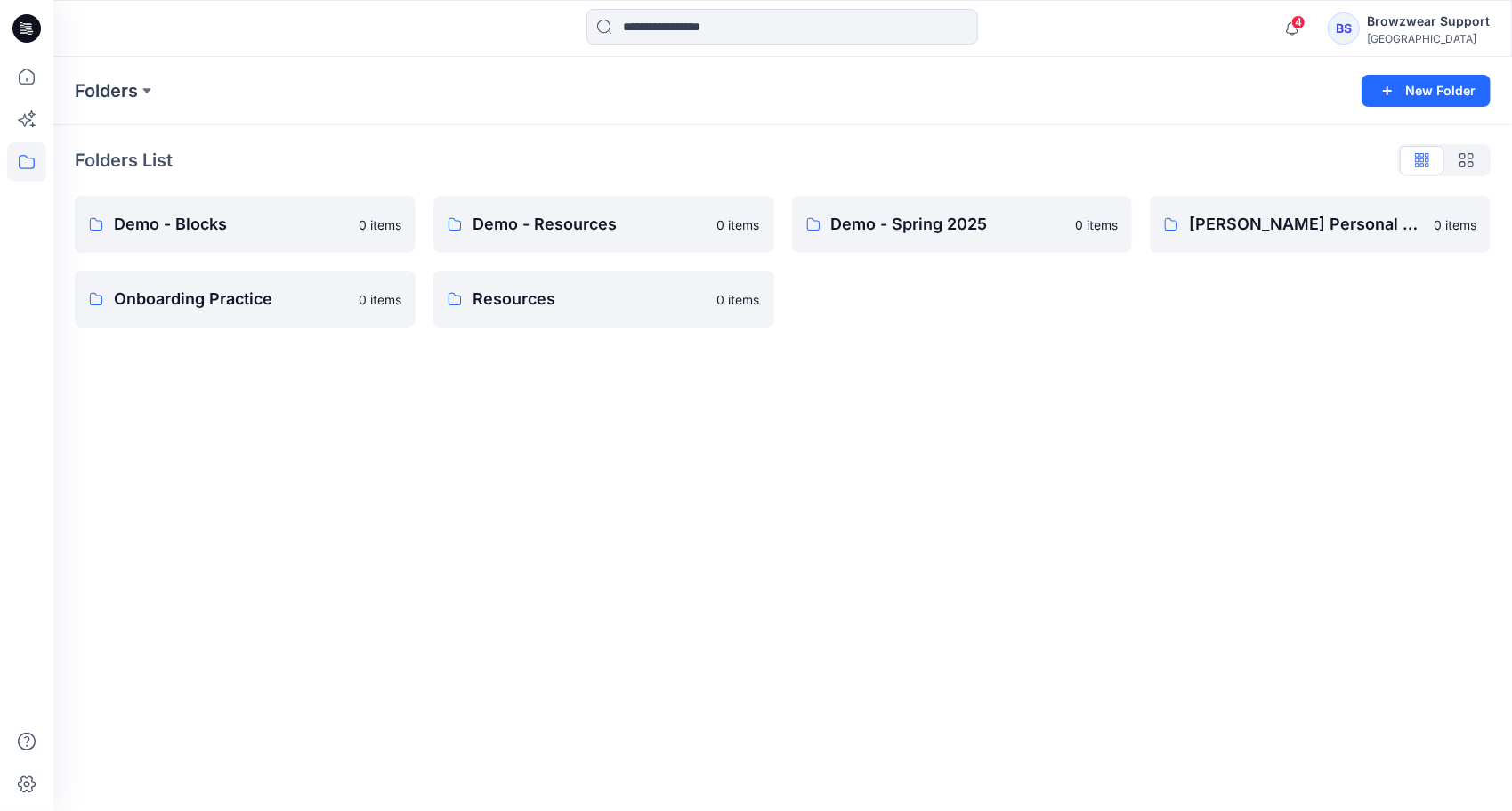
drag, startPoint x: 665, startPoint y: 513, endPoint x: 650, endPoint y: 495, distance: 23.4
click at [665, 512] on div "Folders New Folder Folders List Demo - Blocks 0 items Onboarding Practice 0 ite…" at bounding box center [783, 433] width 1459 height 754
click at [24, 160] on icon at bounding box center [26, 162] width 39 height 39
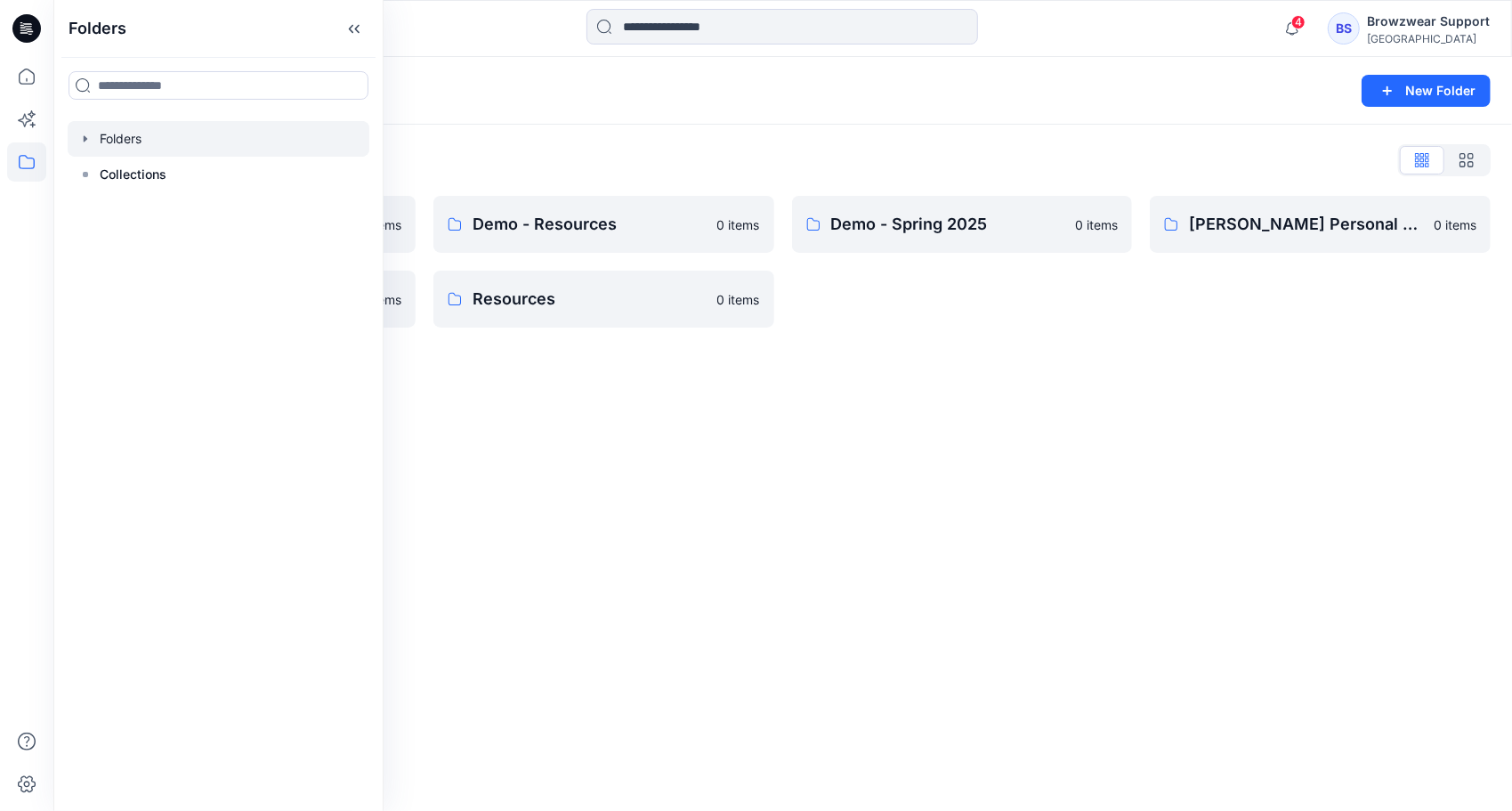
click at [96, 141] on div at bounding box center [218, 139] width 302 height 35
click at [84, 146] on div at bounding box center [218, 139] width 302 height 35
click at [79, 136] on icon "button" at bounding box center [85, 139] width 15 height 15
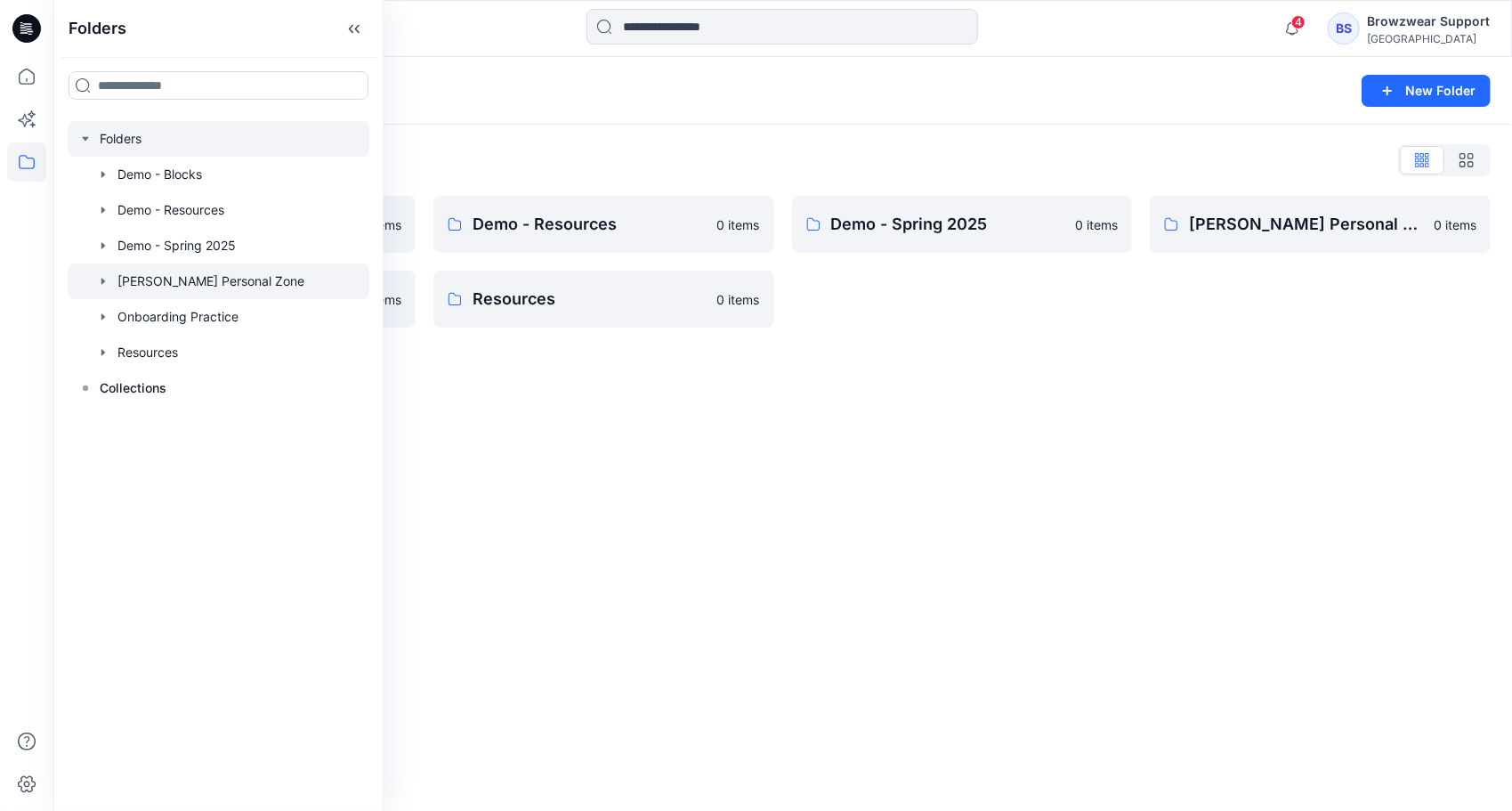
click at [145, 272] on div at bounding box center [218, 281] width 302 height 35
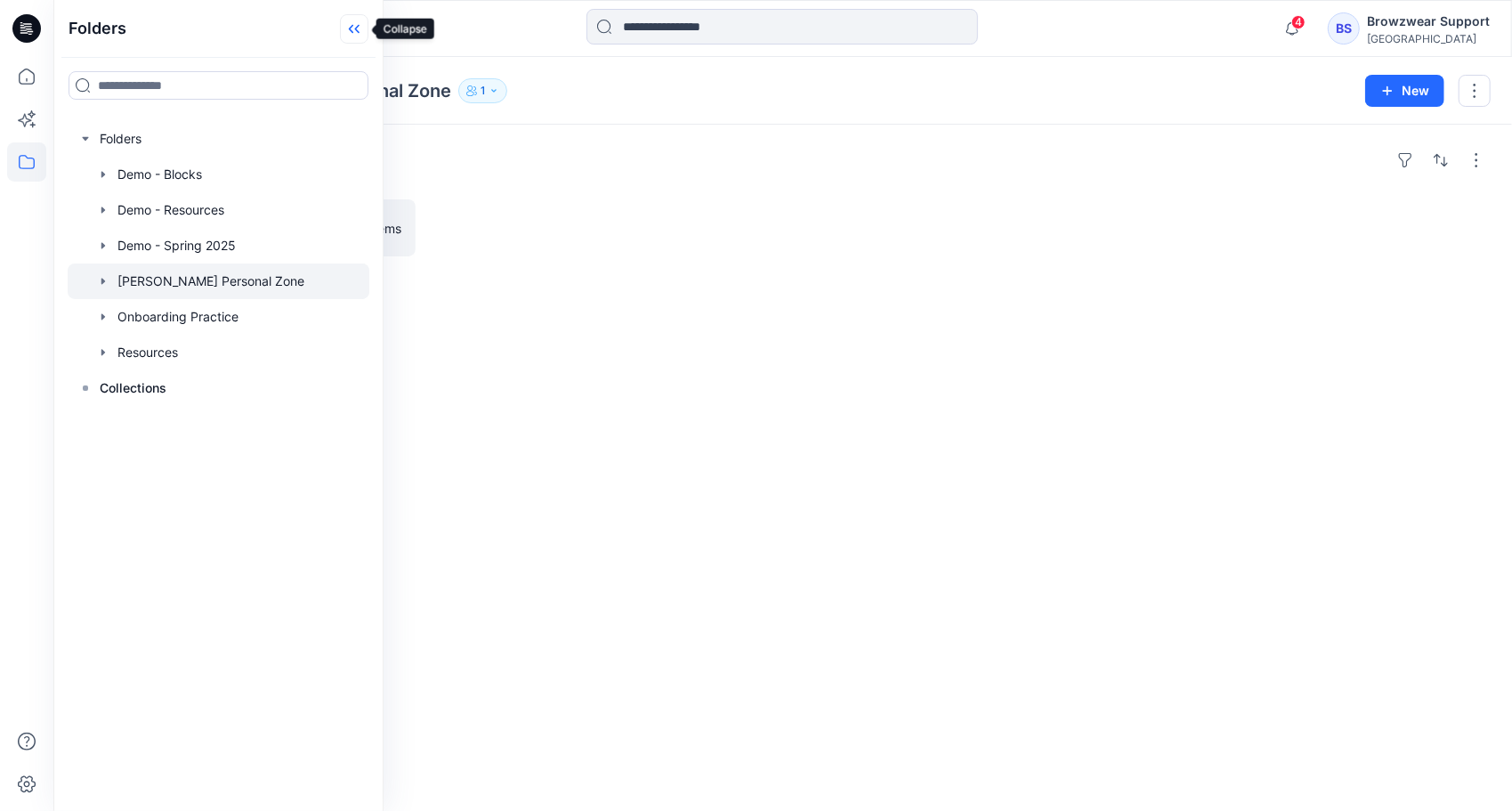
click at [344, 37] on icon at bounding box center [354, 29] width 28 height 29
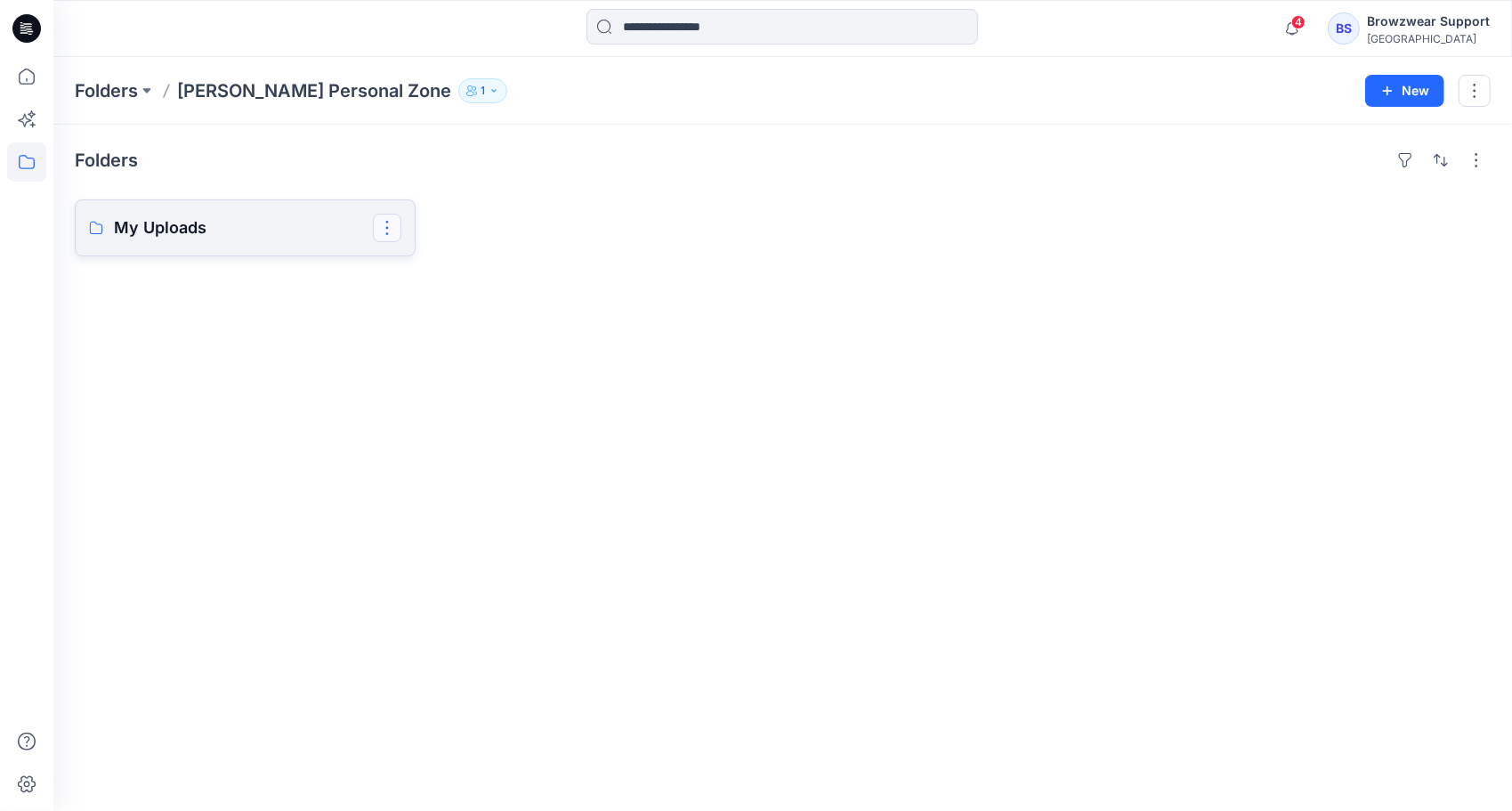
click at [390, 233] on button "button" at bounding box center [386, 227] width 28 height 28
click at [278, 231] on p "My Uploads" at bounding box center [243, 227] width 259 height 24
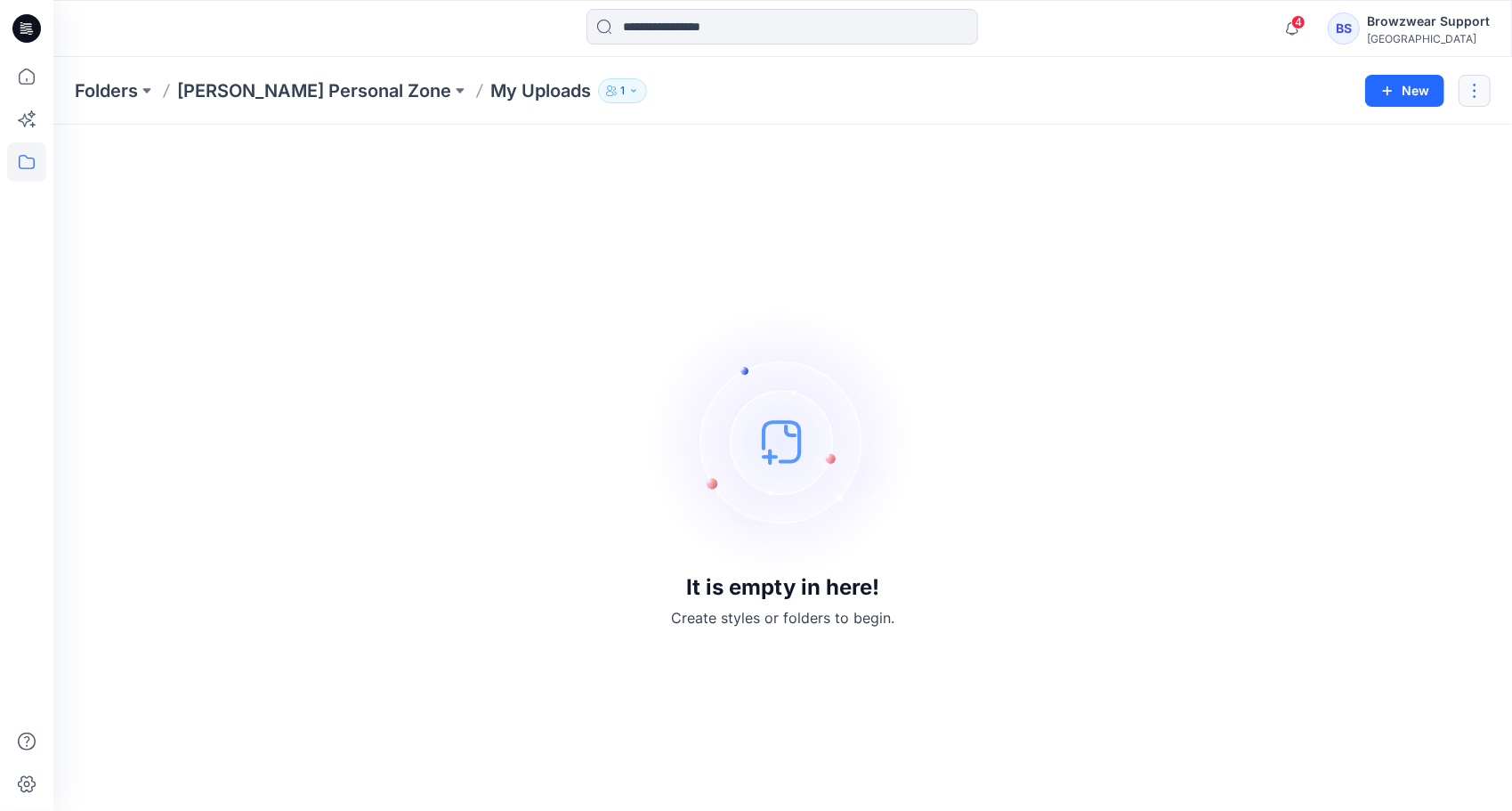
click at [1483, 90] on button "button" at bounding box center [1475, 90] width 32 height 32
click at [1164, 254] on div "It is empty in here! Create styles or folders to begin." at bounding box center [782, 468] width 1416 height 644
click at [29, 75] on icon at bounding box center [26, 76] width 39 height 39
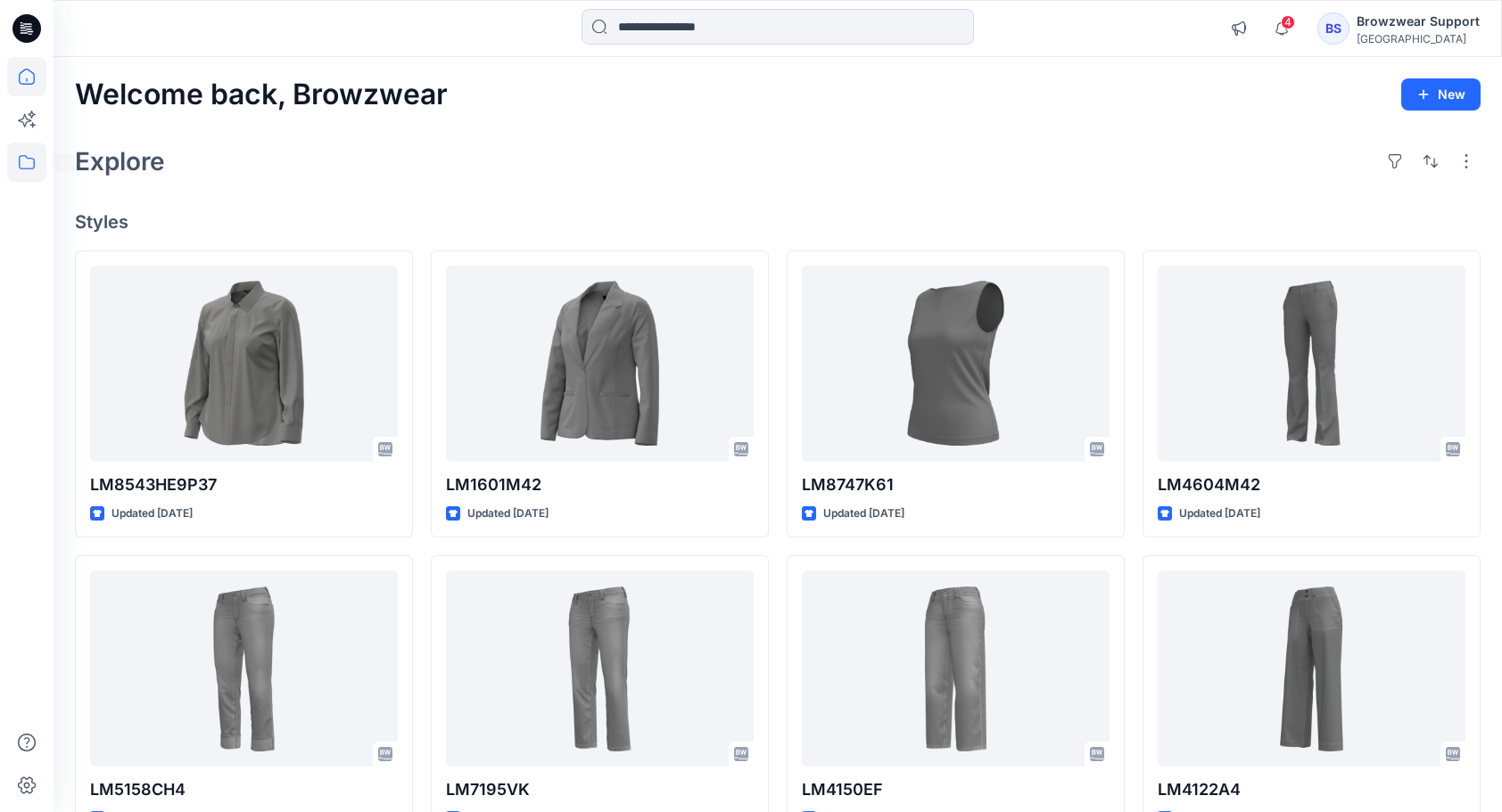
click at [22, 157] on icon at bounding box center [26, 163] width 39 height 39
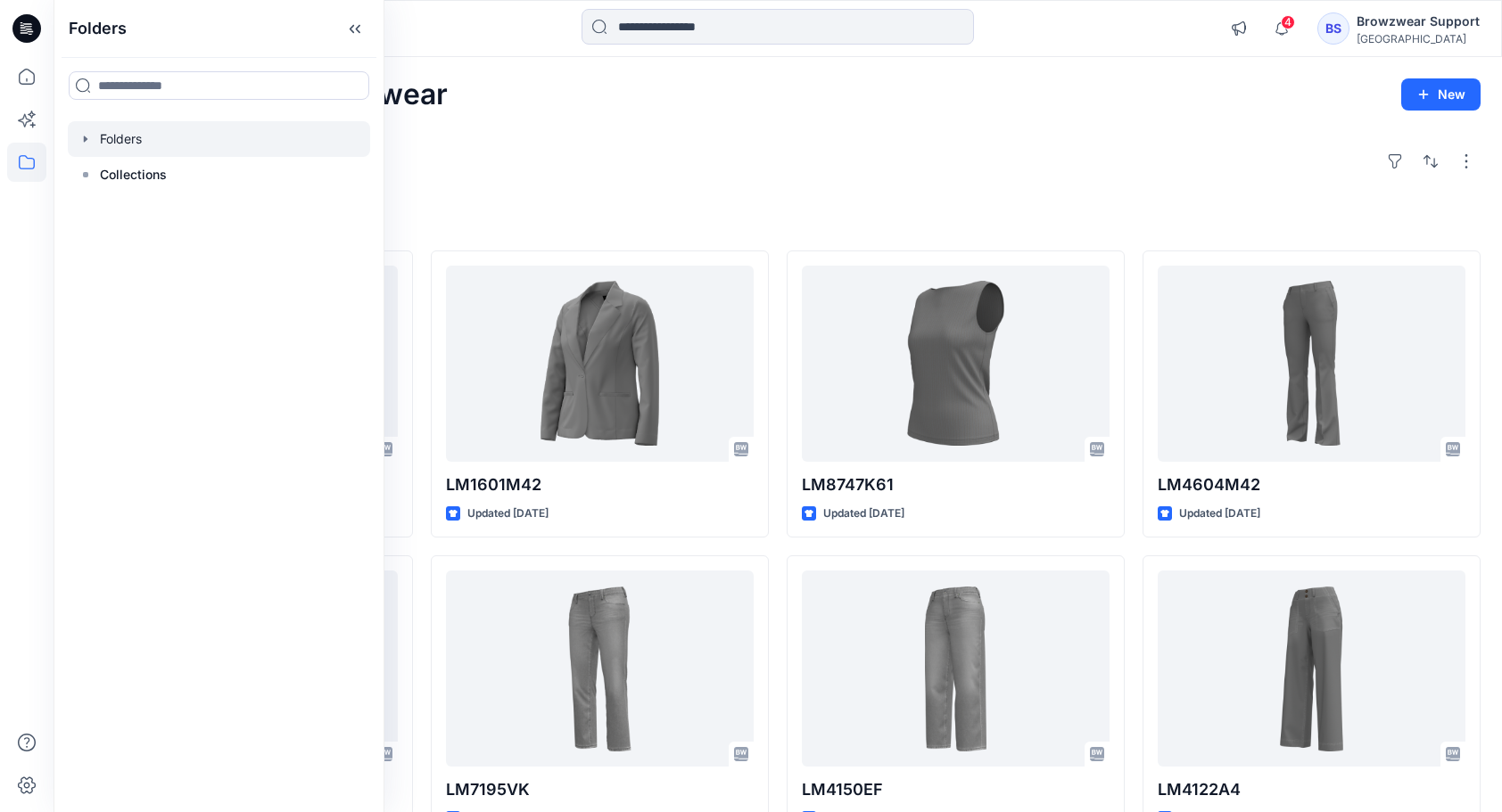
click at [84, 136] on icon "button" at bounding box center [86, 138] width 4 height 6
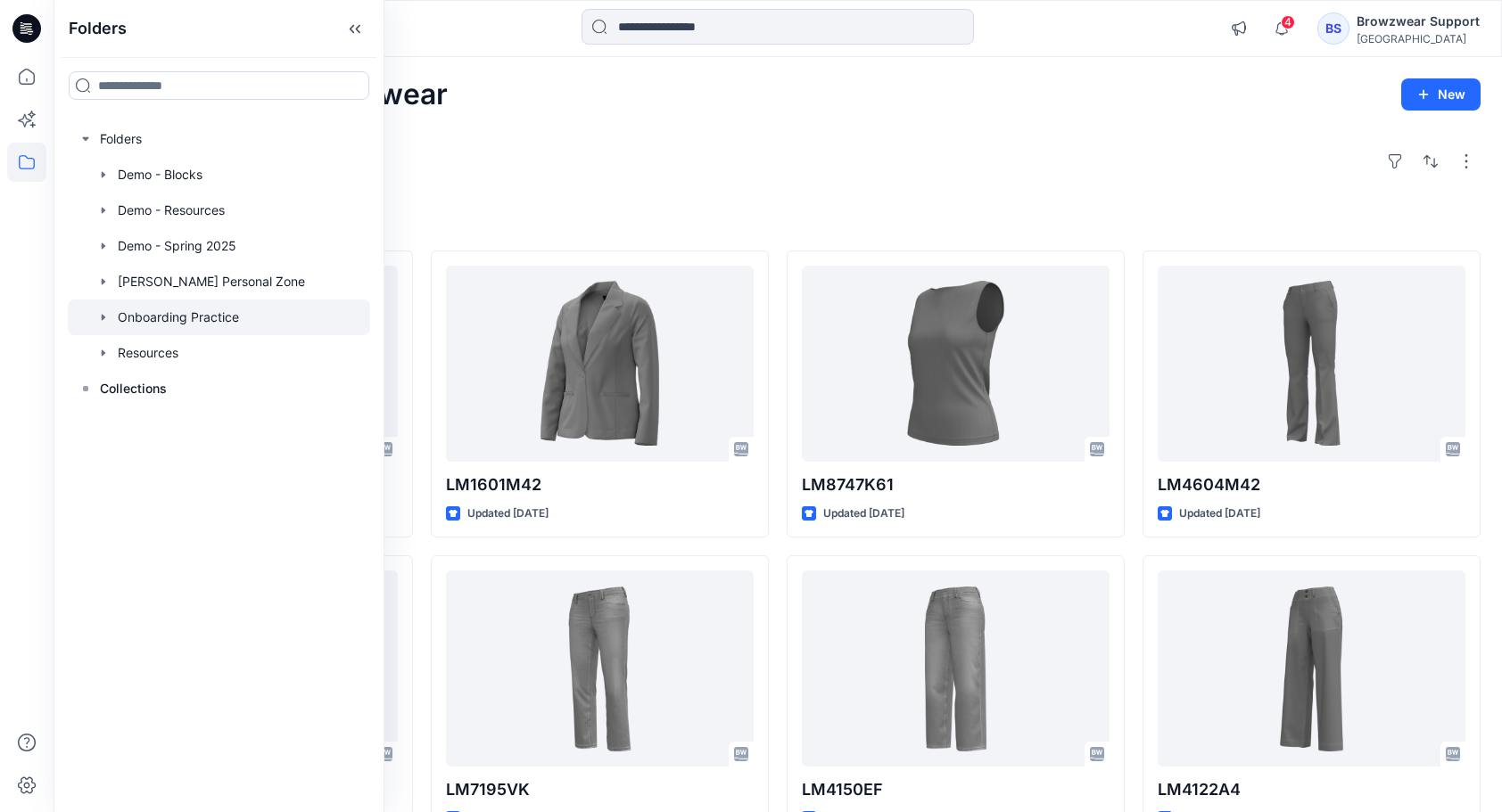
click at [99, 315] on icon "button" at bounding box center [103, 317] width 15 height 15
click at [150, 317] on div at bounding box center [218, 317] width 303 height 35
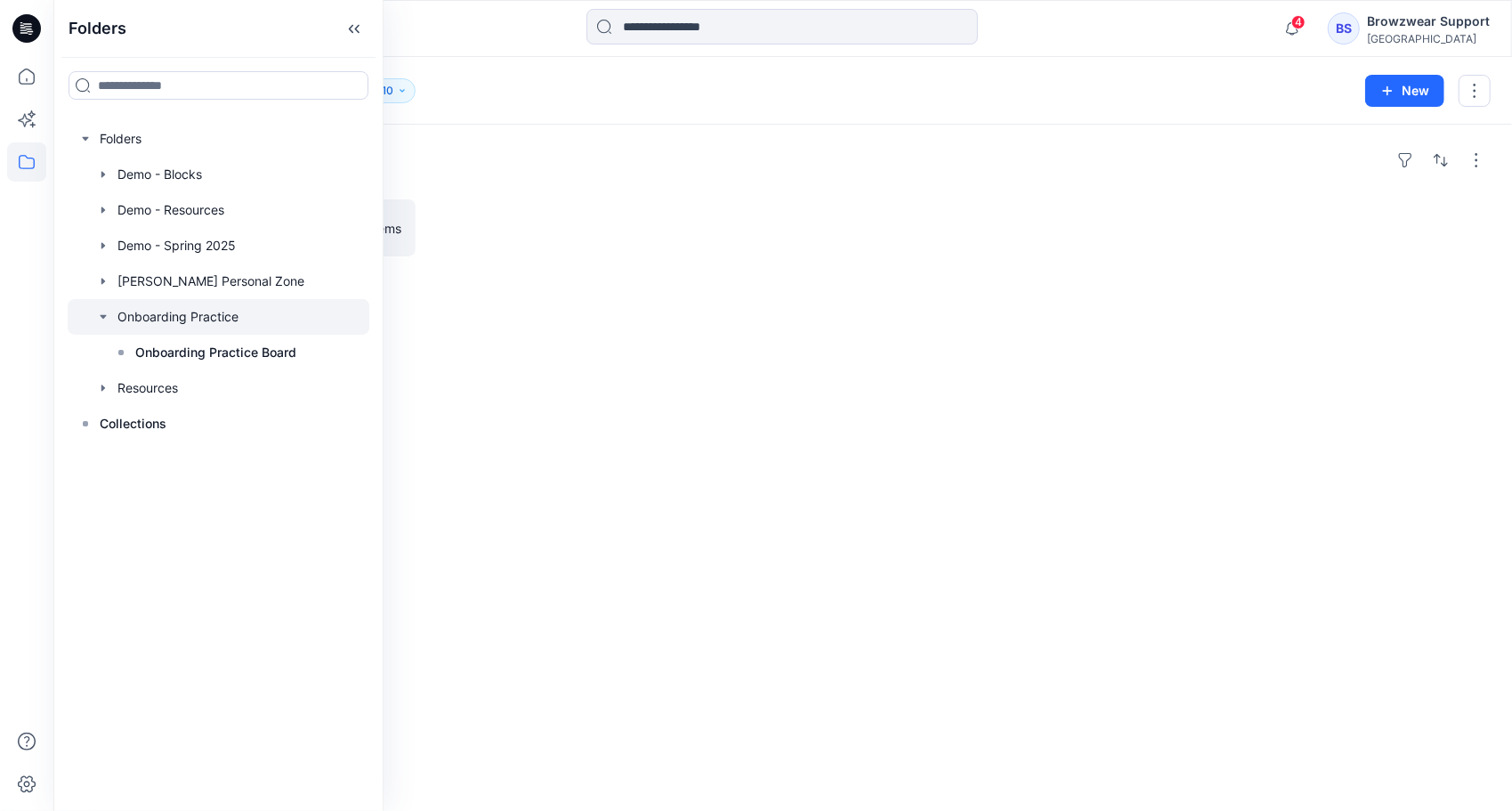
click at [672, 215] on div at bounding box center [603, 228] width 341 height 57
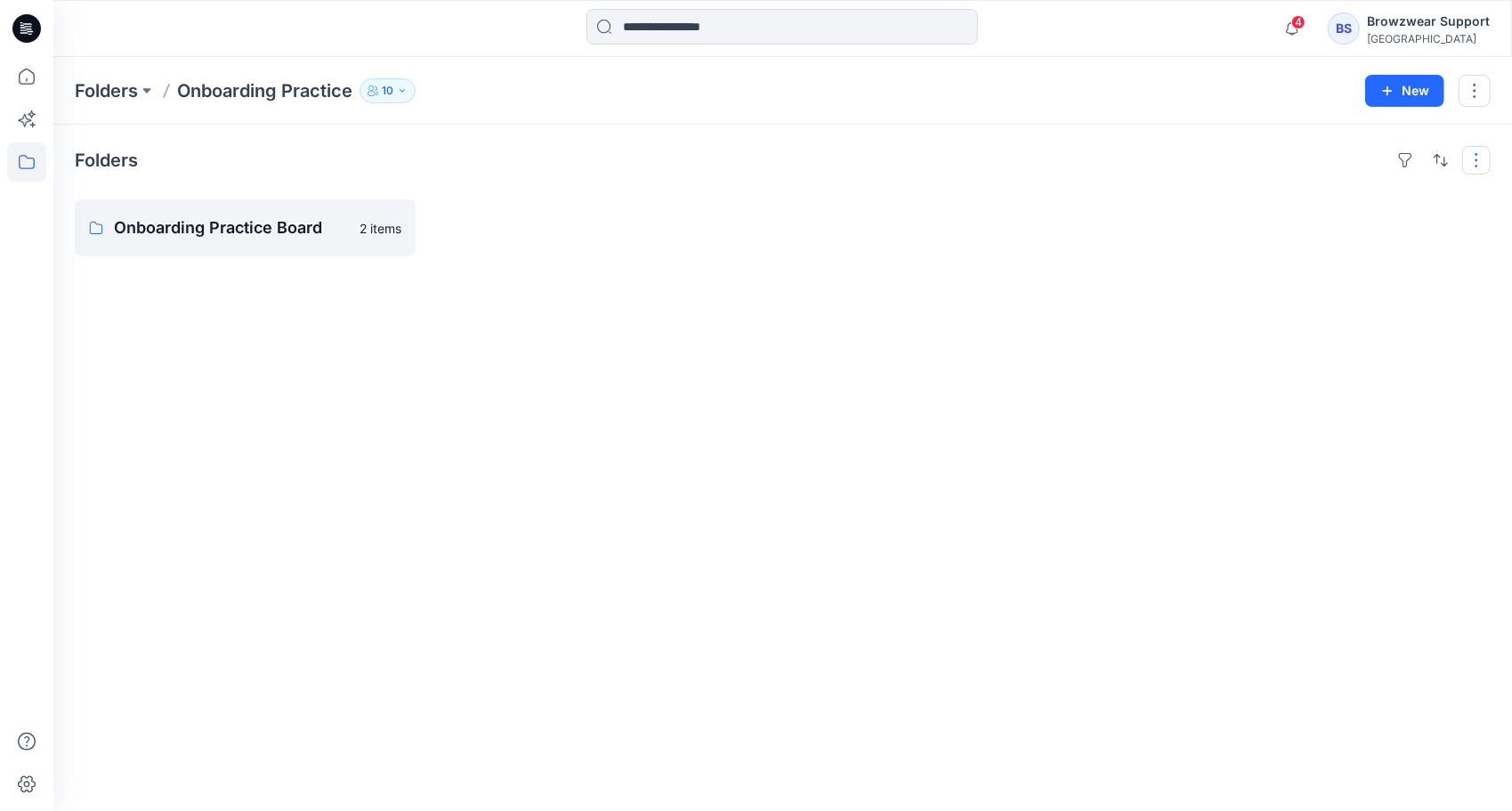
click at [1476, 155] on button "button" at bounding box center [1476, 159] width 28 height 28
click at [1342, 372] on div "Folders Layout Grid Large Grid Folder View Compact Card Card View Card Info Tag…" at bounding box center [783, 468] width 1459 height 687
click at [1474, 94] on button "button" at bounding box center [1475, 90] width 32 height 32
click at [1141, 198] on div "Folders Onboarding Practice Board 2 items" at bounding box center [783, 468] width 1459 height 687
click at [399, 228] on button "button" at bounding box center [386, 227] width 28 height 28
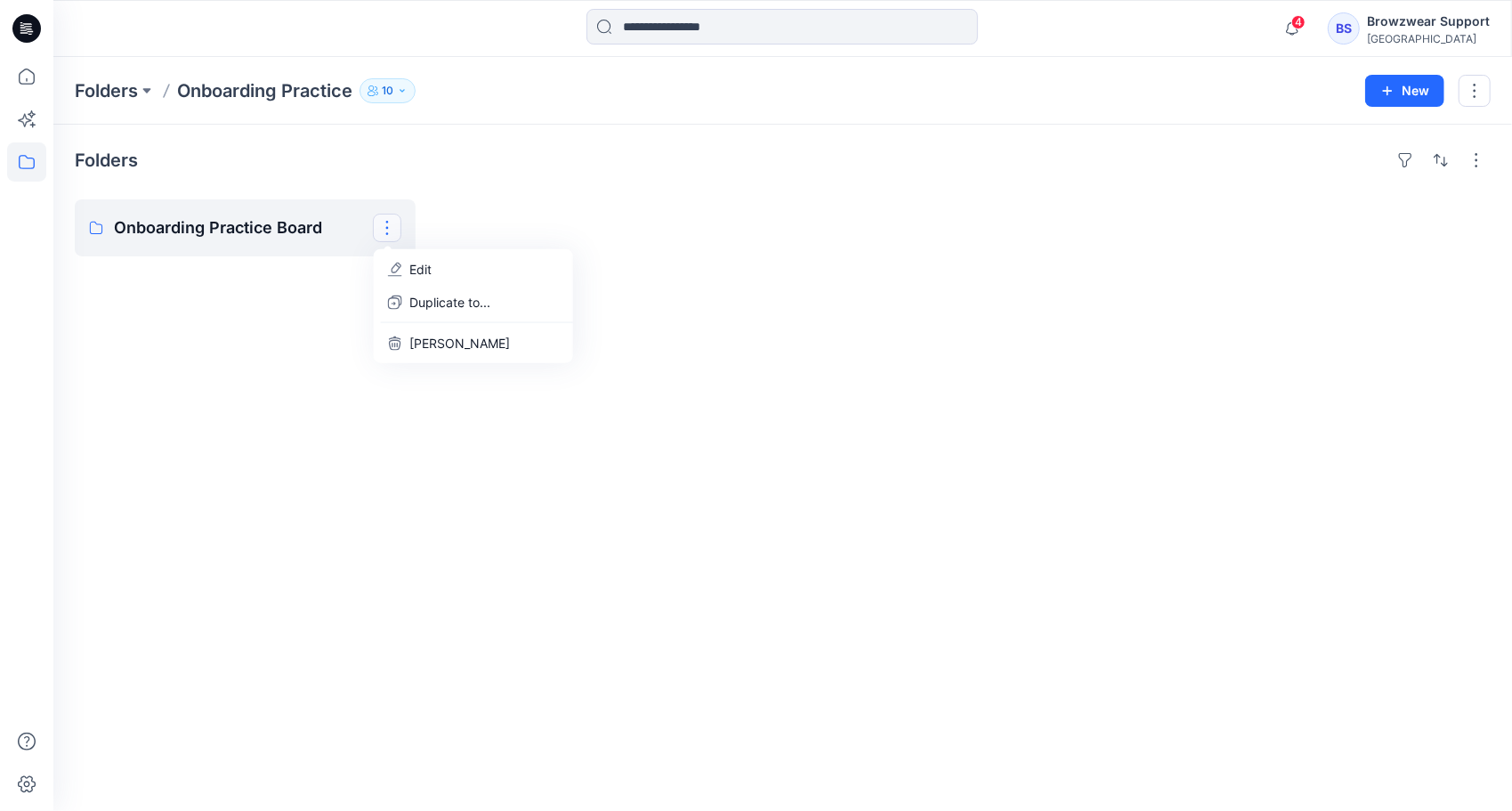
click at [559, 194] on div "Folders Onboarding Practice Board Edit Duplicate to... Delete Folder" at bounding box center [783, 468] width 1459 height 687
click at [105, 90] on p "Folders" at bounding box center [106, 90] width 64 height 24
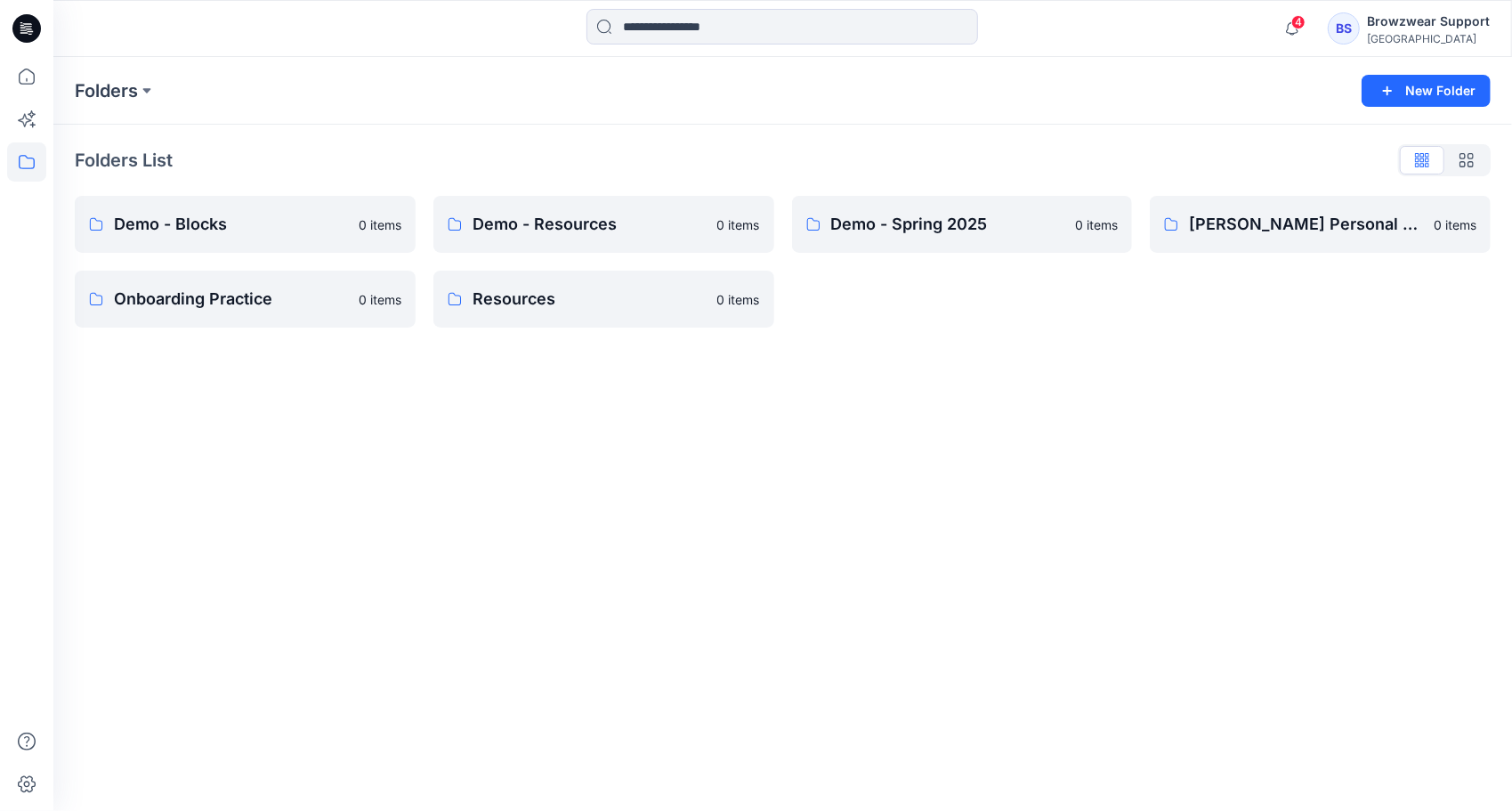
click at [1134, 477] on div "Folders New Folder Folders List Demo - Blocks 0 items Onboarding Practice 0 ite…" at bounding box center [783, 433] width 1459 height 754
click at [728, 440] on div "Folders New Folder Folders List Demo - Blocks 0 items Onboarding Practice 0 ite…" at bounding box center [783, 433] width 1459 height 754
click at [392, 224] on button "button" at bounding box center [386, 224] width 28 height 28
click at [1238, 401] on div "Folders New Folder Folders List Demo - Blocks Edit Duplicate to... Manage Users…" at bounding box center [783, 433] width 1459 height 754
click at [905, 358] on div "Folders New Folder Folders List Demo - Blocks 0 items Onboarding Practice 0 ite…" at bounding box center [783, 433] width 1459 height 754
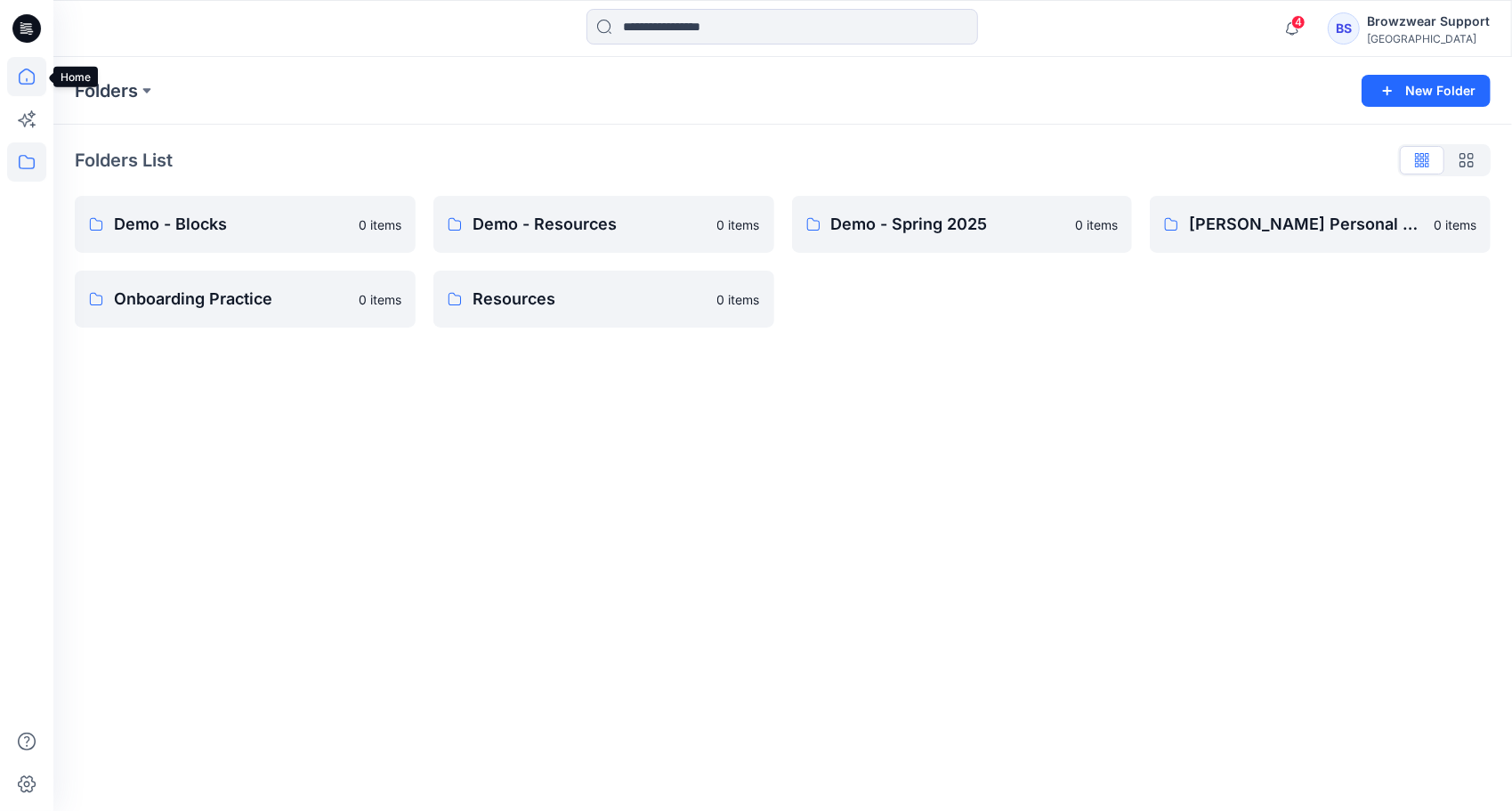
click at [24, 69] on icon at bounding box center [26, 76] width 16 height 16
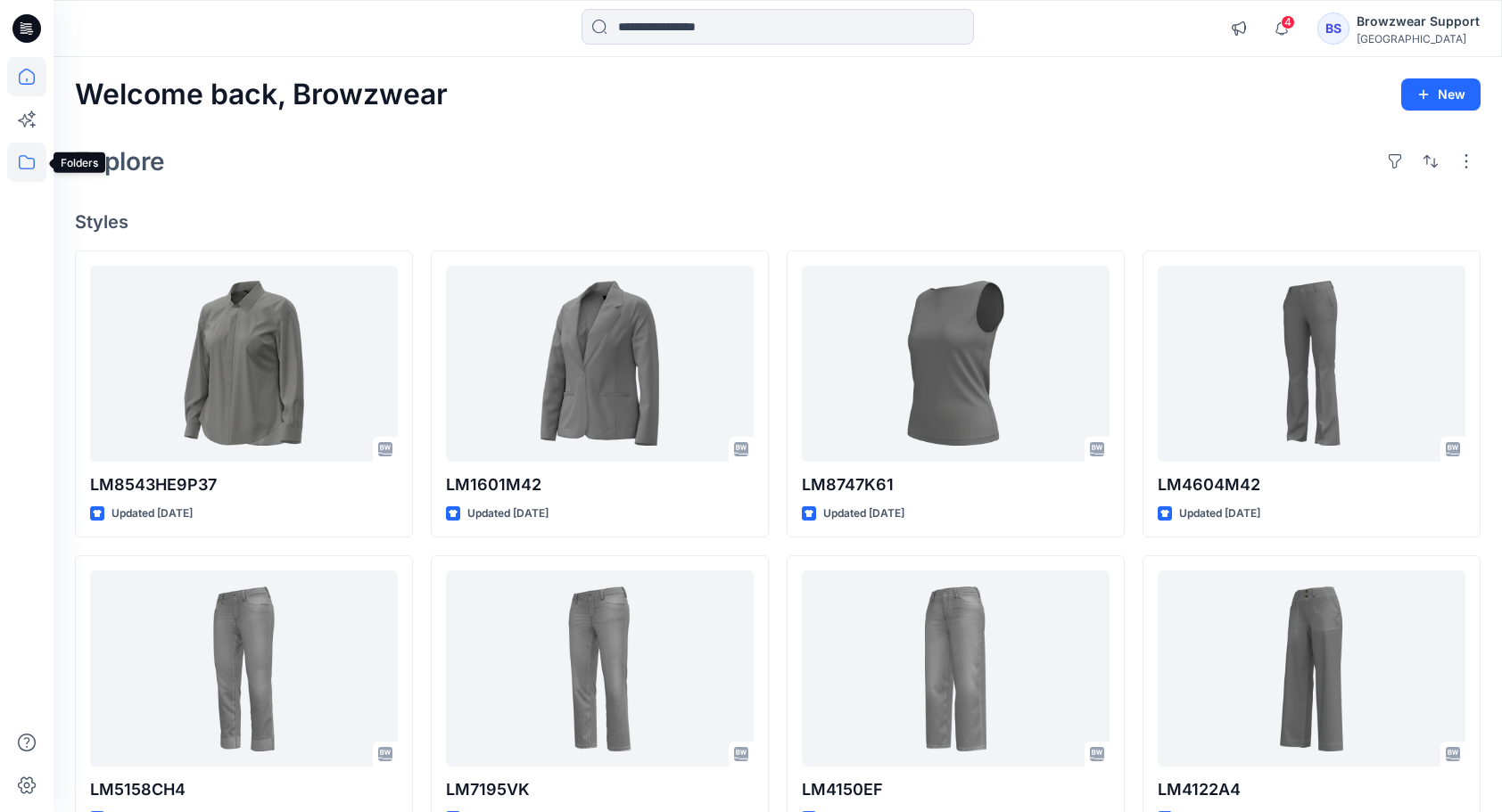
click at [15, 156] on icon at bounding box center [26, 163] width 39 height 39
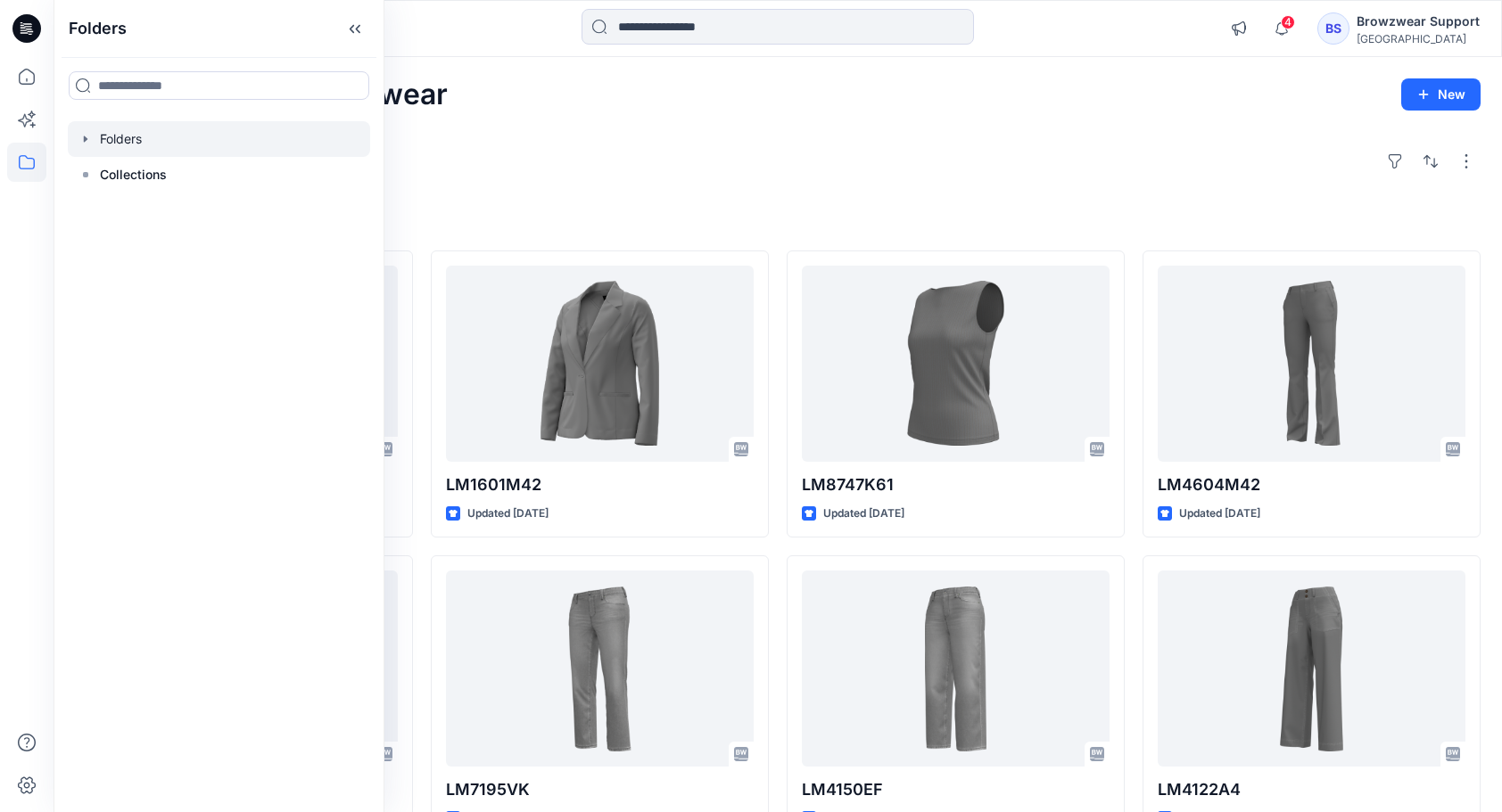
click at [85, 138] on icon "button" at bounding box center [86, 138] width 4 height 6
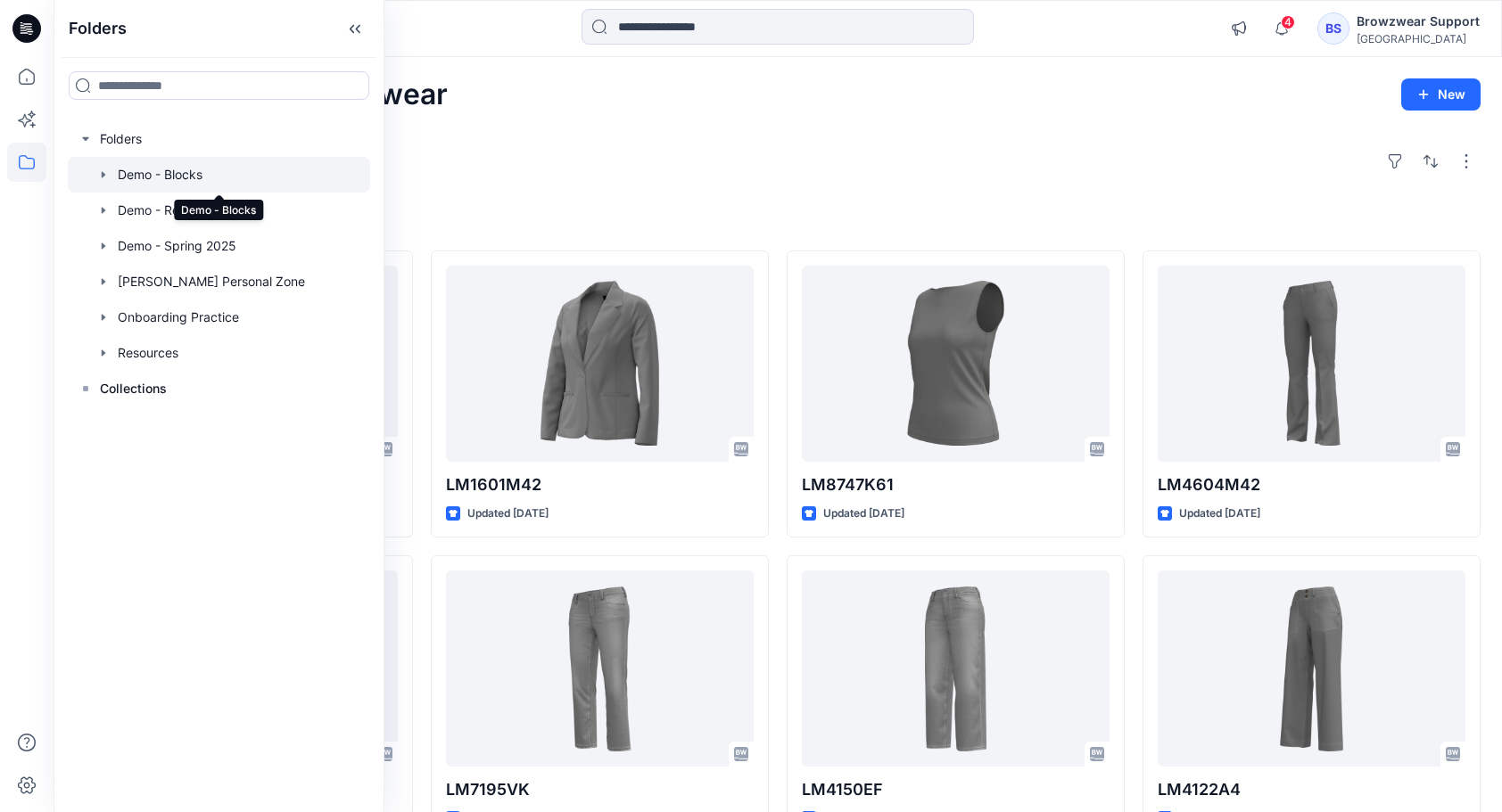
click at [144, 176] on div at bounding box center [218, 174] width 303 height 35
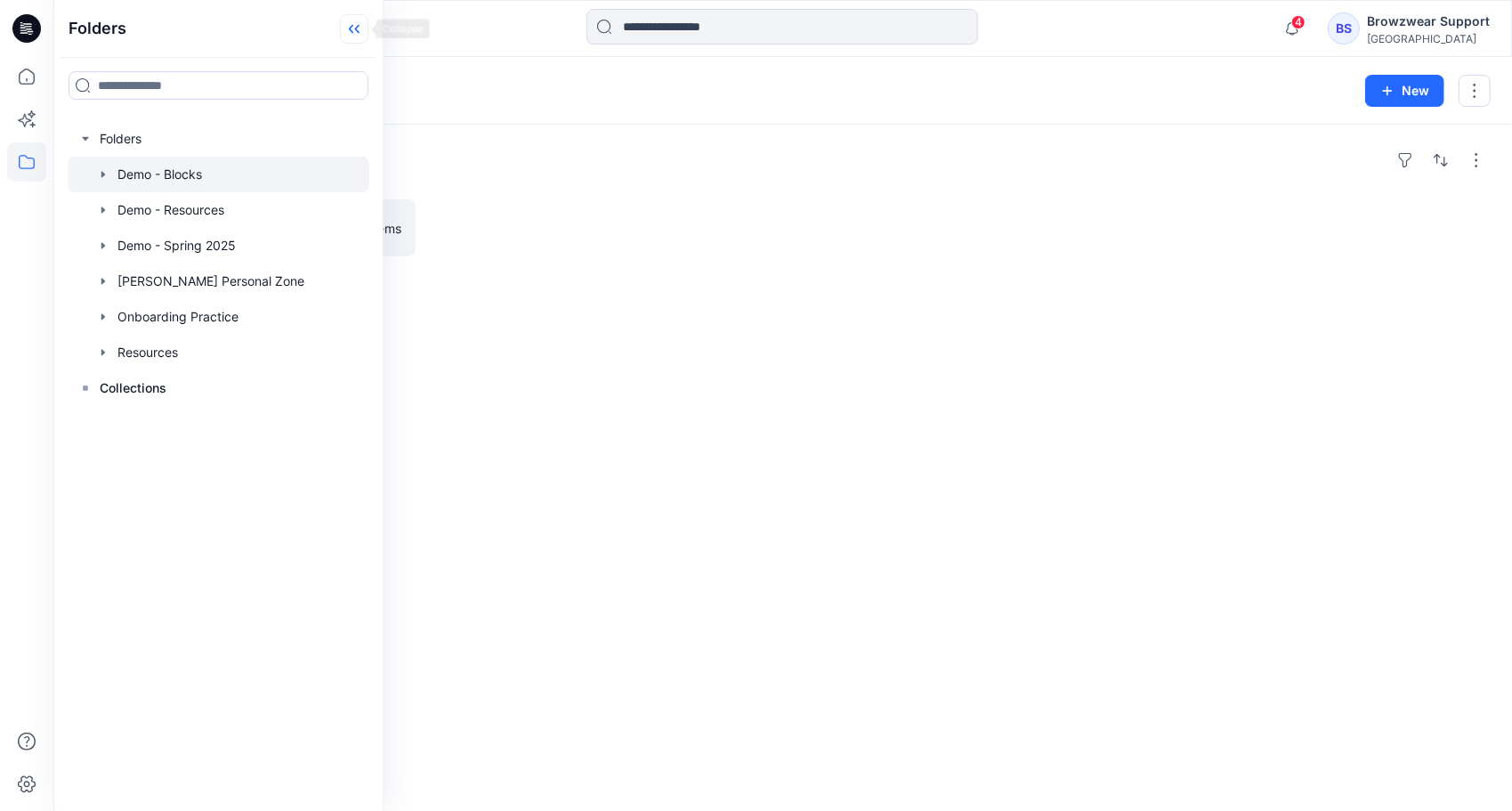
click at [357, 26] on icon at bounding box center [357, 28] width 5 height 9
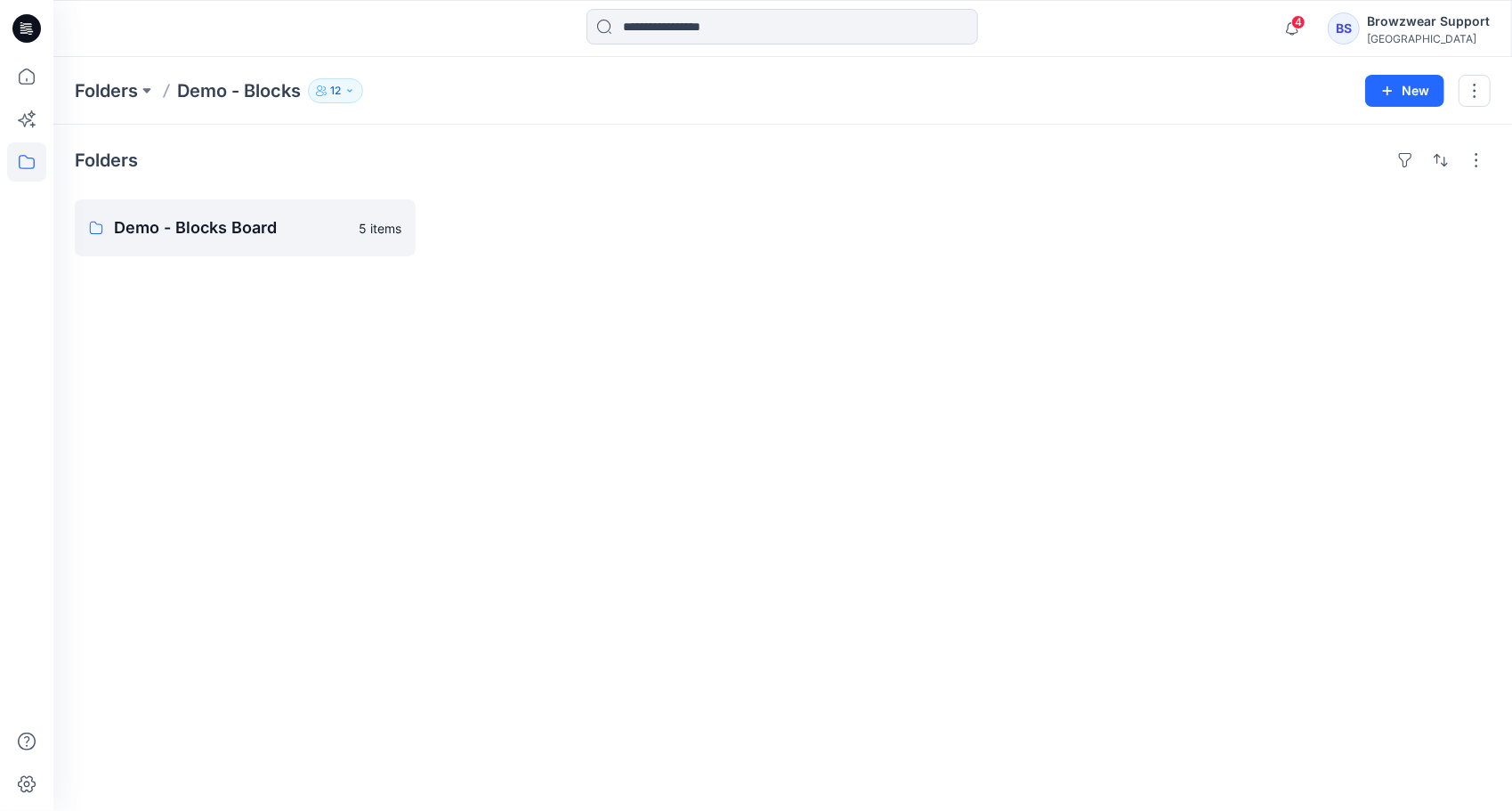
click at [477, 467] on div "Folders Demo - Blocks Board 5 items" at bounding box center [783, 468] width 1459 height 687
click at [391, 229] on button "button" at bounding box center [386, 227] width 28 height 28
click at [449, 301] on p "Duplicate to..." at bounding box center [450, 301] width 81 height 19
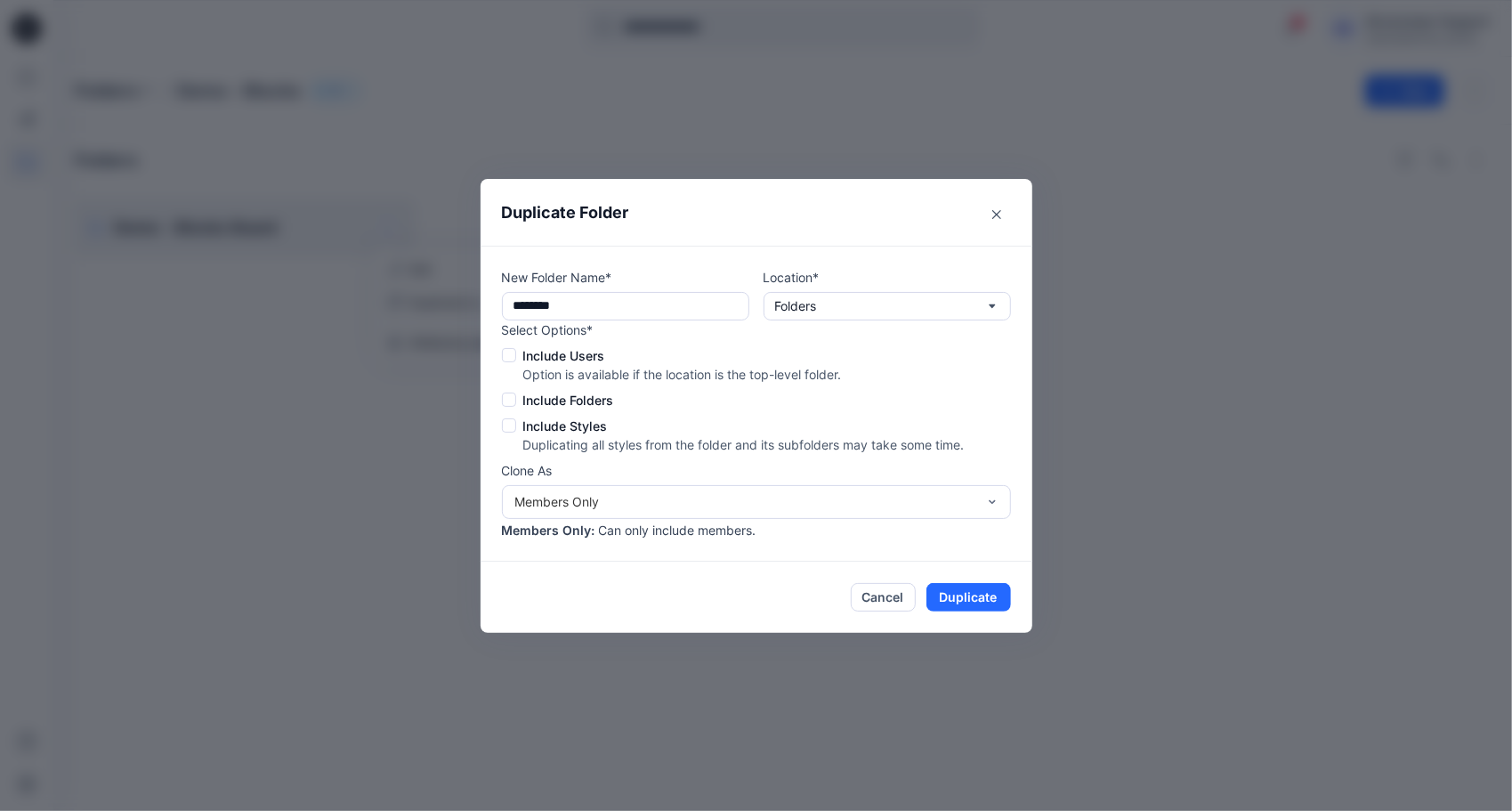
type input "**********"
click at [999, 213] on icon "Close" at bounding box center [997, 214] width 9 height 9
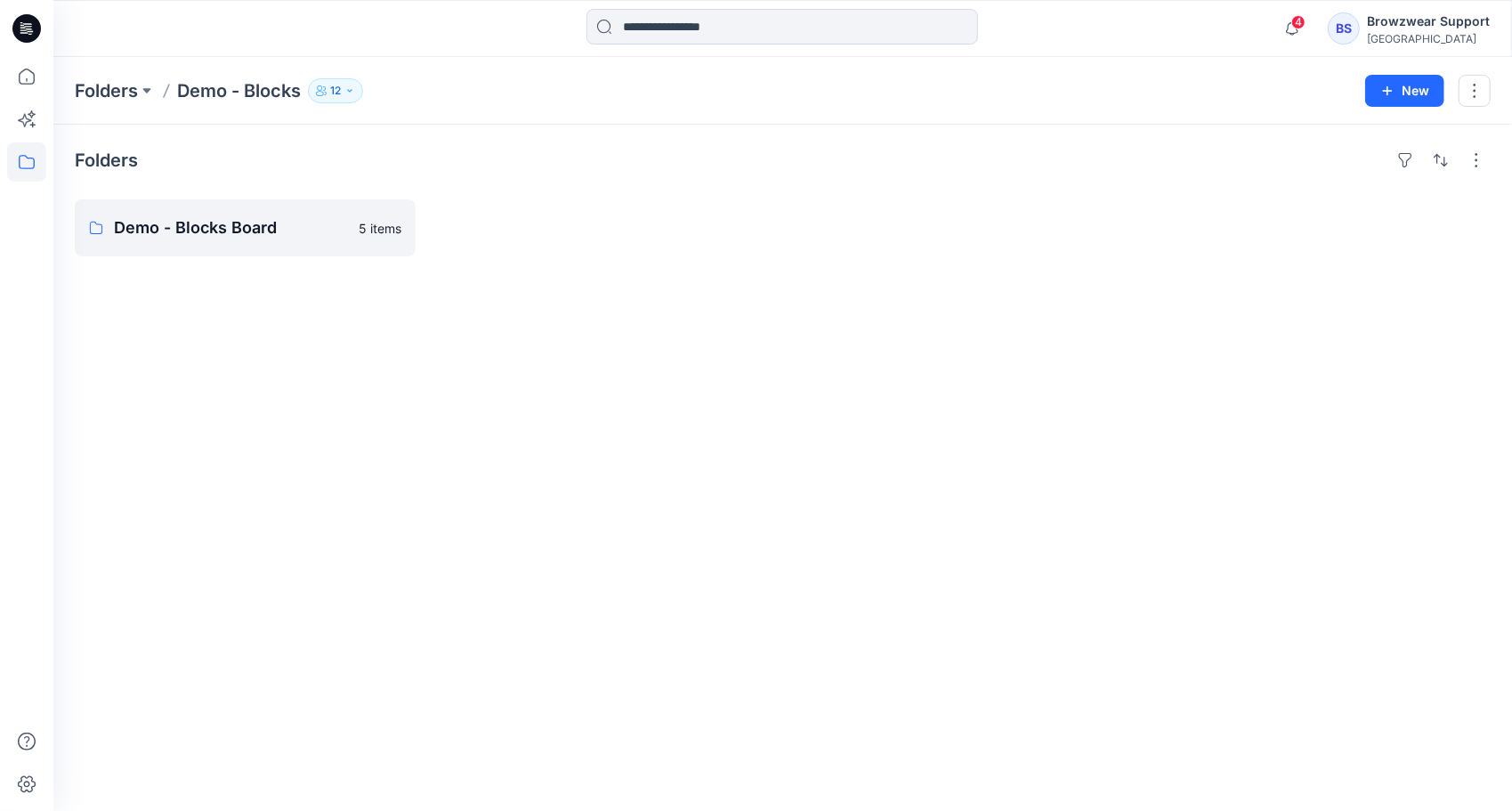
click at [290, 397] on div "Folders Demo - Blocks Board 5 items" at bounding box center [783, 468] width 1459 height 687
click at [1473, 163] on button "button" at bounding box center [1476, 159] width 28 height 28
click at [1480, 87] on button "button" at bounding box center [1475, 90] width 32 height 32
click at [689, 464] on div "Folders Demo - Blocks Board 5 items" at bounding box center [783, 468] width 1459 height 687
click at [107, 84] on p "Folders" at bounding box center [106, 90] width 64 height 24
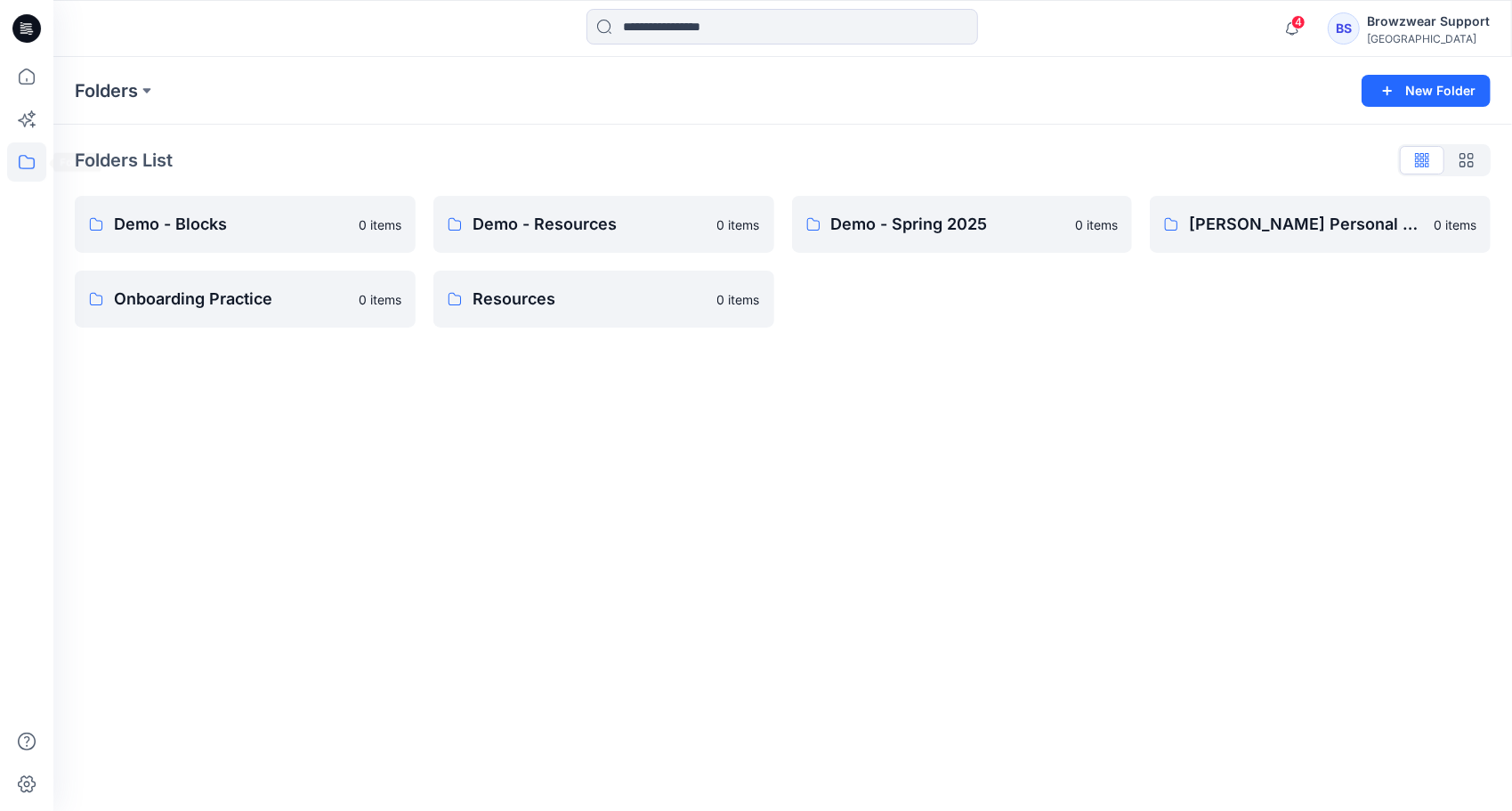
click at [15, 153] on icon at bounding box center [26, 162] width 39 height 39
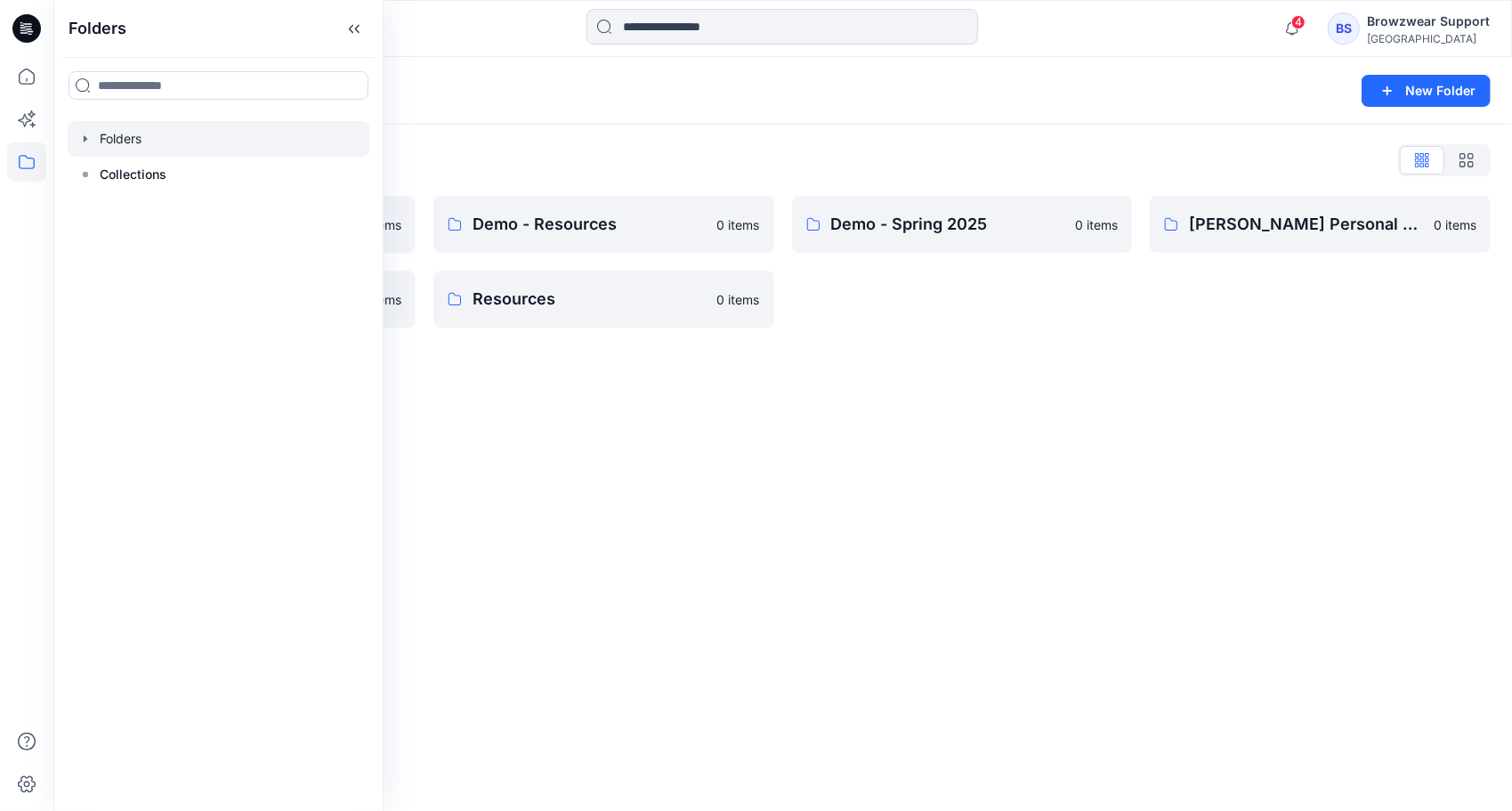
click at [82, 135] on icon "button" at bounding box center [85, 139] width 15 height 15
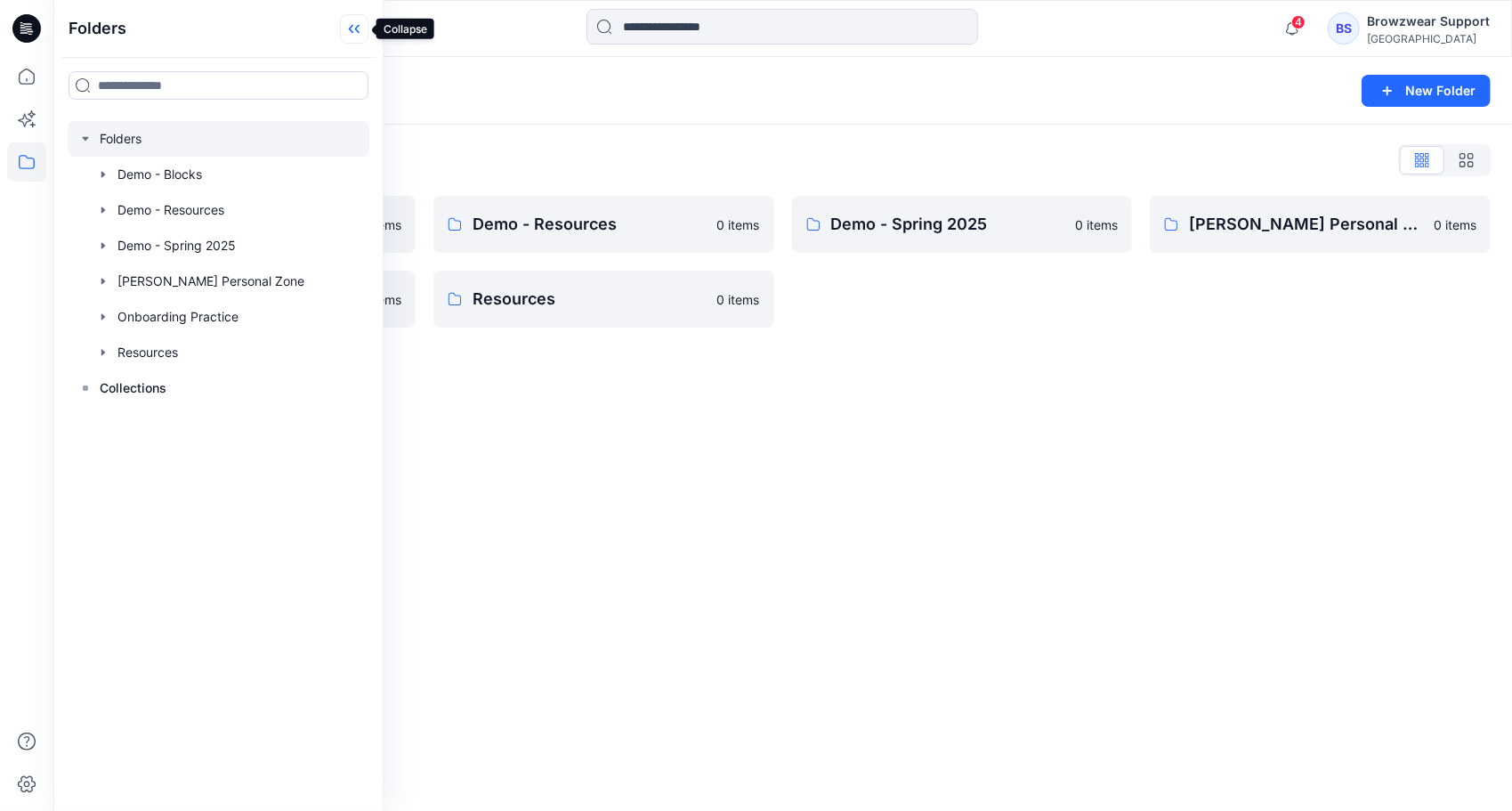
click at [363, 28] on icon at bounding box center [354, 29] width 28 height 29
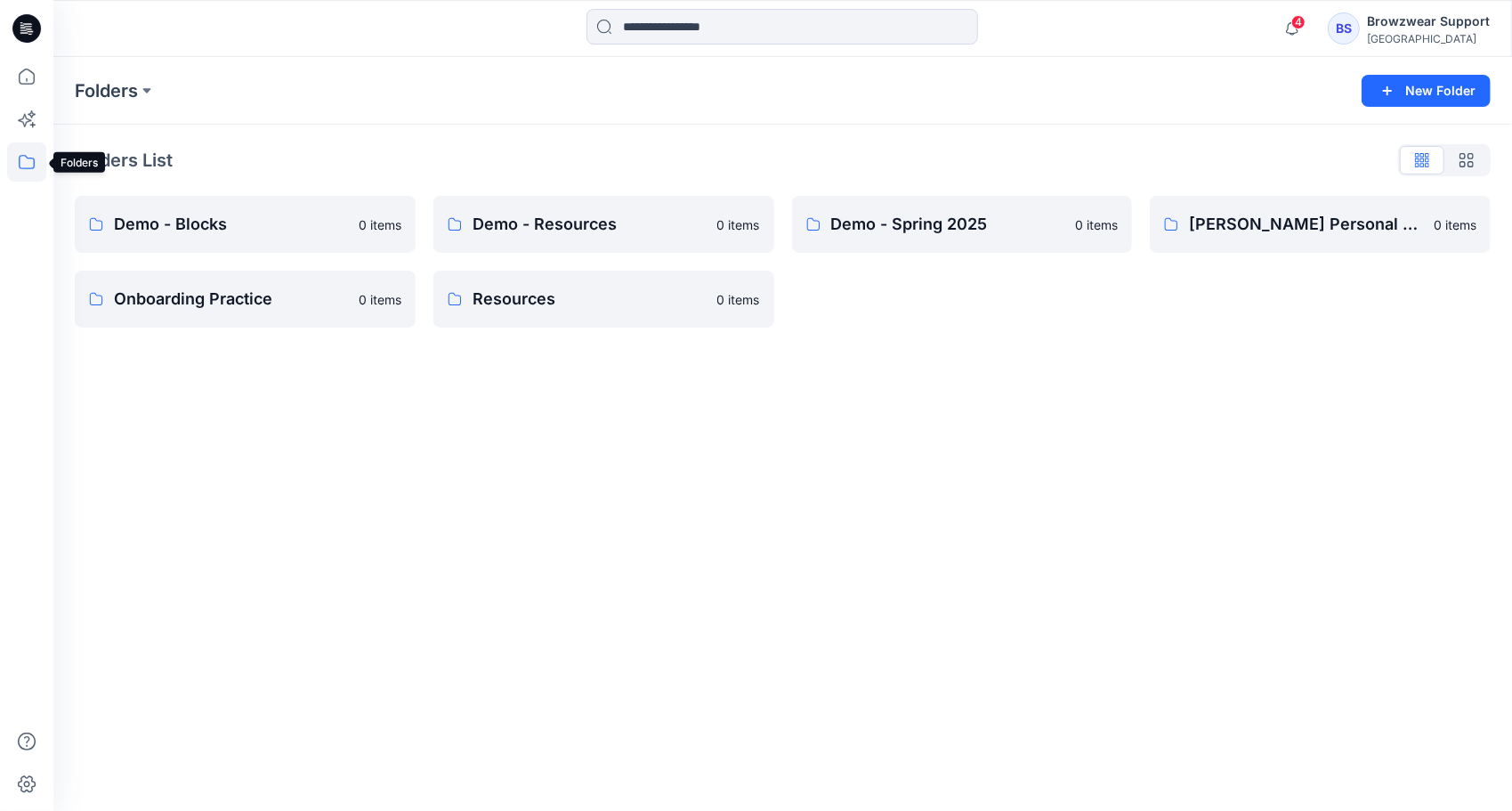
click at [29, 162] on icon at bounding box center [26, 162] width 39 height 39
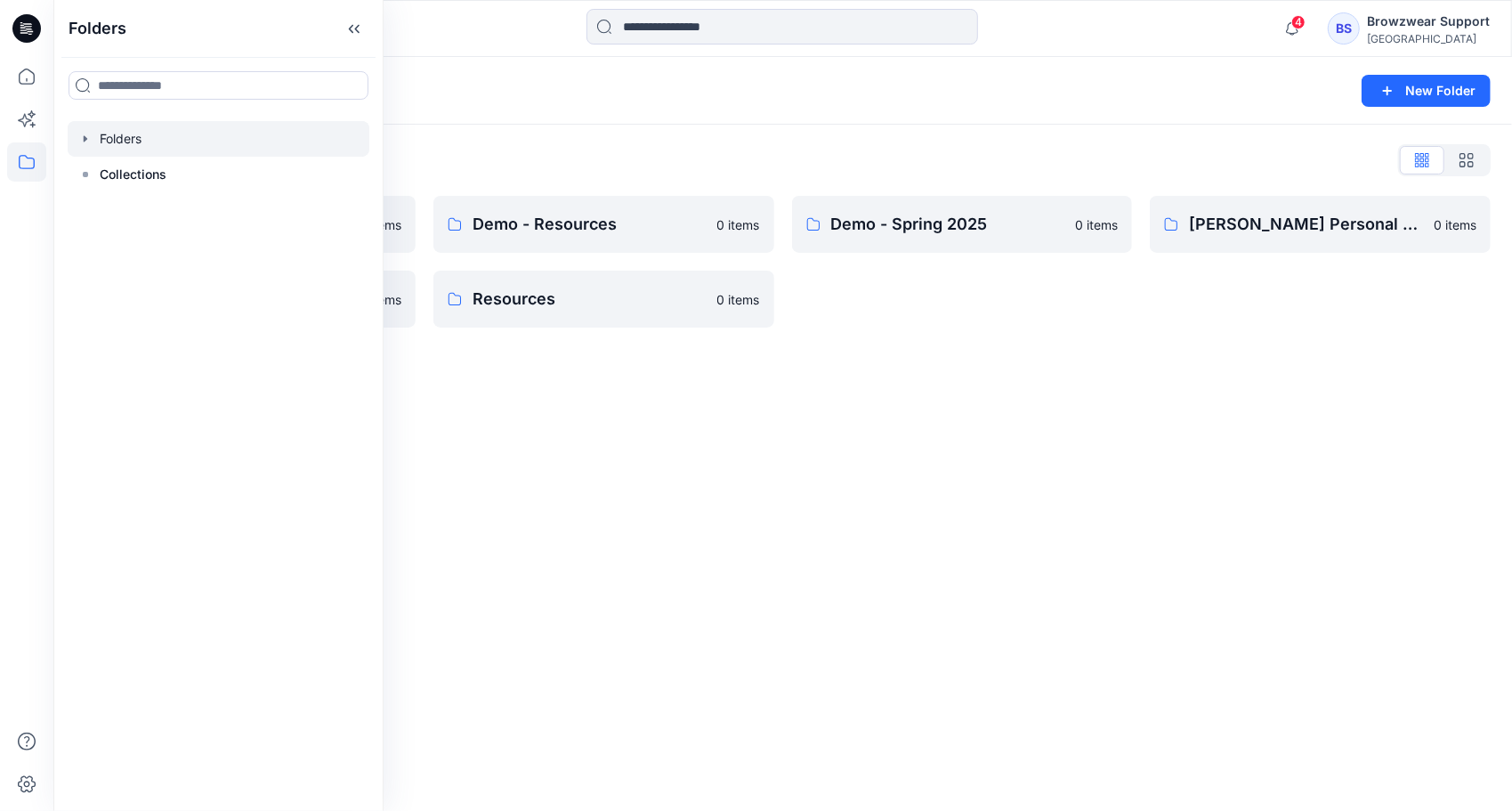
click at [84, 135] on icon "button" at bounding box center [85, 139] width 15 height 15
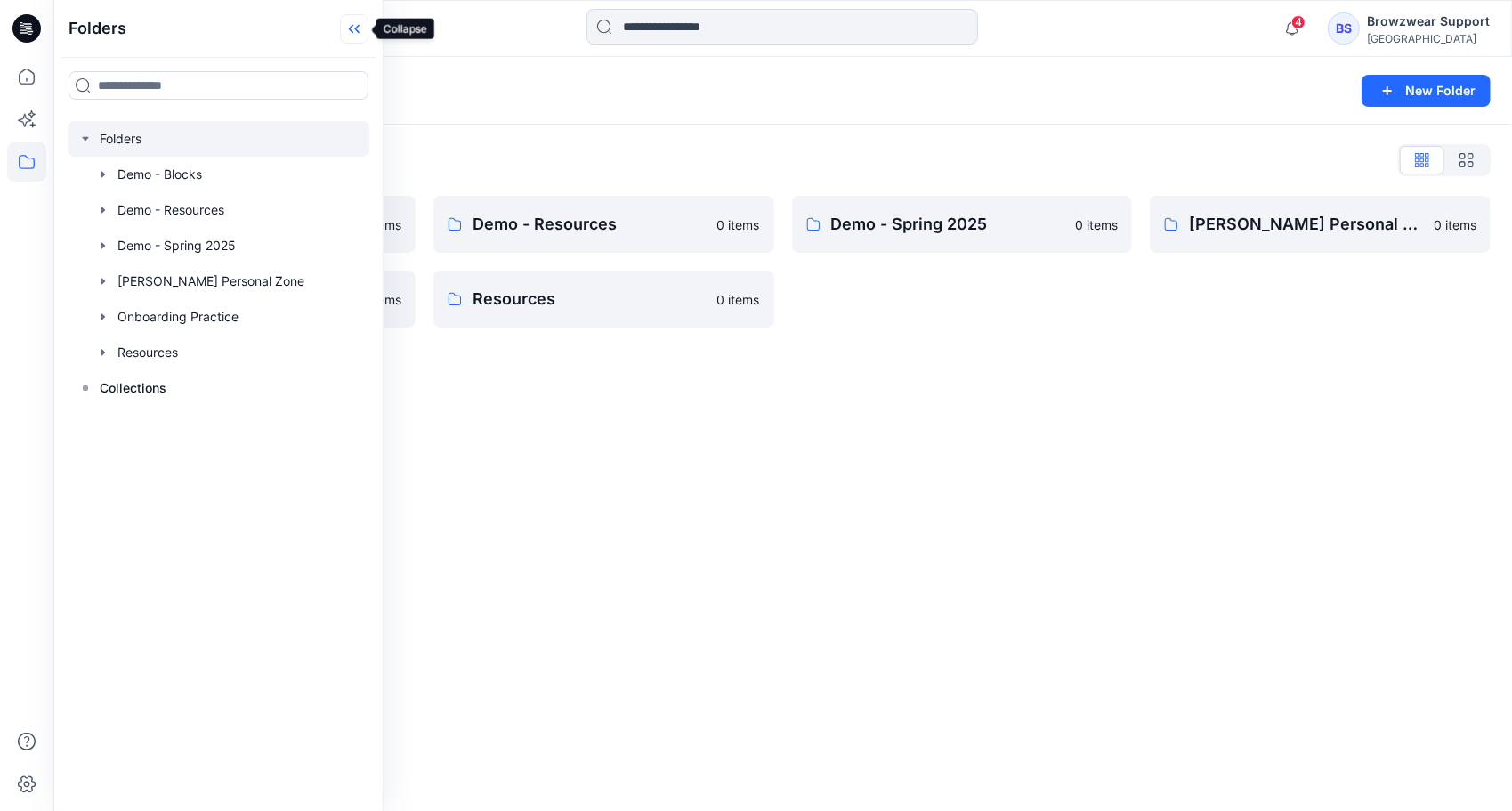
click at [356, 27] on icon at bounding box center [357, 28] width 5 height 9
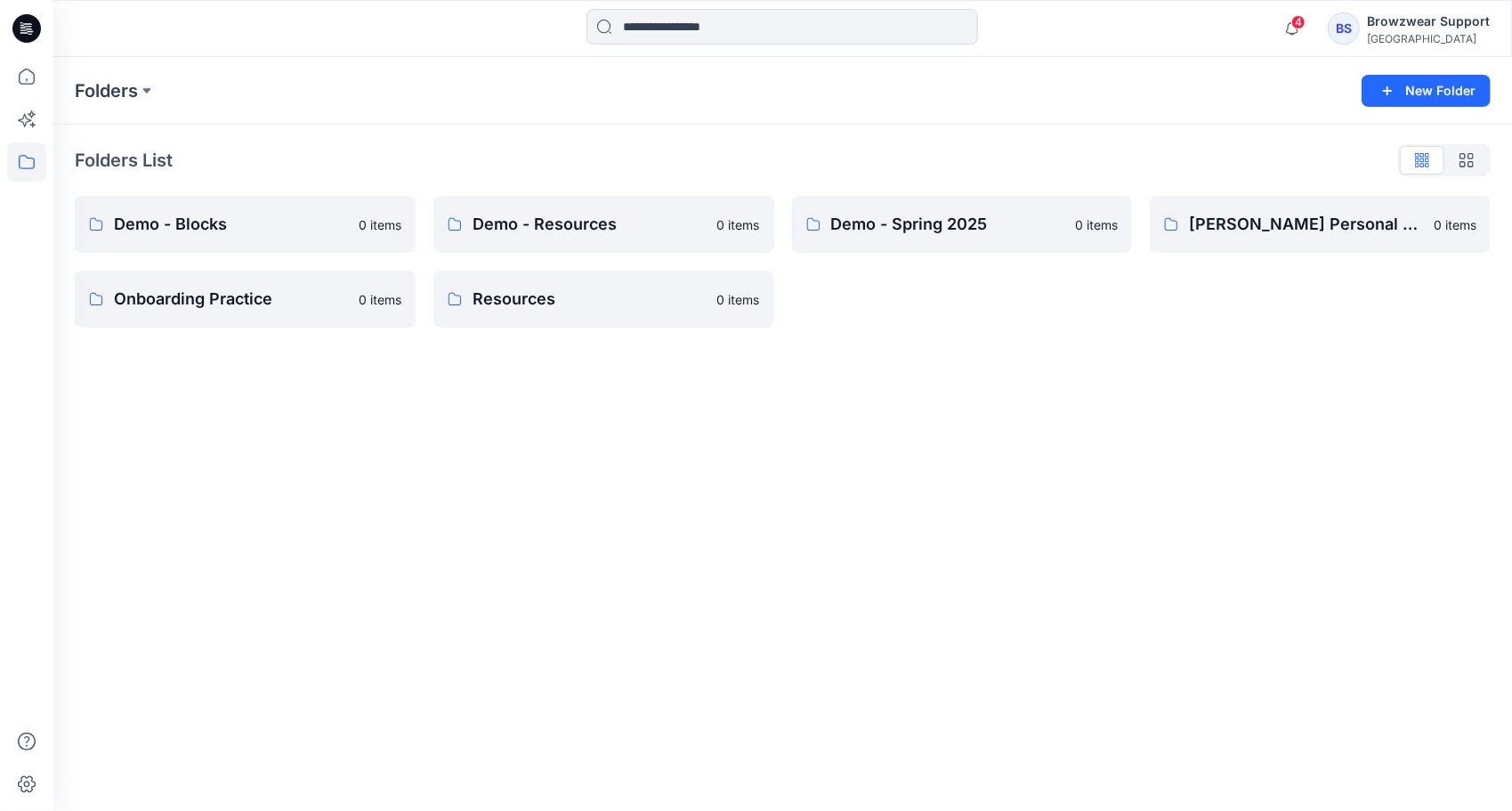
click at [564, 143] on div "Folders List Demo - Blocks 0 items Onboarding Practice 0 items Demo - Resources…" at bounding box center [783, 236] width 1459 height 224
click at [15, 158] on icon at bounding box center [26, 162] width 39 height 39
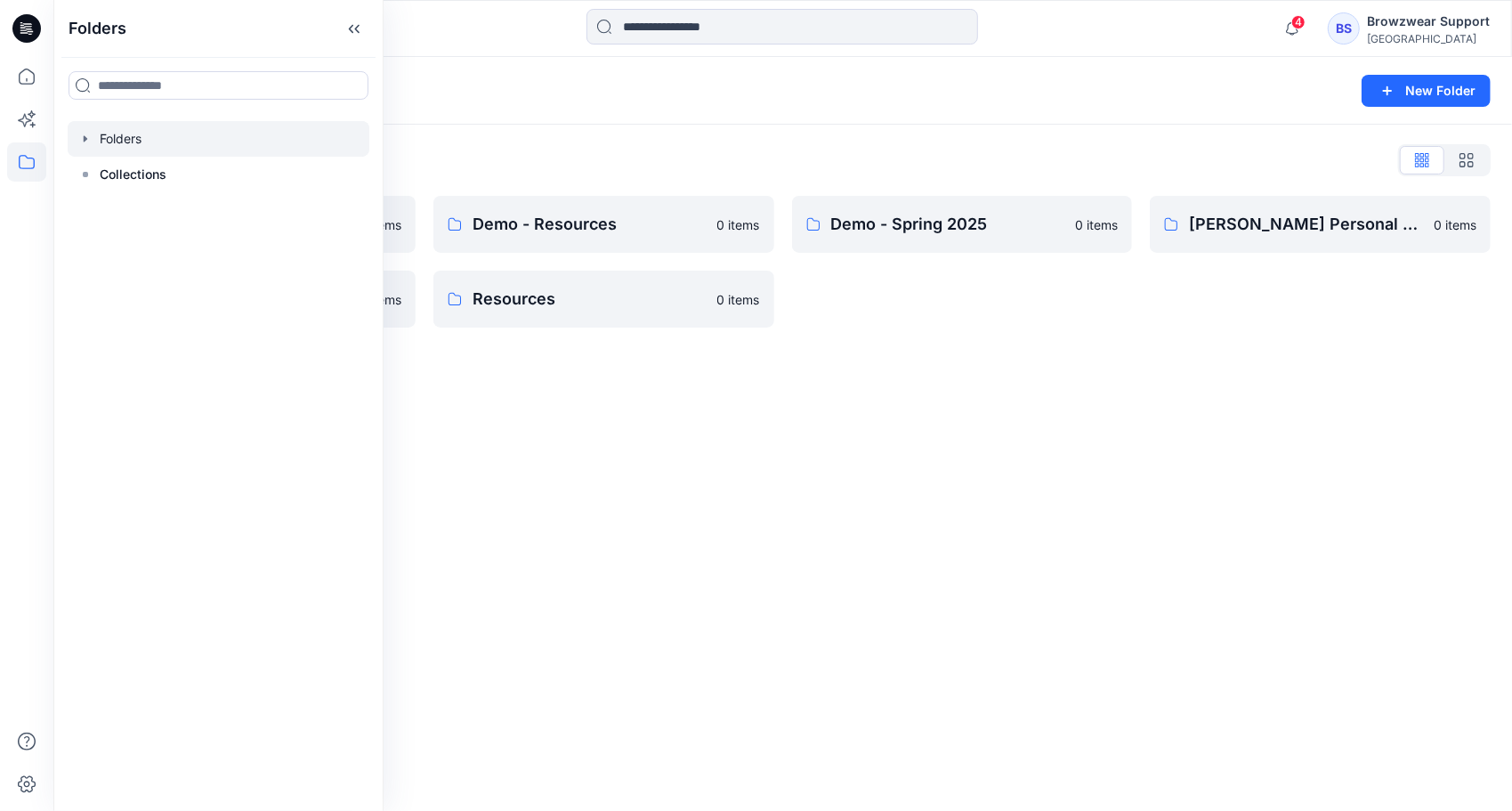
click at [85, 136] on icon "button" at bounding box center [85, 139] width 15 height 15
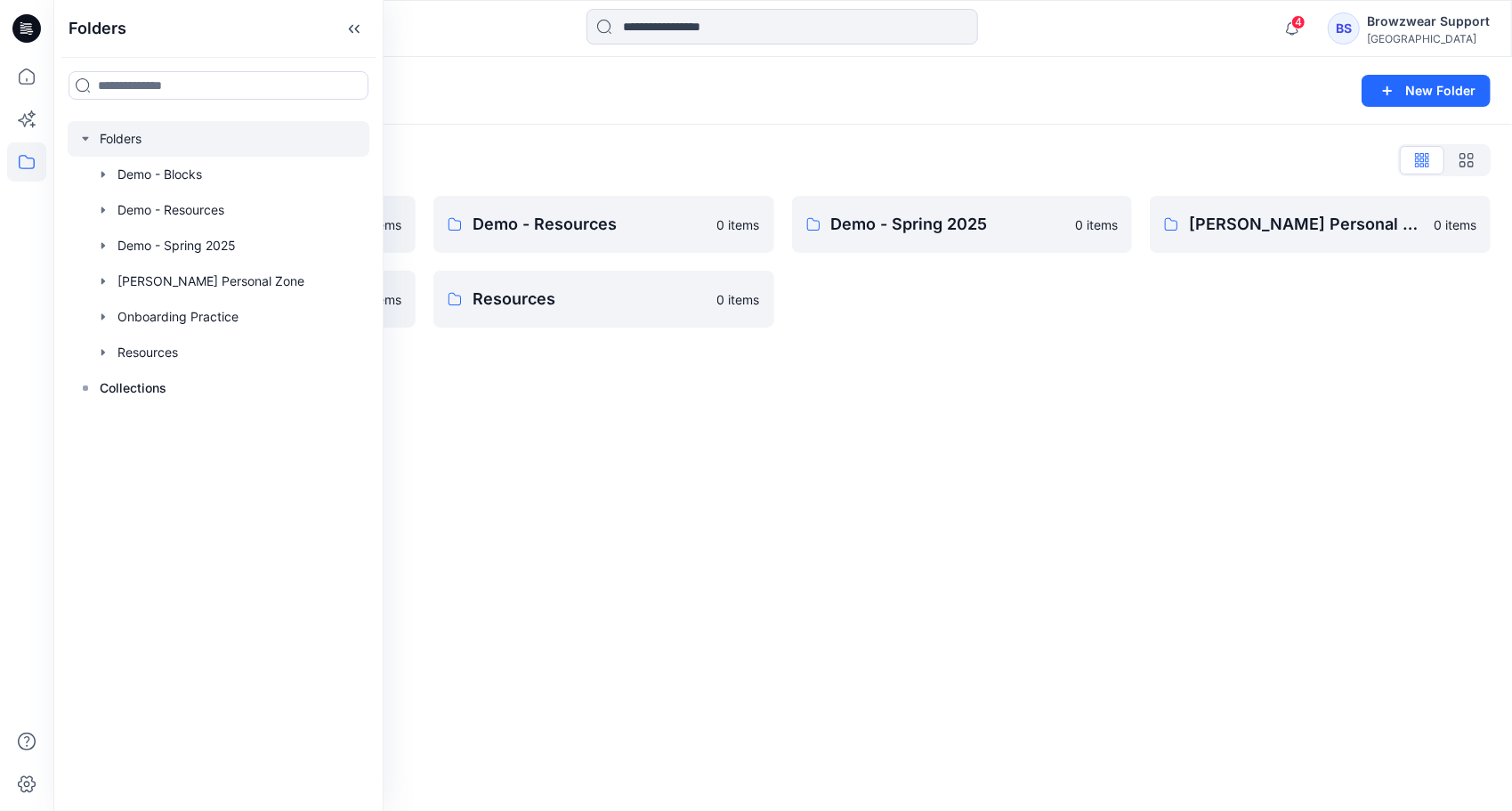
click at [568, 142] on div "Folders List Demo - Blocks 0 items Onboarding Practice 0 items Demo - Resources…" at bounding box center [783, 236] width 1459 height 224
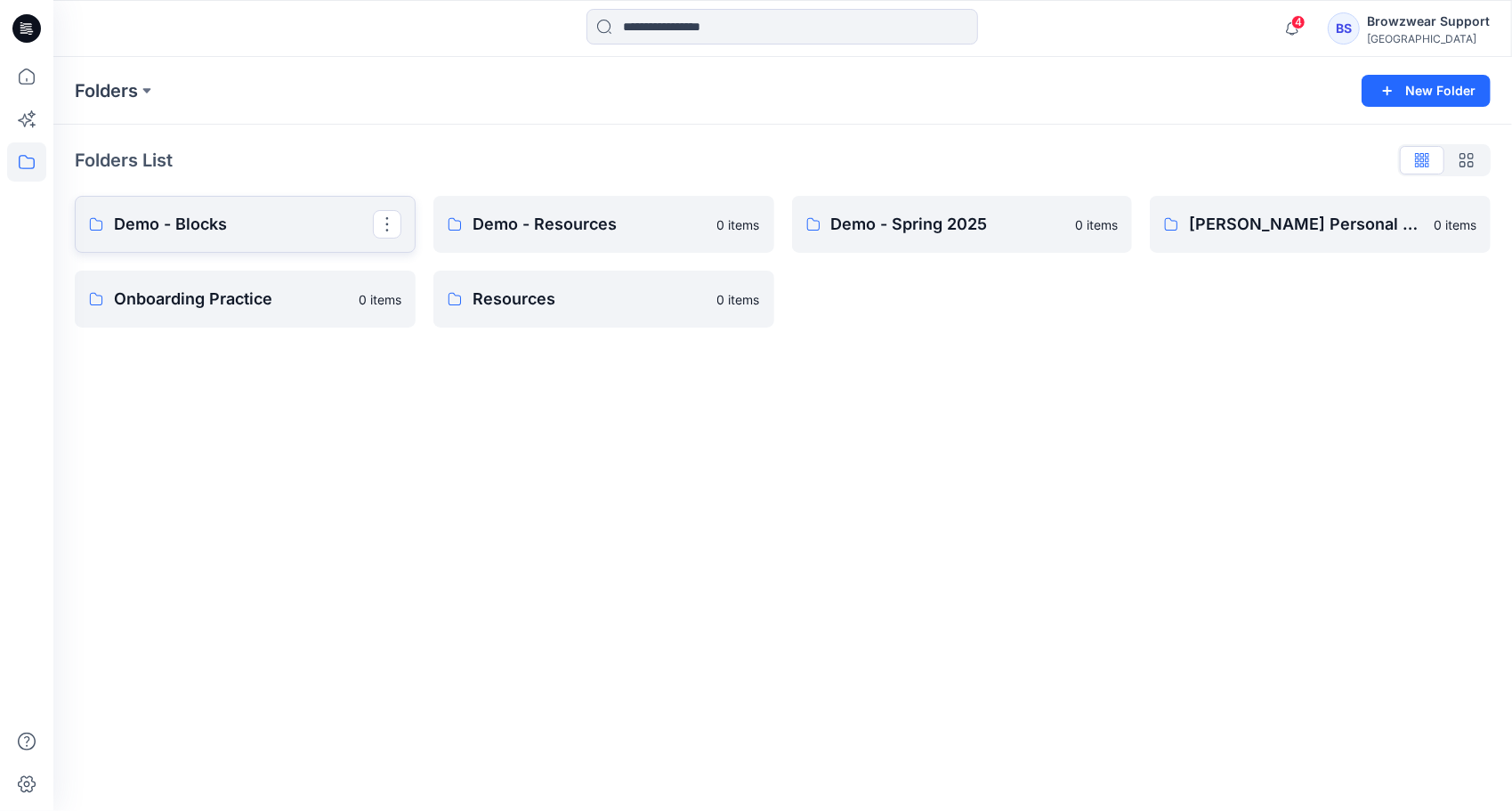
click at [281, 216] on p "Demo - Blocks" at bounding box center [243, 224] width 259 height 24
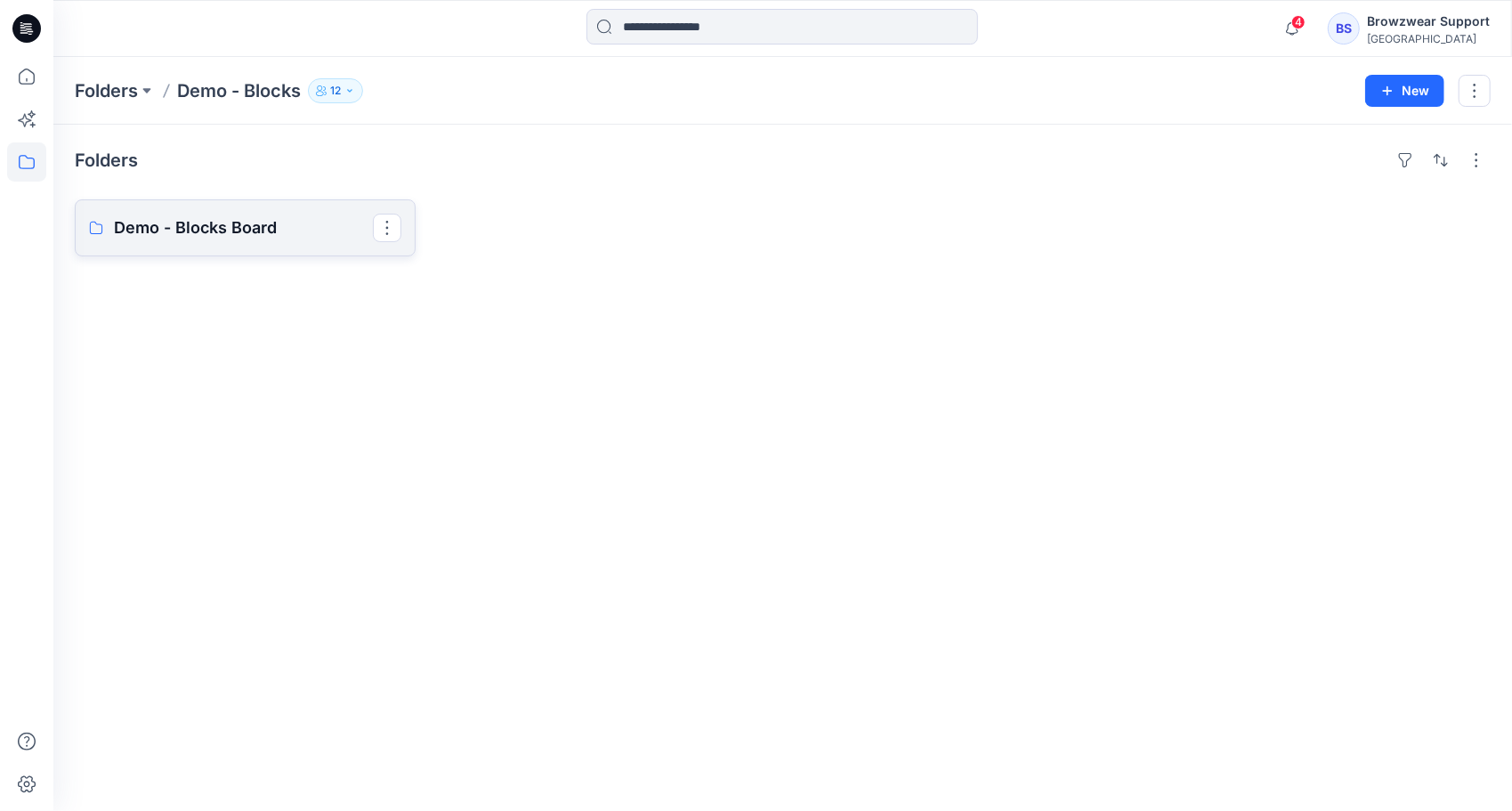
click at [215, 232] on p "Demo - Blocks Board" at bounding box center [243, 227] width 259 height 24
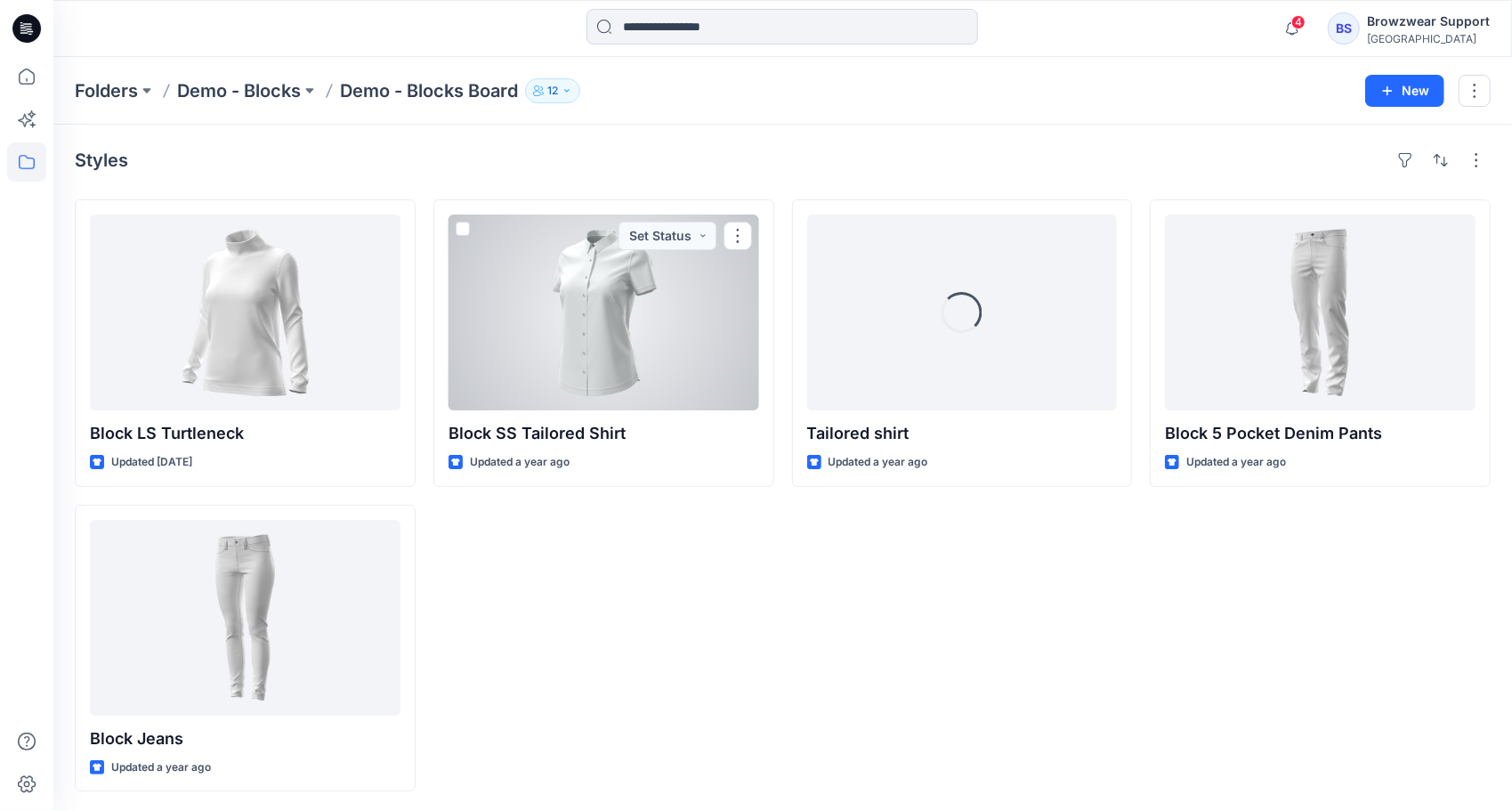
click at [573, 357] on div at bounding box center [604, 312] width 311 height 196
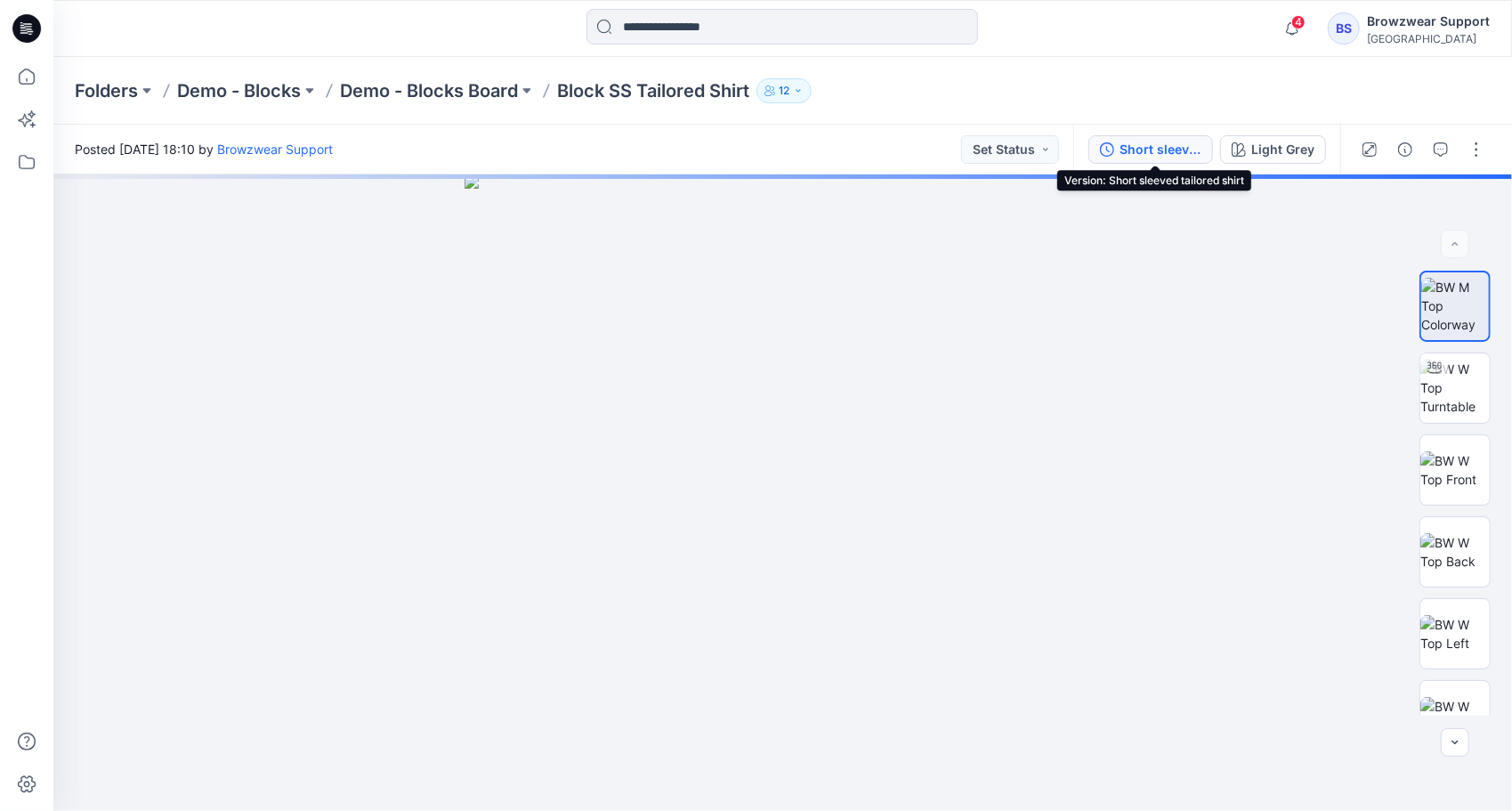
click at [1183, 147] on div "Short sleeved tailored shirt" at bounding box center [1161, 150] width 82 height 20
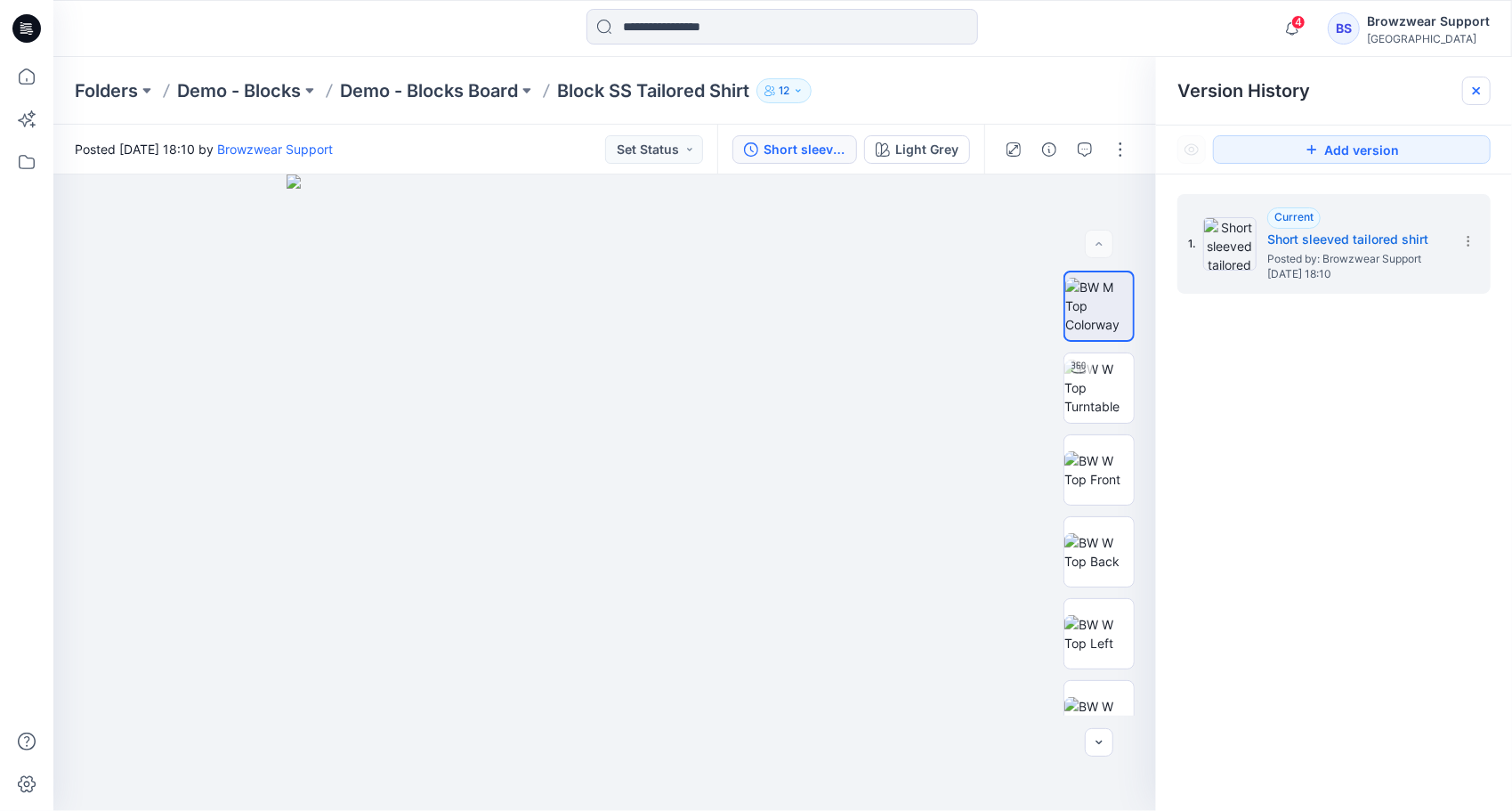
click at [1478, 94] on icon at bounding box center [1477, 91] width 15 height 15
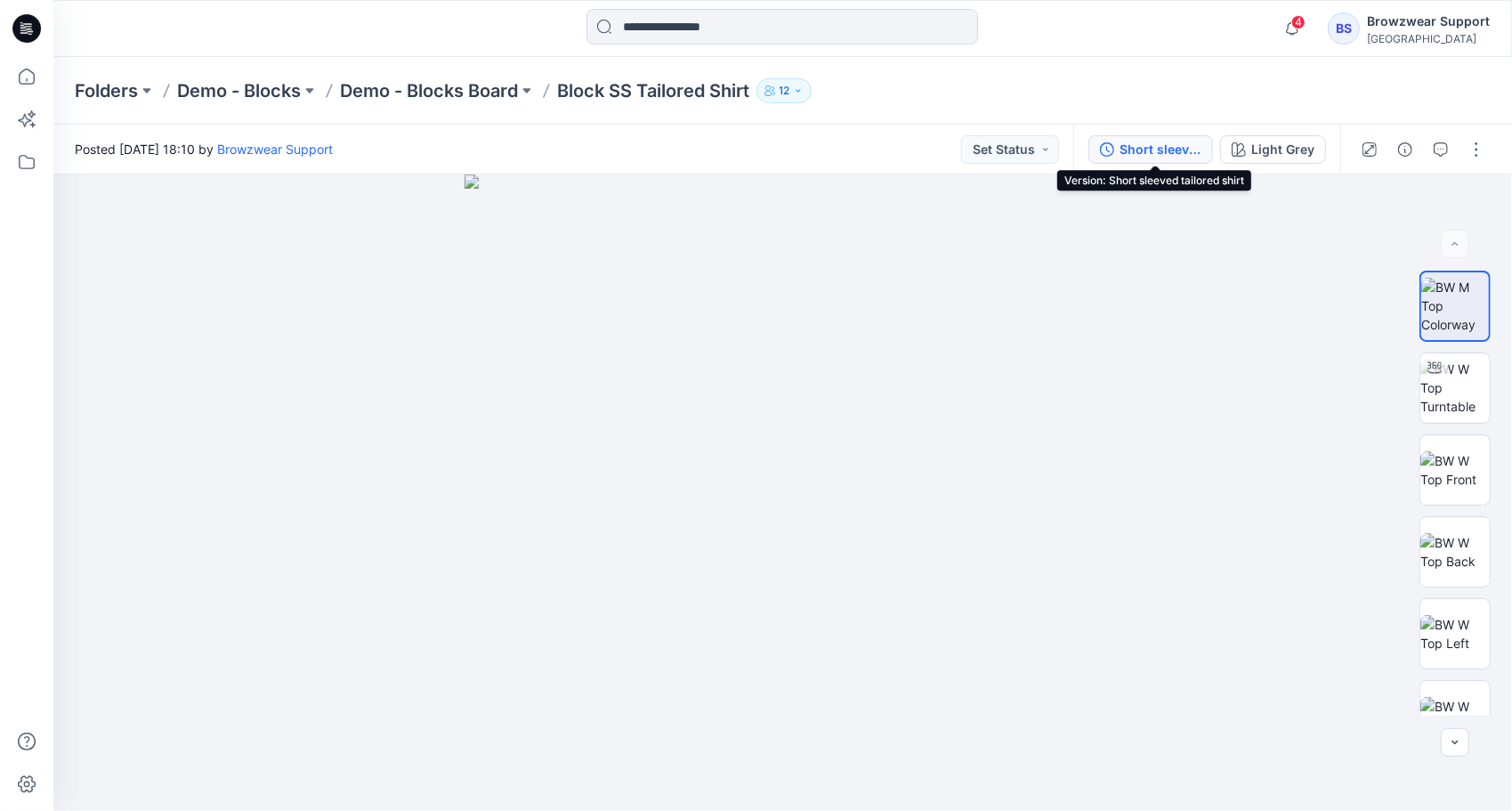
click at [1136, 152] on div "Short sleeved tailored shirt" at bounding box center [1161, 150] width 82 height 20
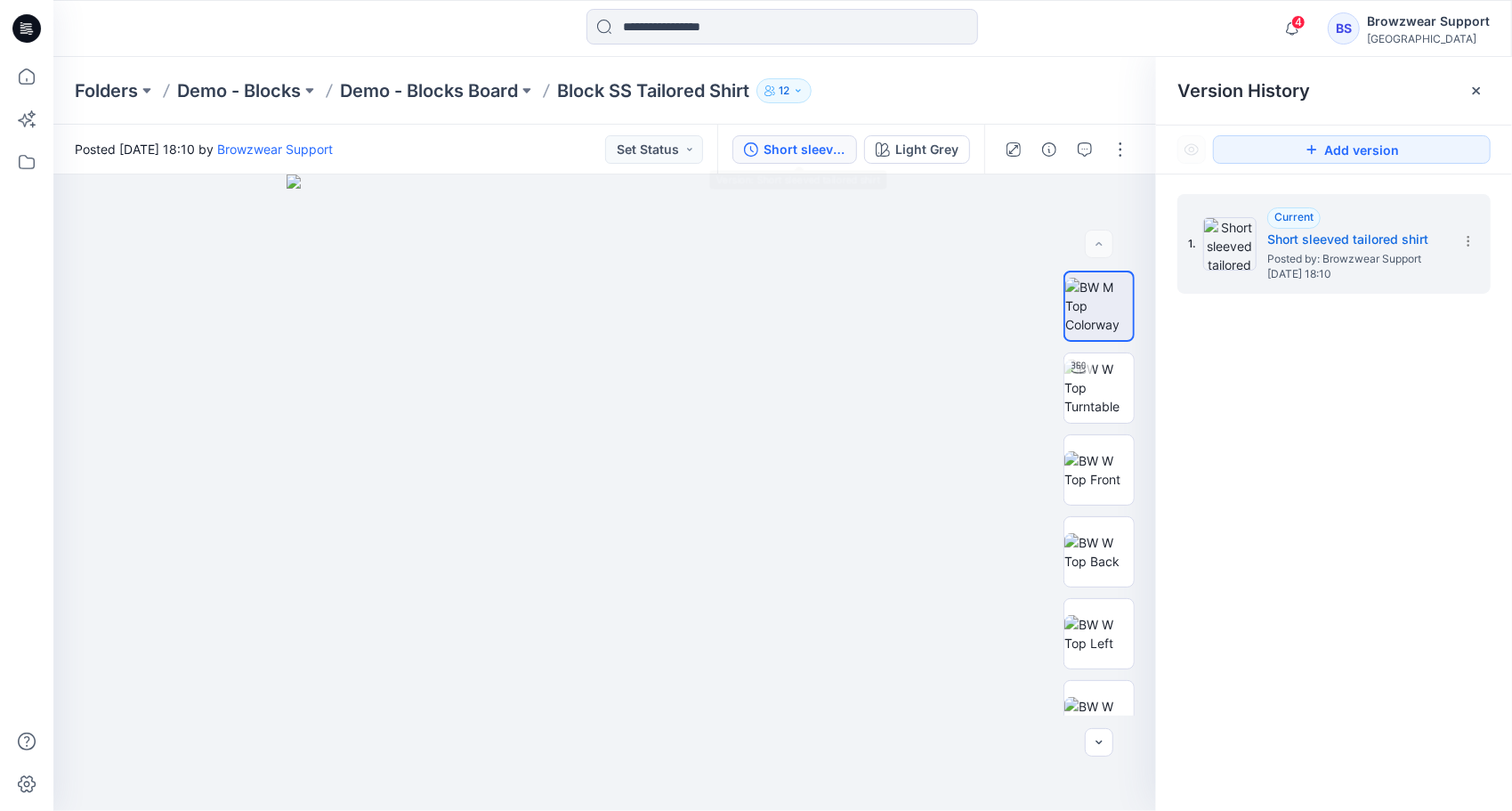
click at [1349, 24] on div "BS" at bounding box center [1344, 28] width 32 height 32
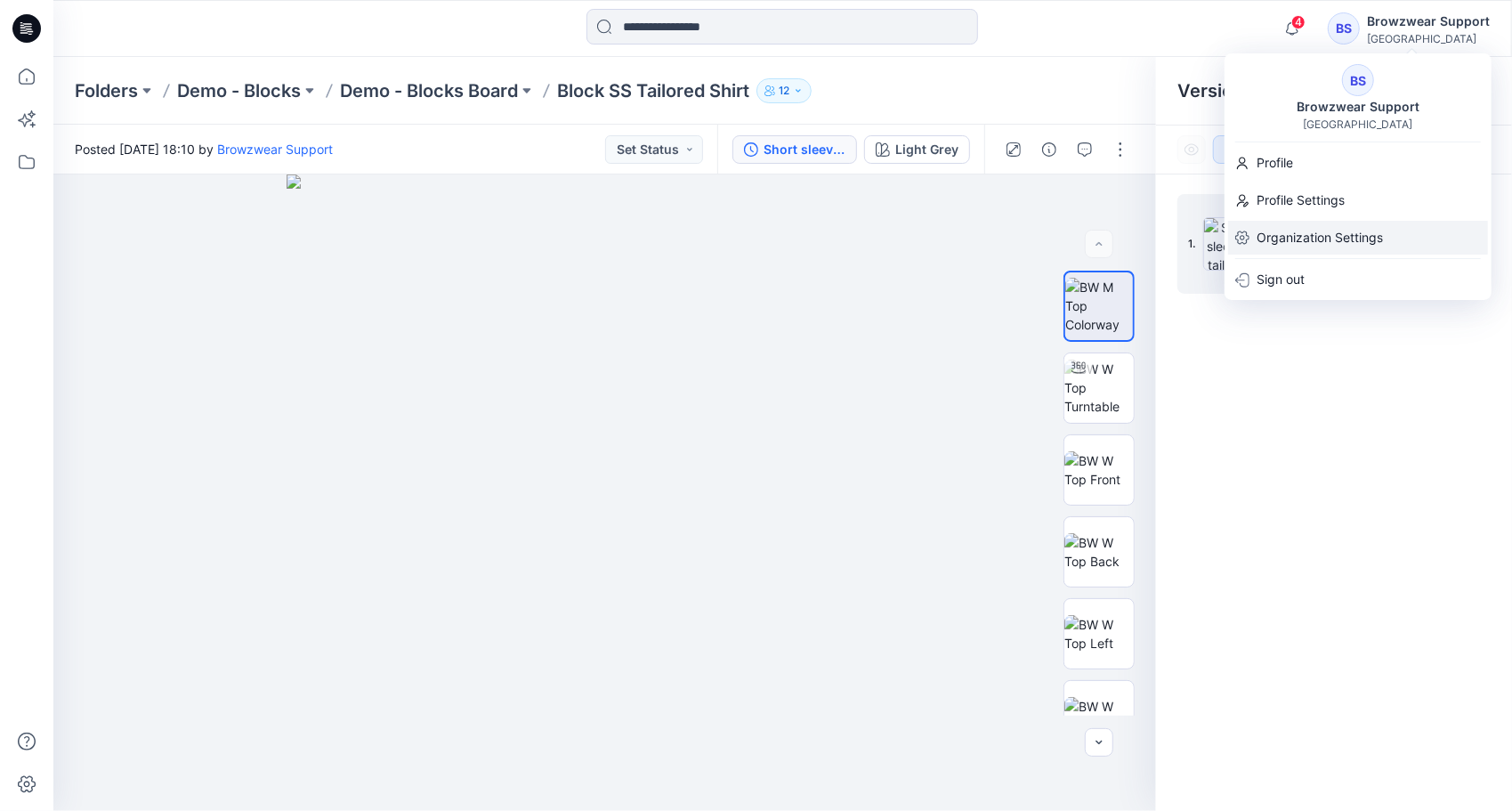
click at [1315, 235] on p "Organization Settings" at bounding box center [1319, 238] width 126 height 34
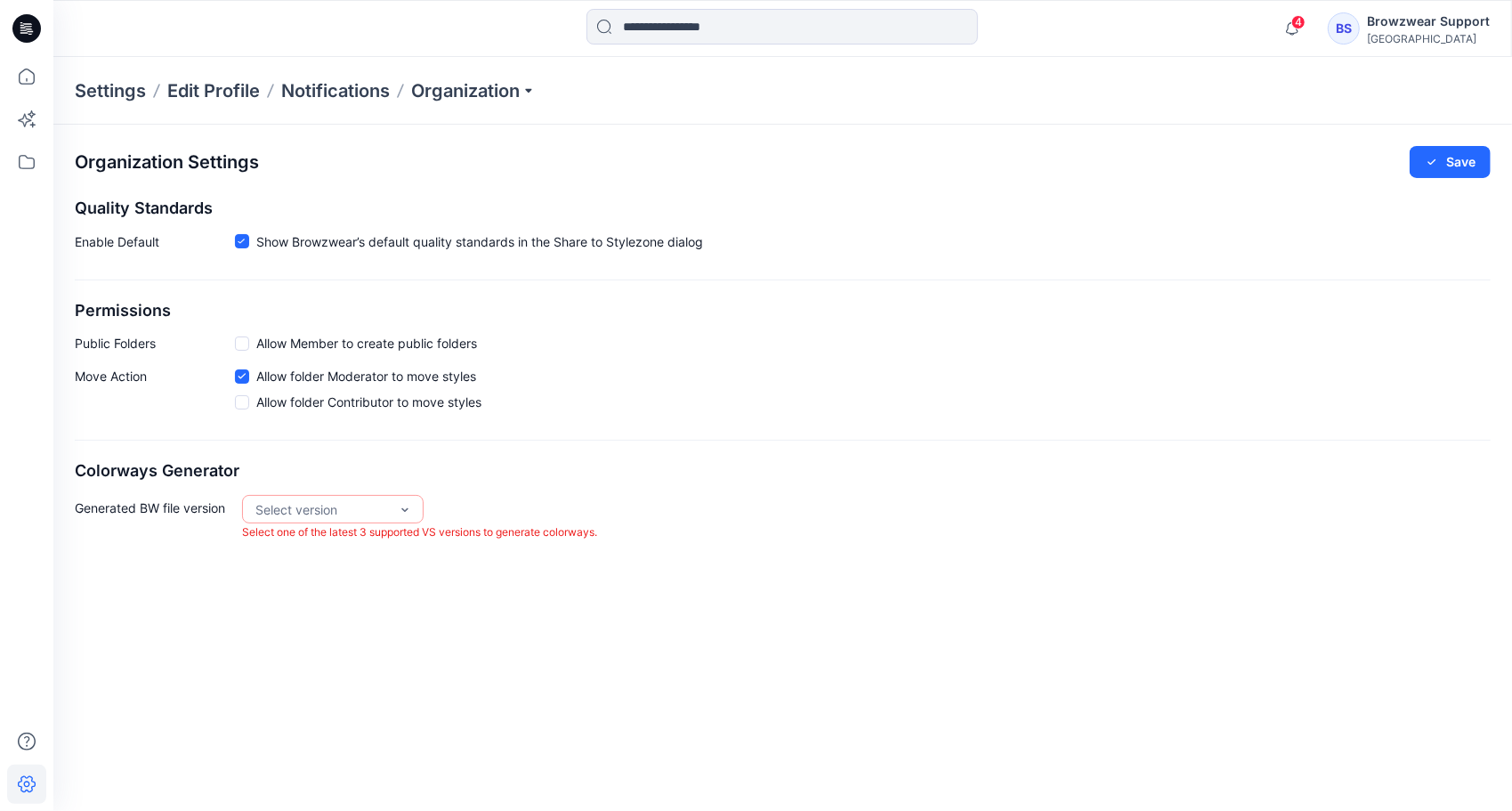
click at [637, 82] on div "Settings Edit Profile Notifications Organization" at bounding box center [783, 90] width 1459 height 68
click at [775, 76] on div "Settings Edit Profile Notifications Organization" at bounding box center [783, 90] width 1459 height 68
click at [1347, 22] on div "BS" at bounding box center [1344, 28] width 32 height 32
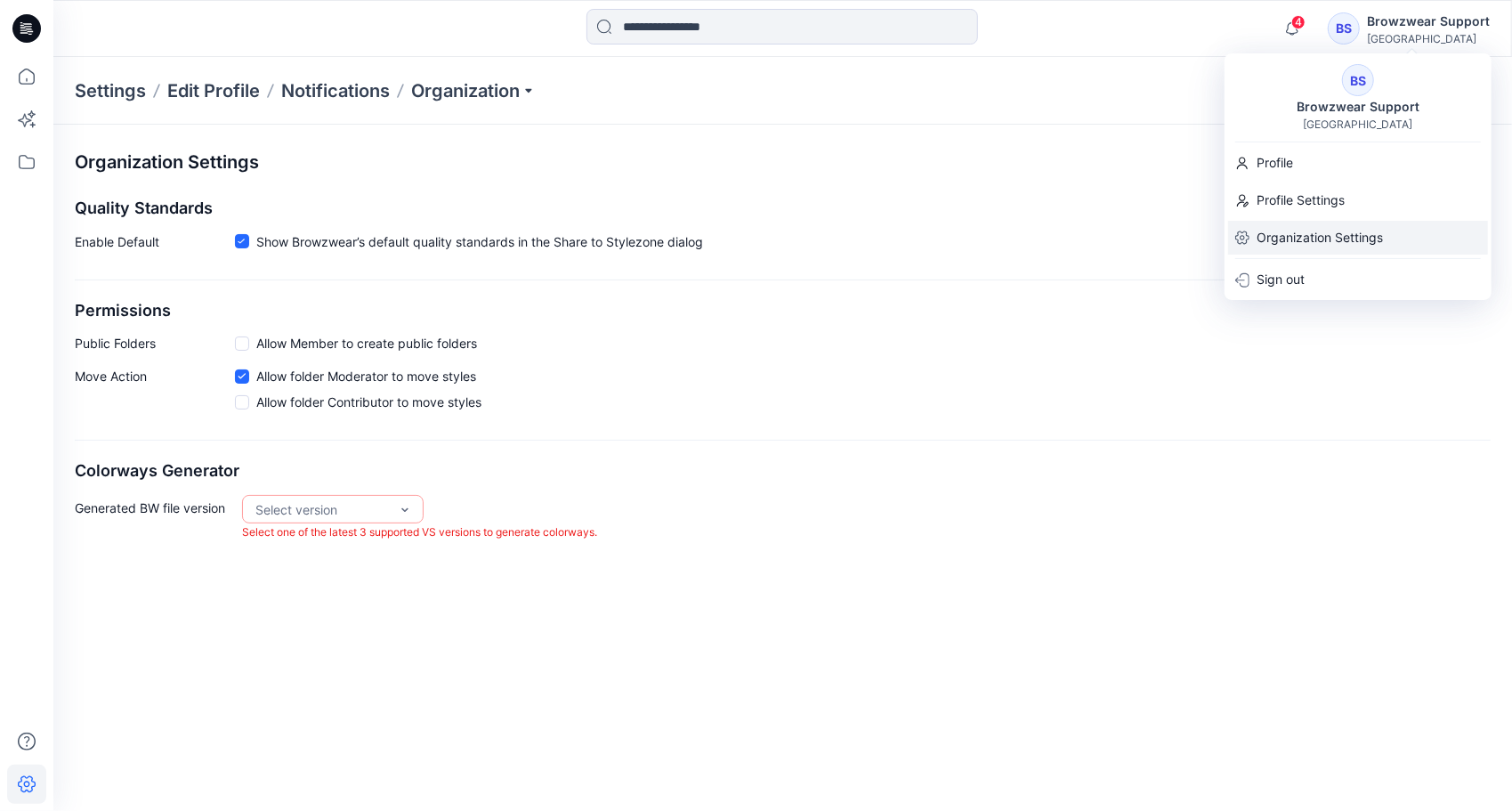
click at [1299, 241] on p "Organization Settings" at bounding box center [1319, 238] width 126 height 34
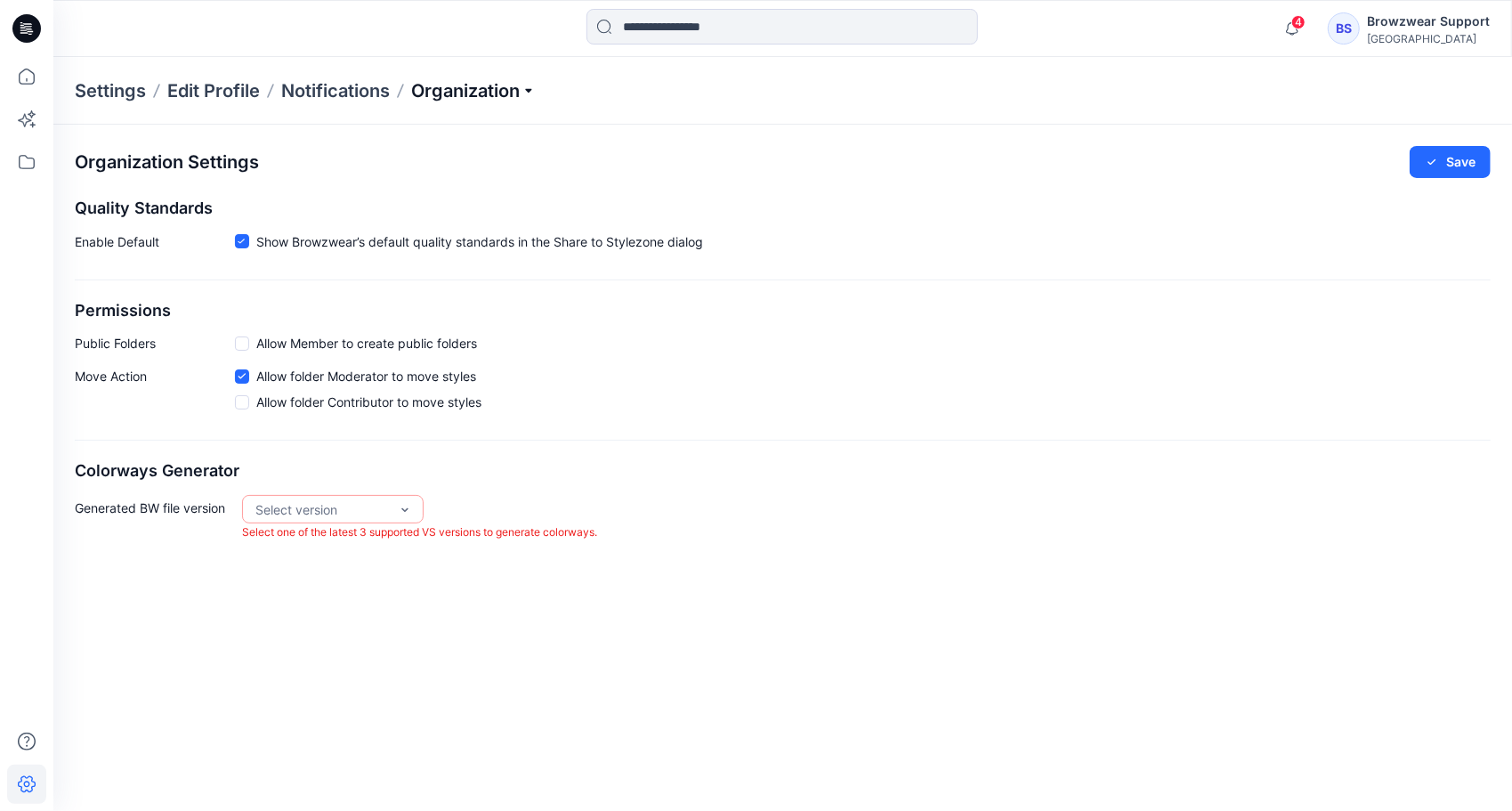
click at [489, 84] on p "Organization" at bounding box center [472, 90] width 124 height 24
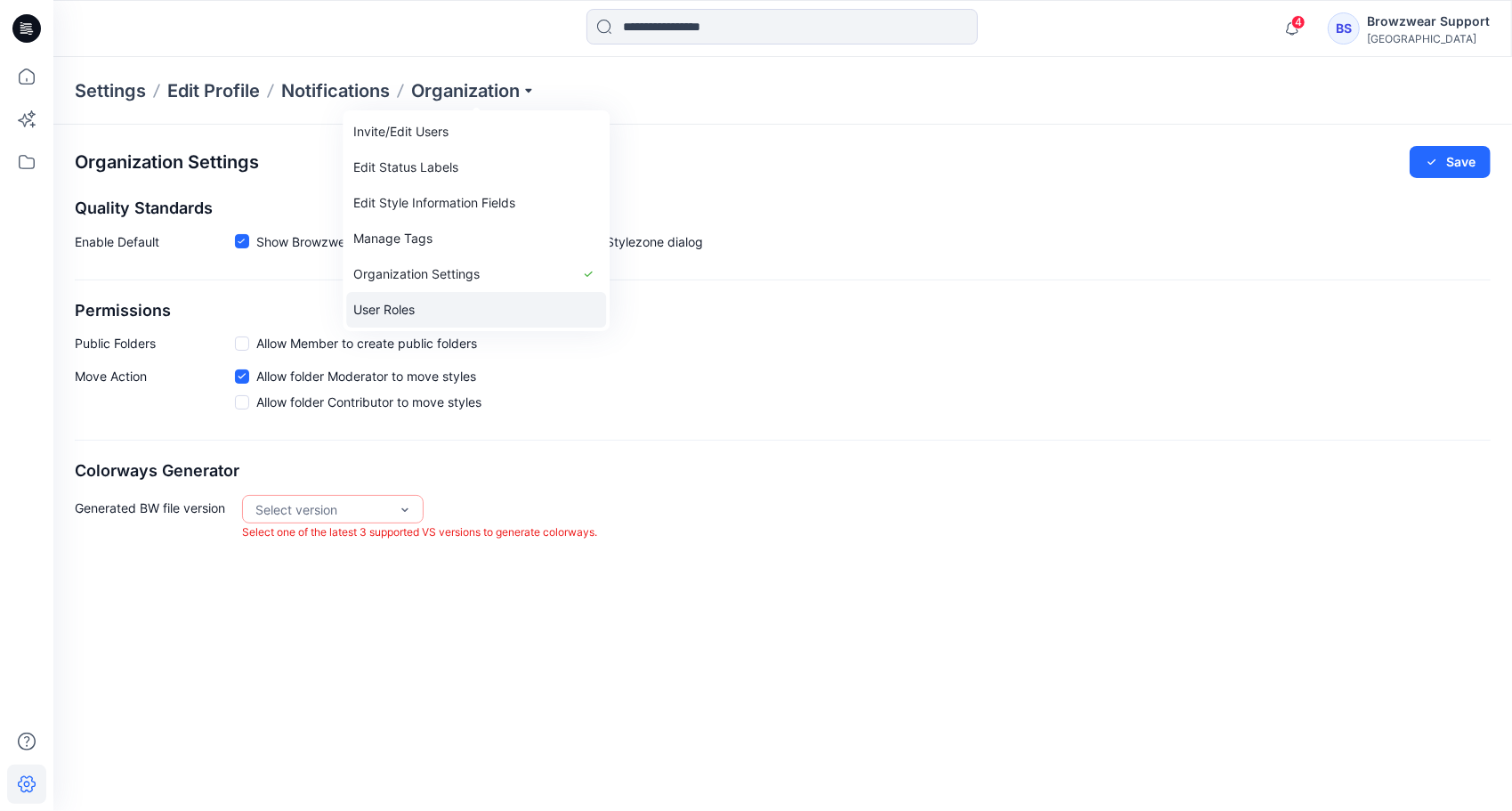
click at [480, 304] on link "User Roles" at bounding box center [476, 310] width 260 height 35
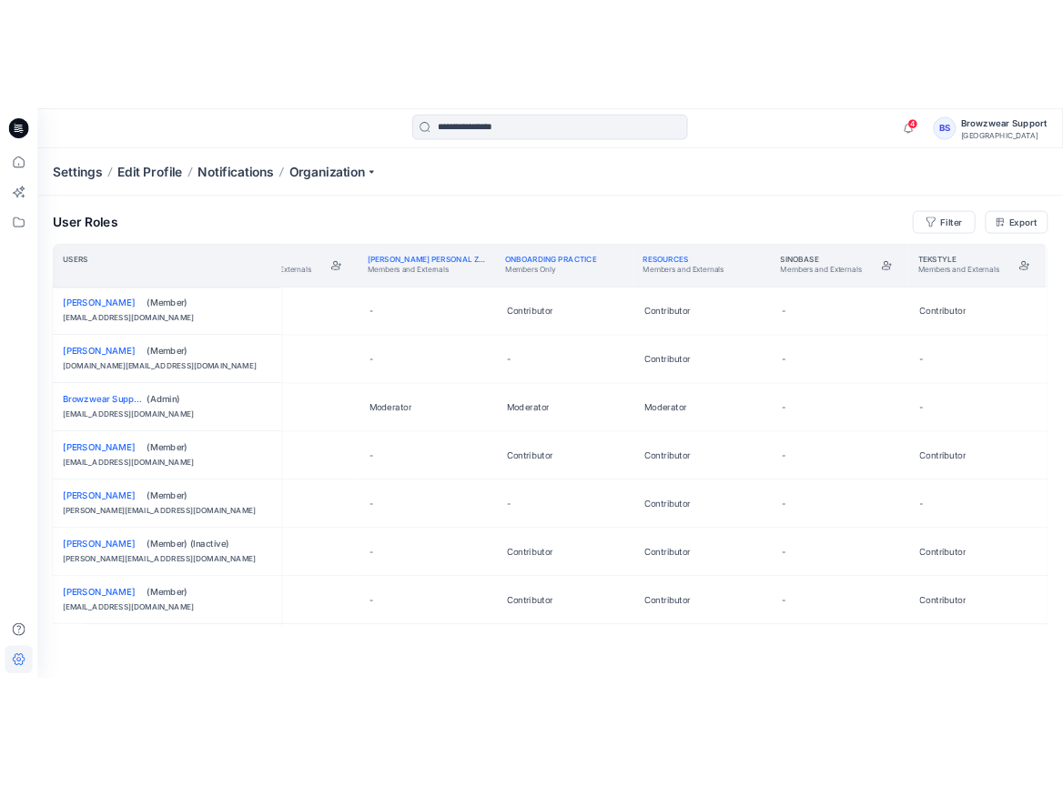
scroll to position [0, 1092]
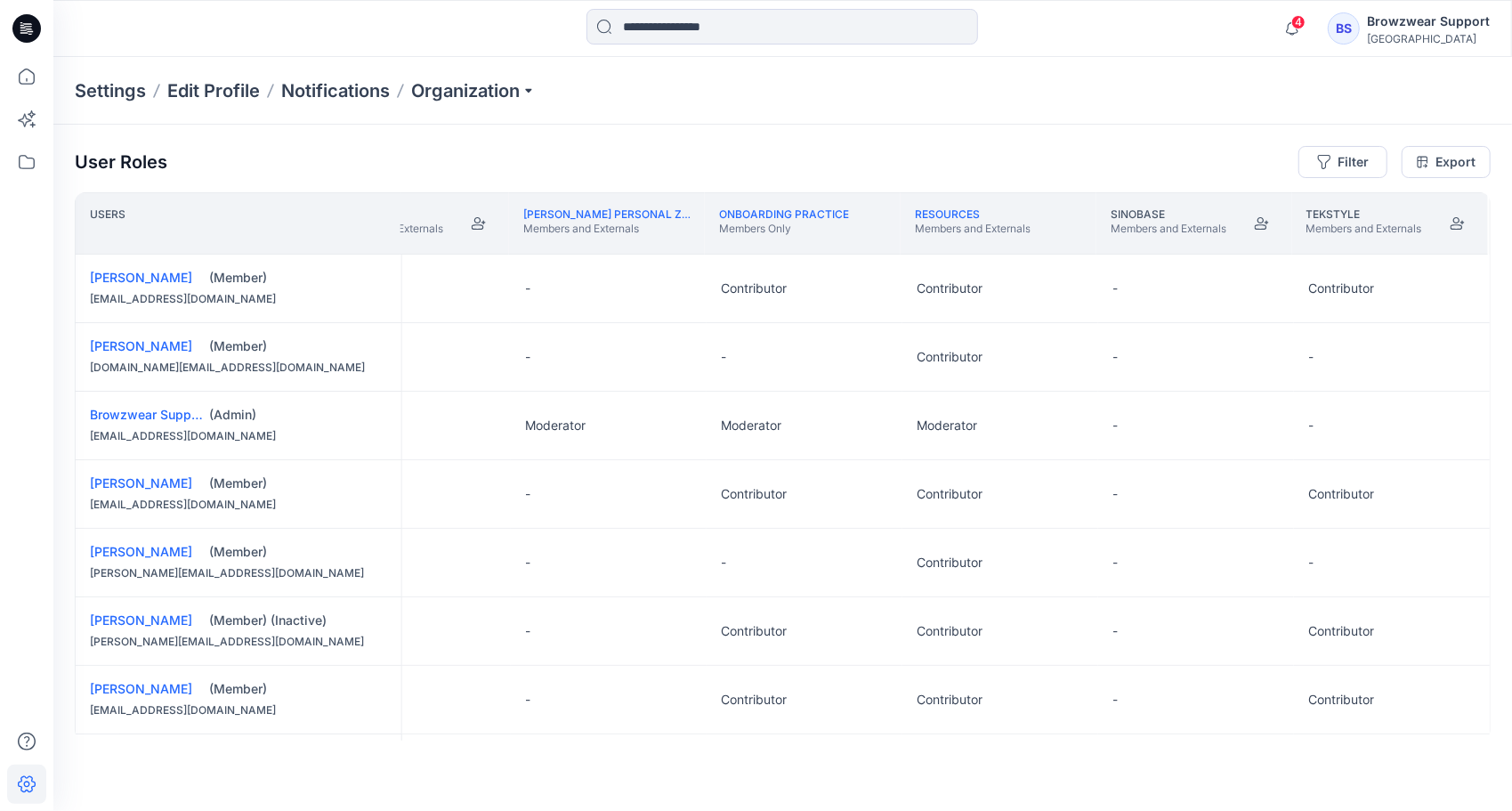
click at [802, 130] on div "User Roles Filter Export Users EVERBRIGHT Members and Externals JH APPAREL Memb…" at bounding box center [783, 443] width 1459 height 638
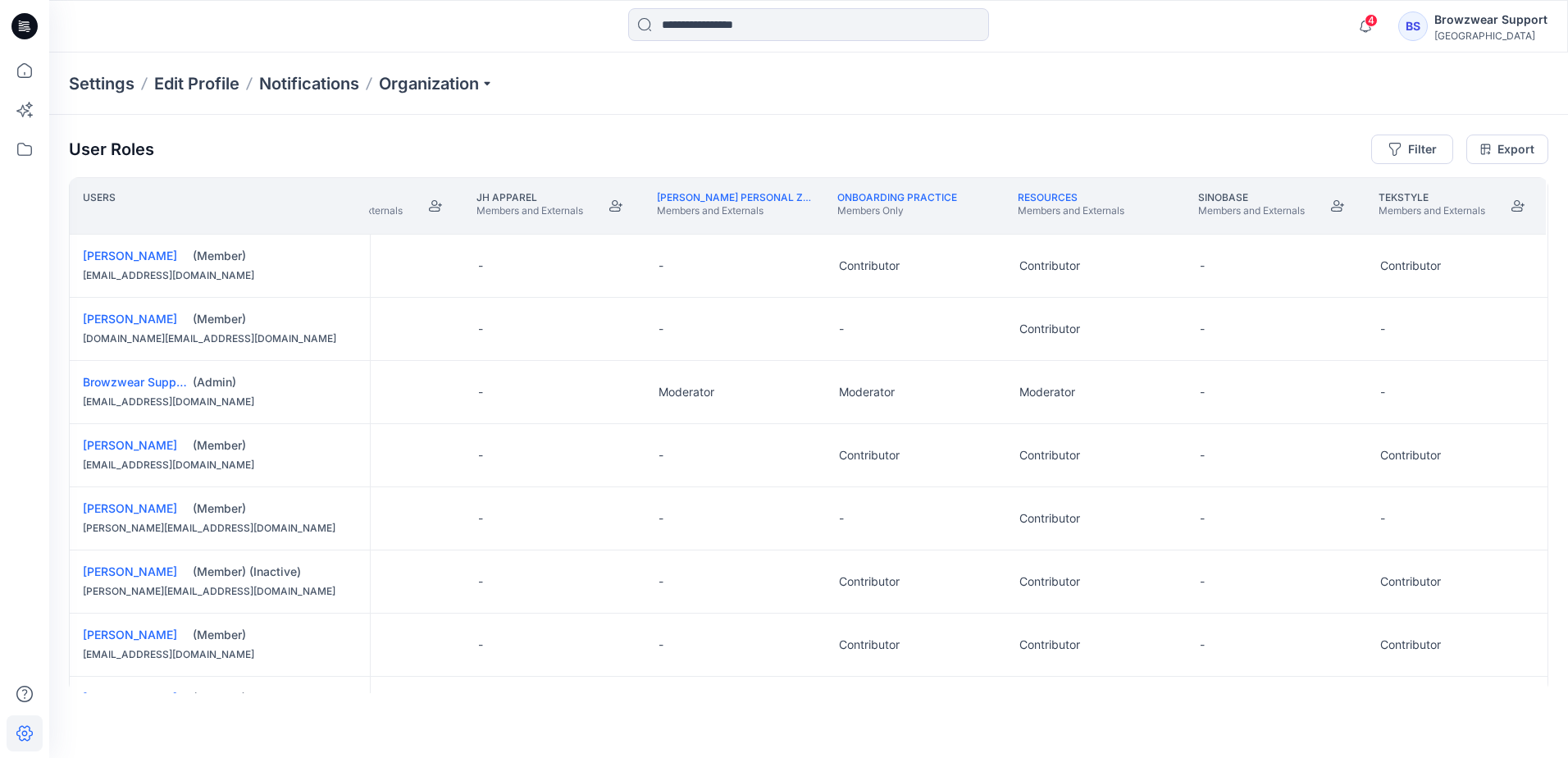
scroll to position [0, 811]
